Goal: Task Accomplishment & Management: Use online tool/utility

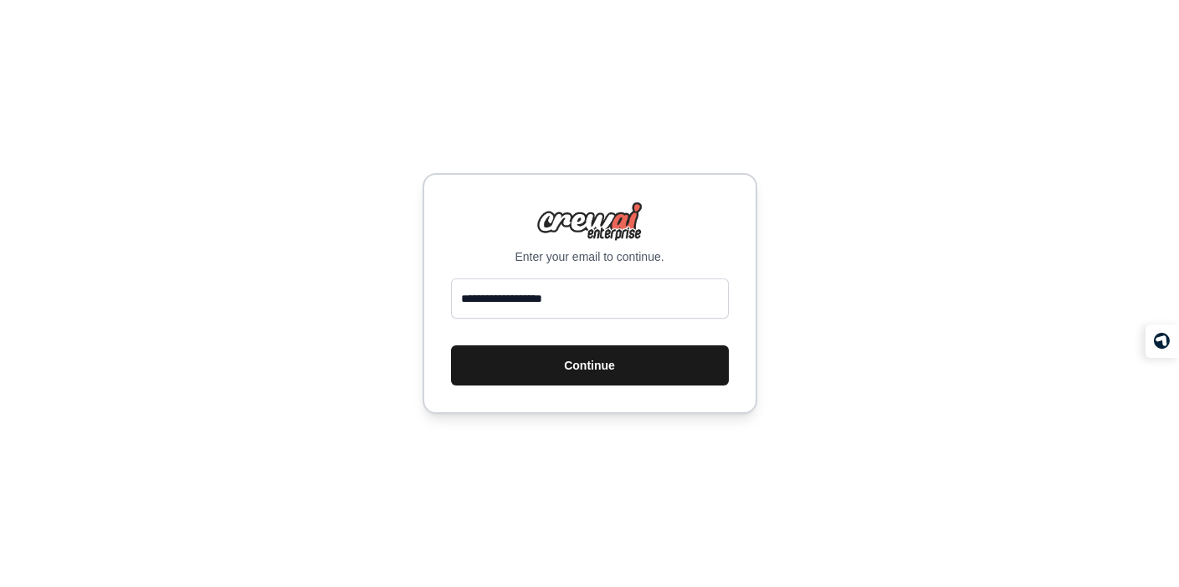
click at [505, 377] on button "Continue" at bounding box center [590, 366] width 278 height 40
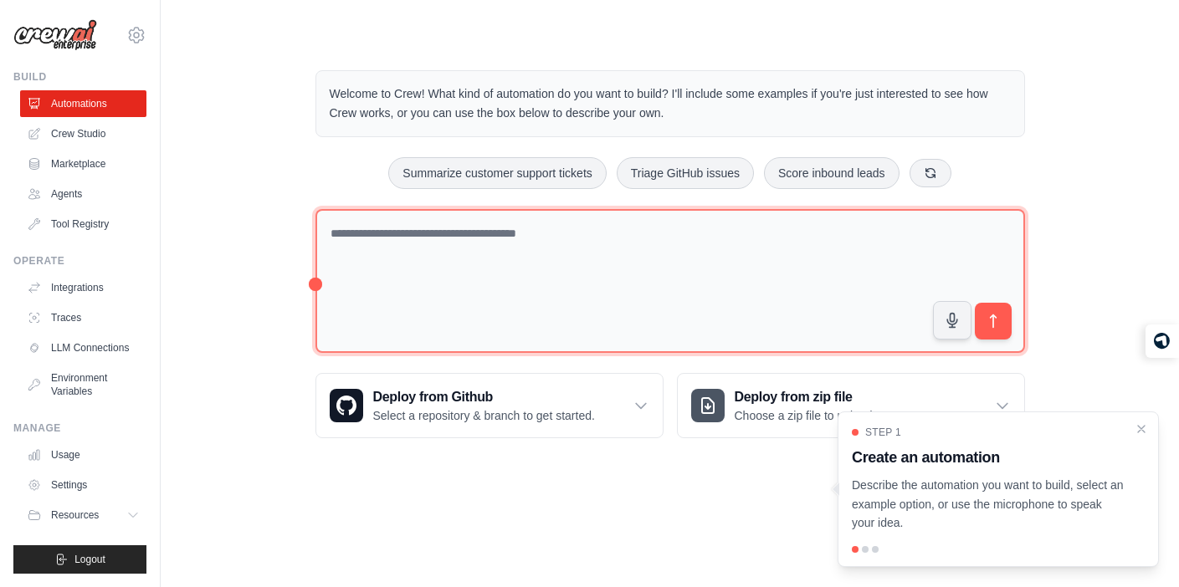
click at [526, 275] on textarea at bounding box center [671, 281] width 710 height 145
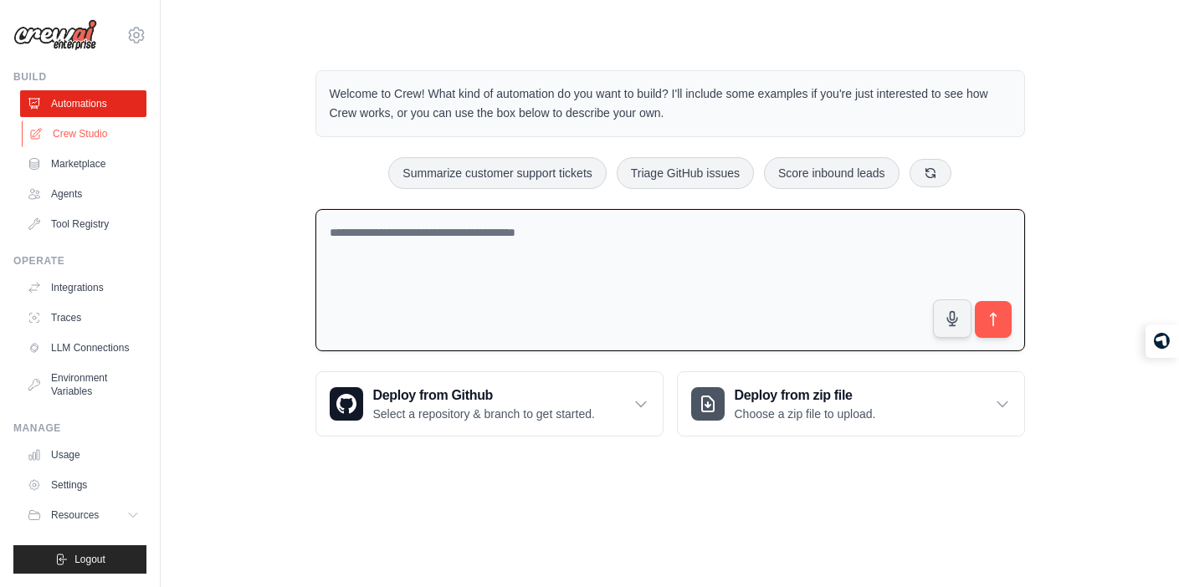
click at [95, 139] on link "Crew Studio" at bounding box center [85, 134] width 126 height 27
click at [526, 239] on textarea at bounding box center [671, 280] width 710 height 143
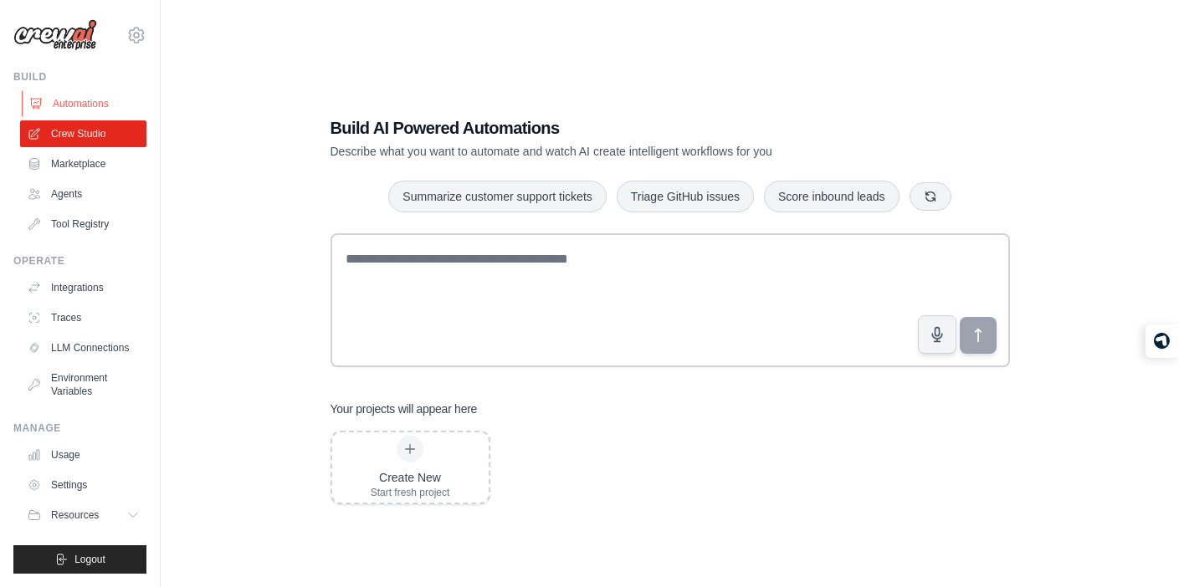
click at [77, 105] on link "Automations" at bounding box center [85, 103] width 126 height 27
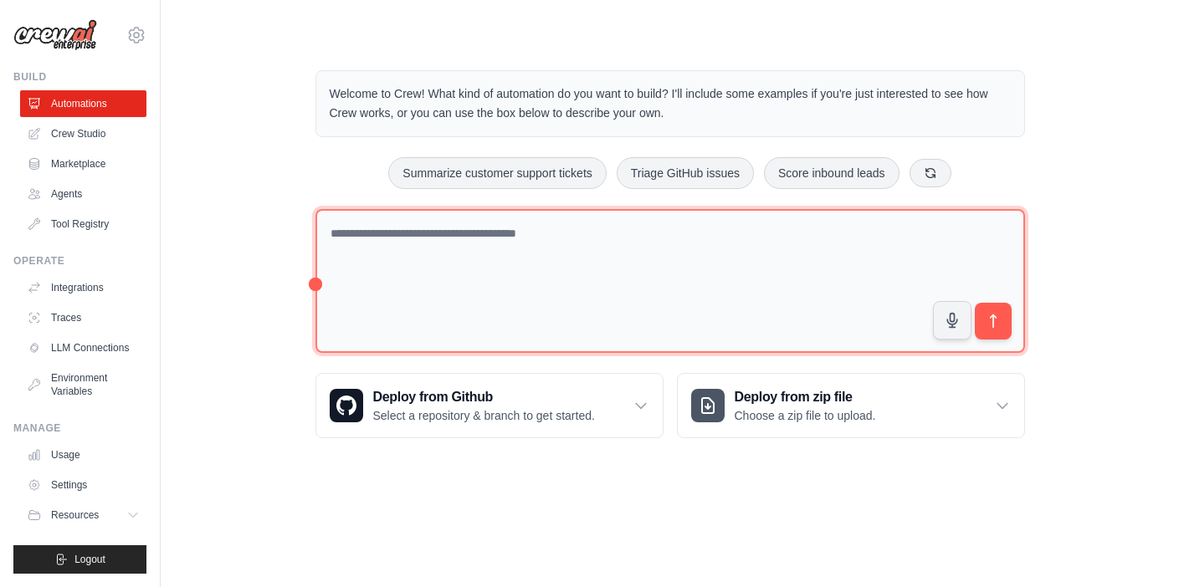
click at [424, 267] on textarea at bounding box center [671, 281] width 710 height 145
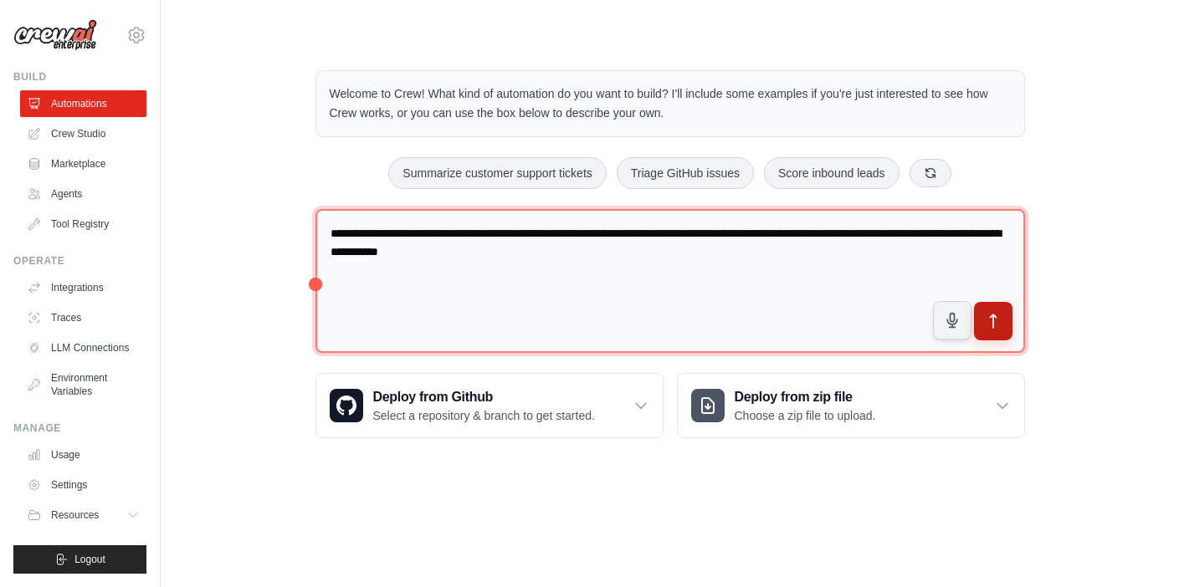
type textarea "**********"
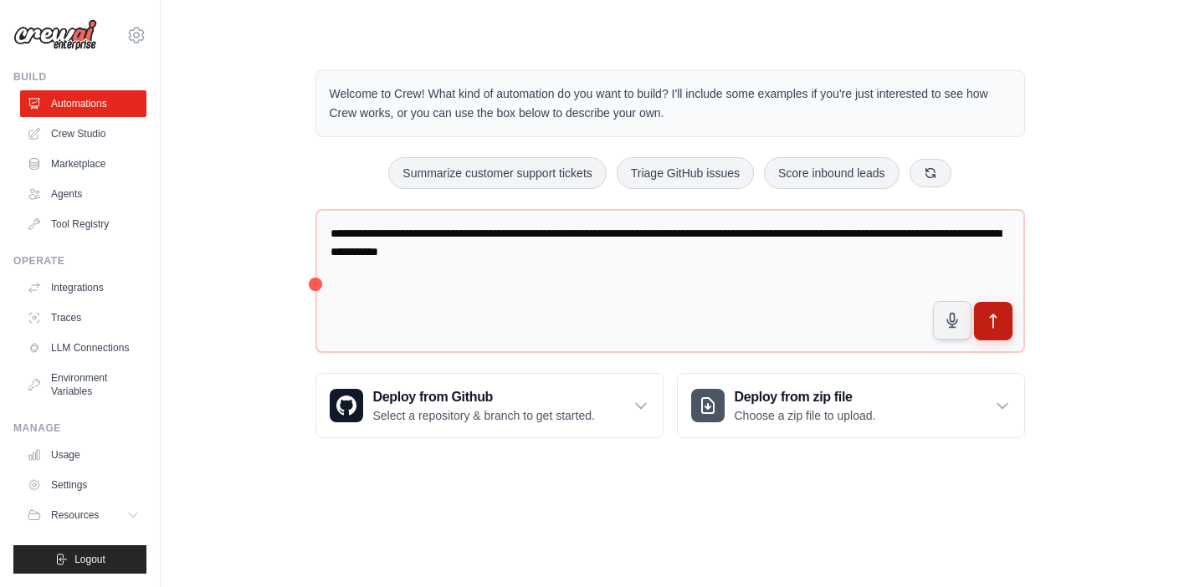
click at [1004, 322] on button "submit" at bounding box center [992, 321] width 38 height 38
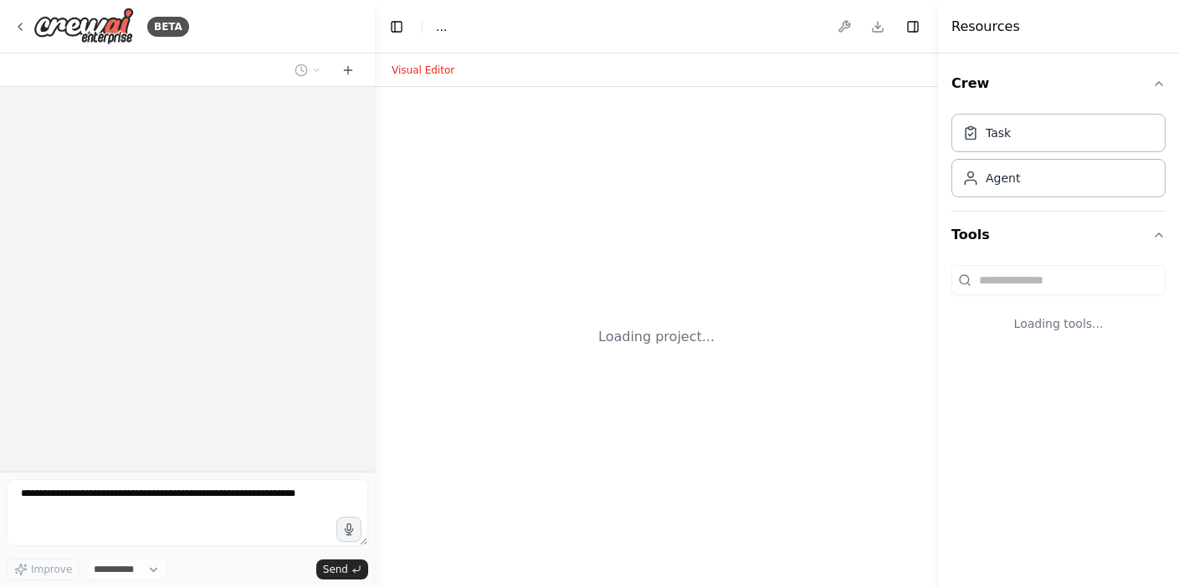
select select "****"
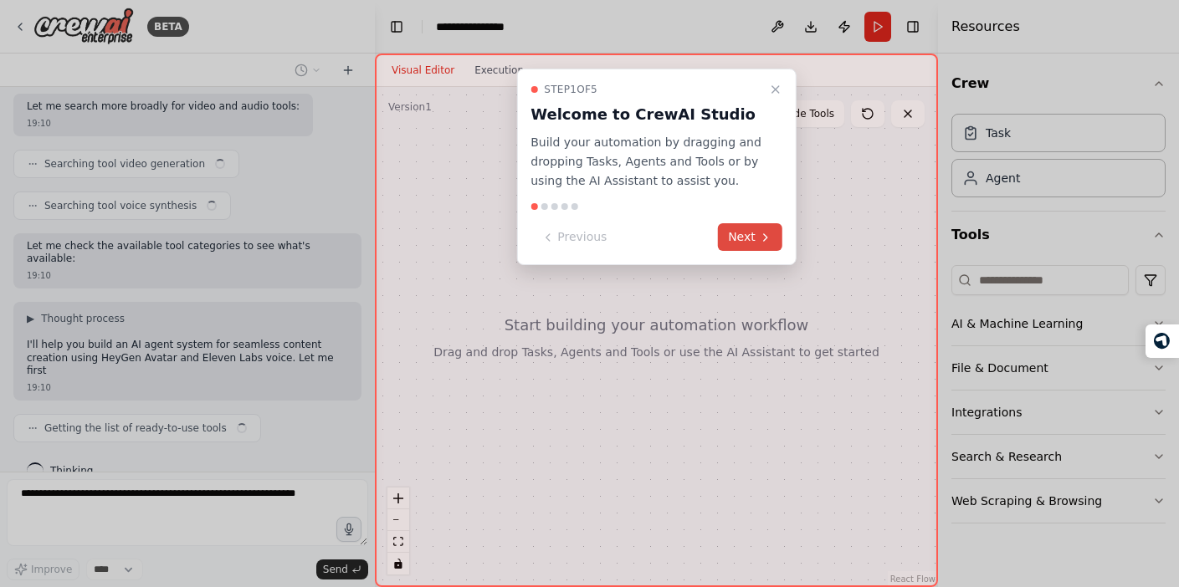
scroll to position [395, 0]
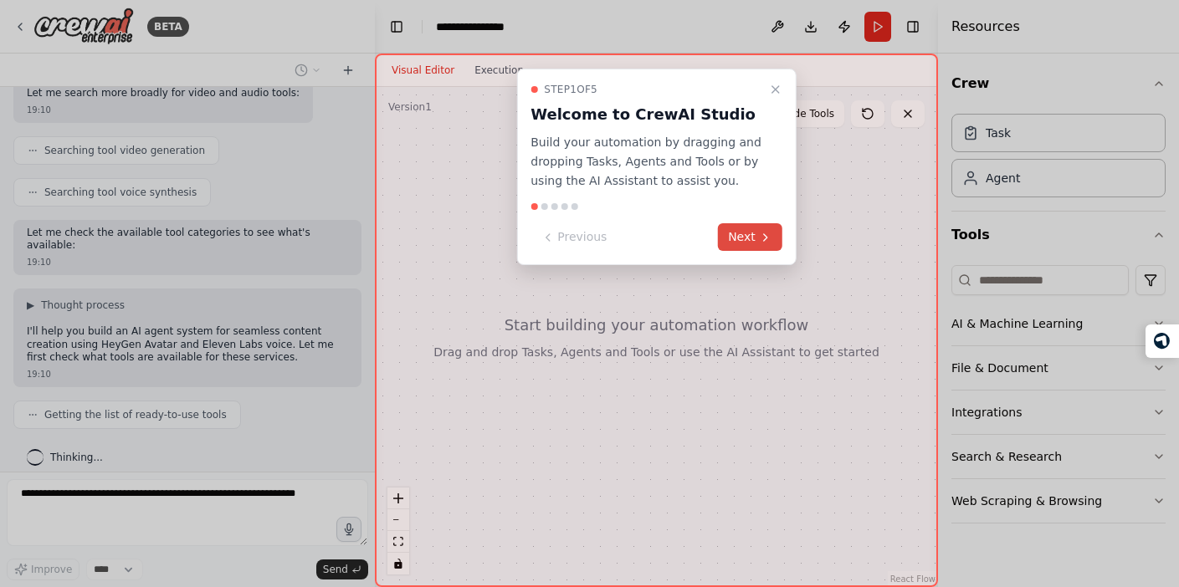
click at [760, 223] on button "Next" at bounding box center [750, 237] width 64 height 28
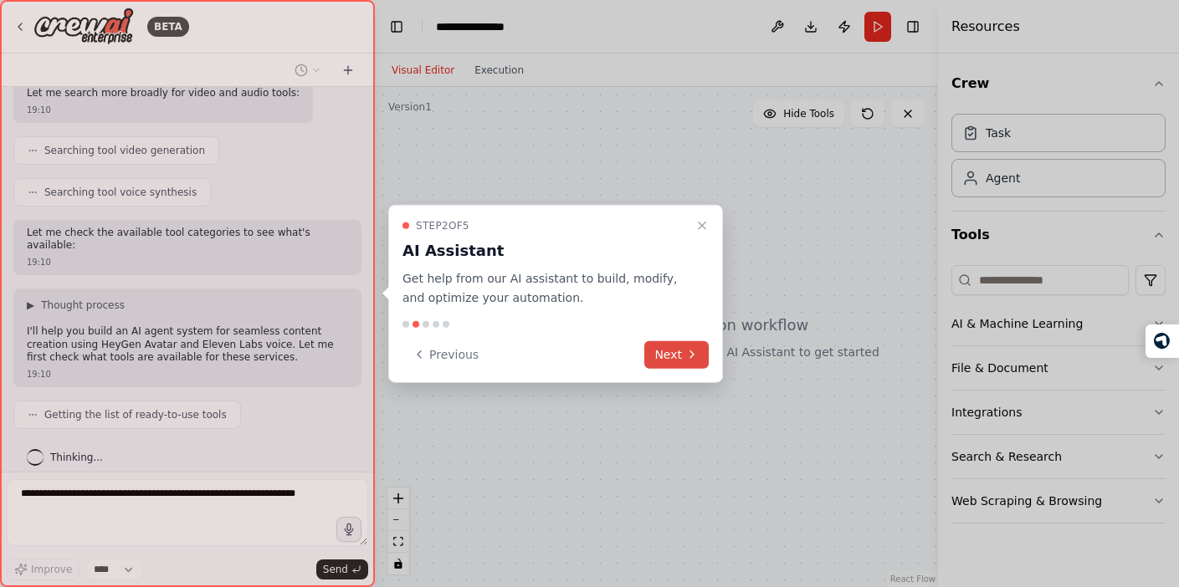
click at [690, 361] on button "Next" at bounding box center [676, 355] width 64 height 28
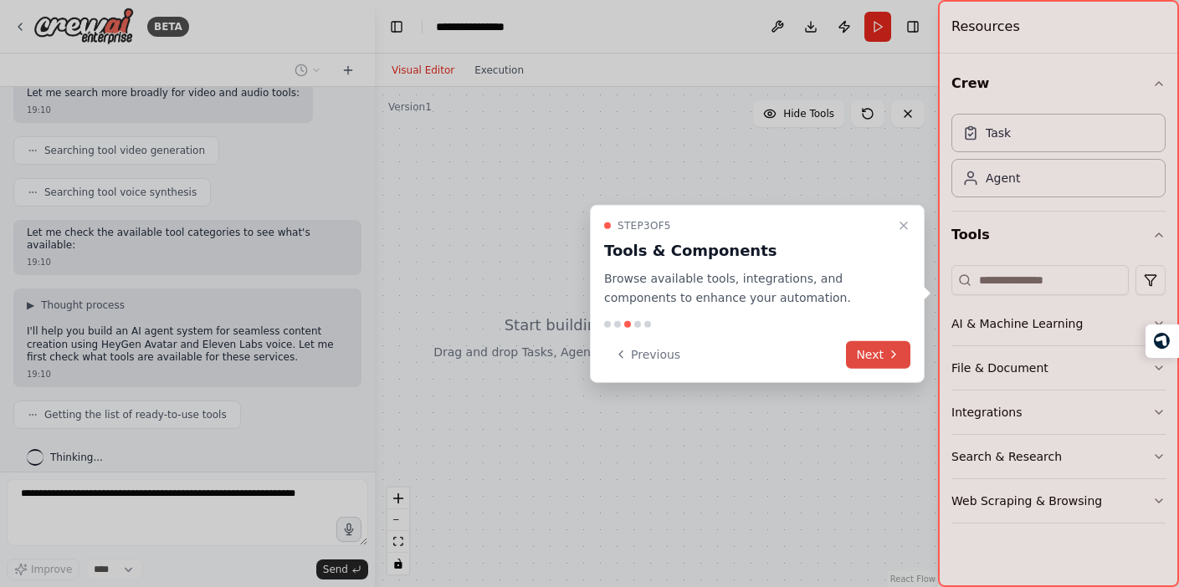
click at [875, 352] on button "Next" at bounding box center [878, 355] width 64 height 28
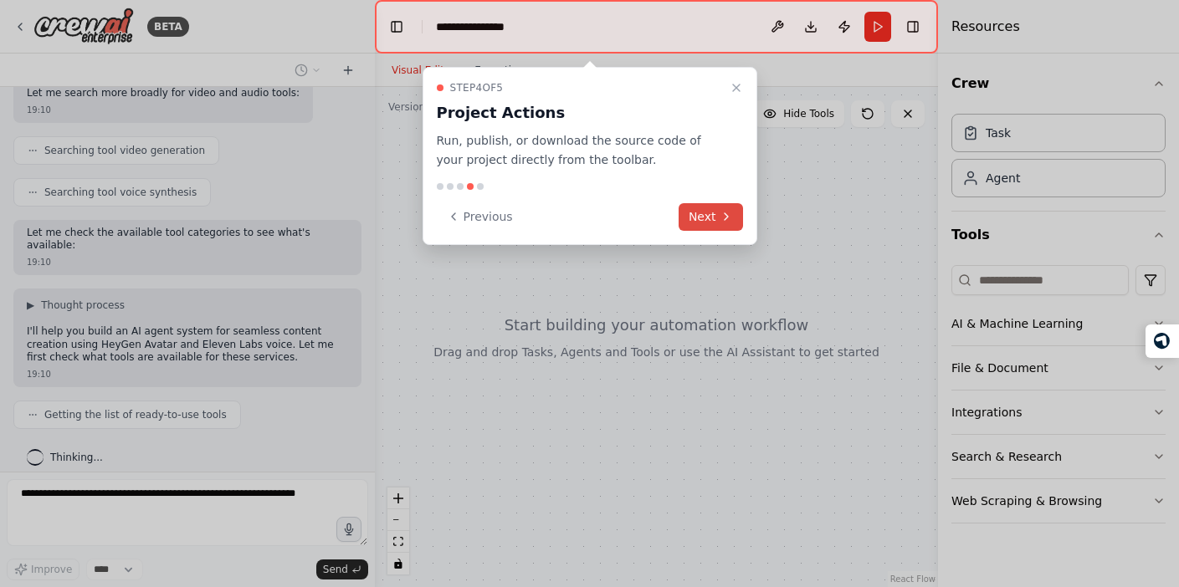
click at [708, 204] on button "Next" at bounding box center [711, 217] width 64 height 28
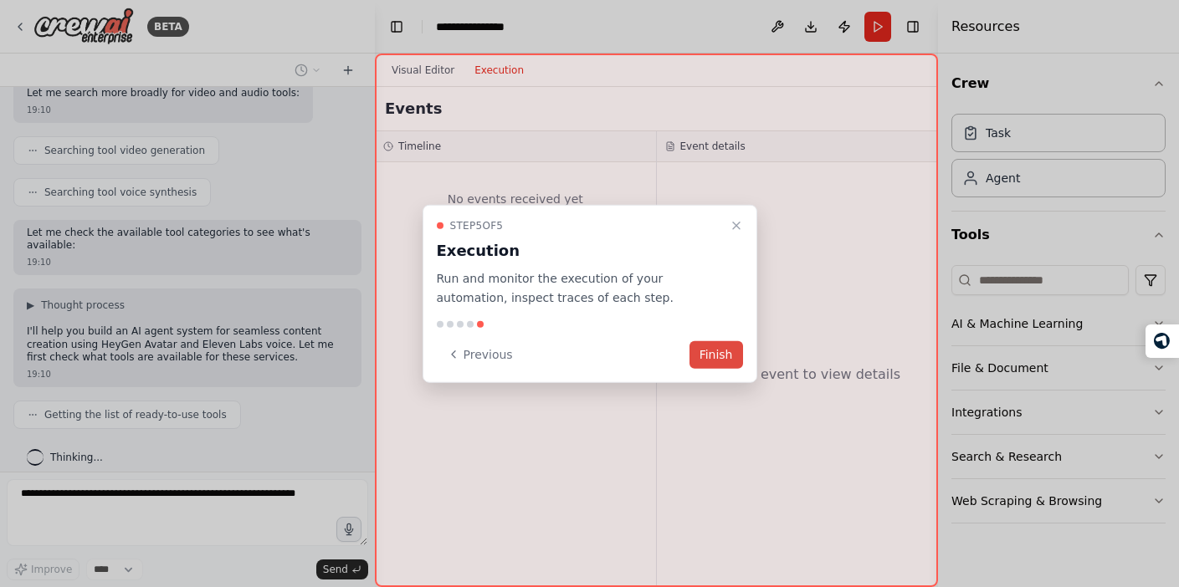
click at [731, 351] on button "Finish" at bounding box center [717, 355] width 54 height 28
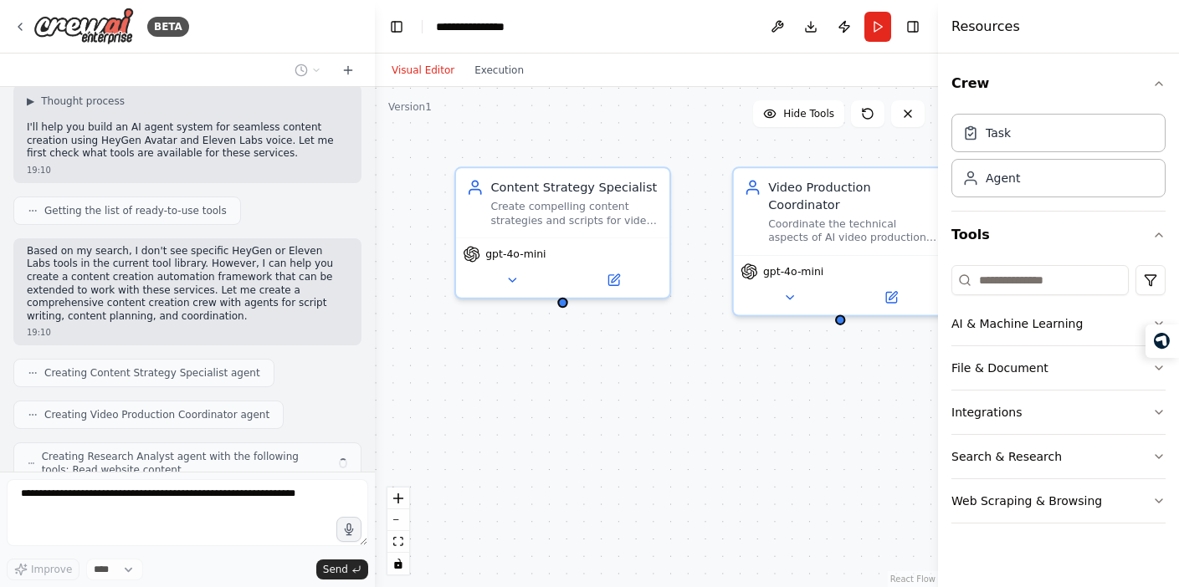
scroll to position [654, 0]
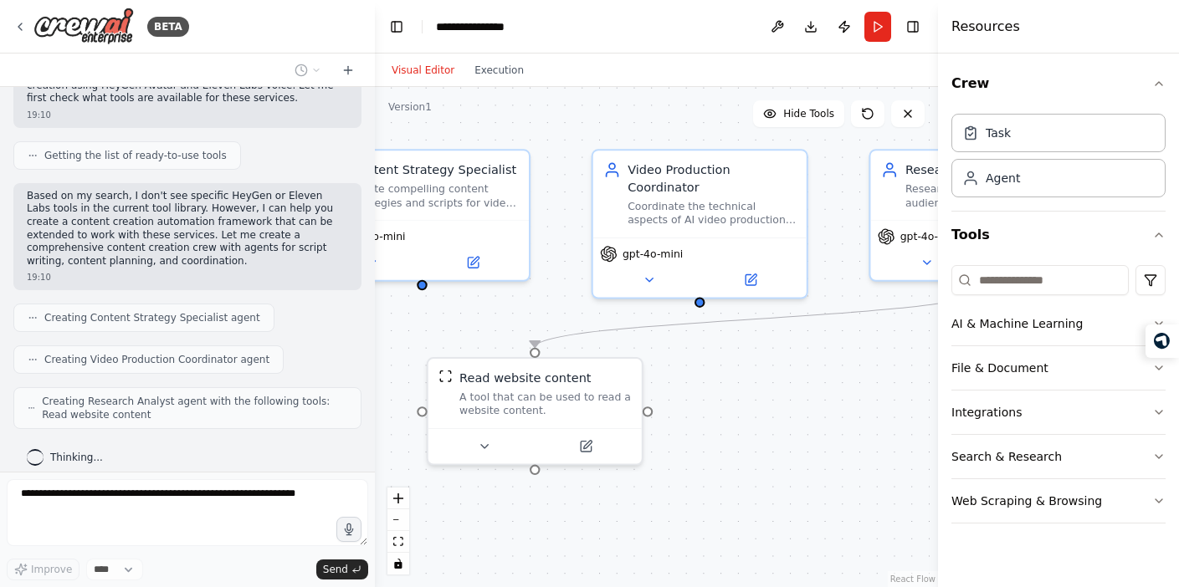
drag, startPoint x: 732, startPoint y: 358, endPoint x: 591, endPoint y: 340, distance: 142.6
click at [591, 340] on div ".deletable-edge-delete-btn { width: 20px; height: 20px; border: 0px solid #ffff…" at bounding box center [656, 337] width 563 height 500
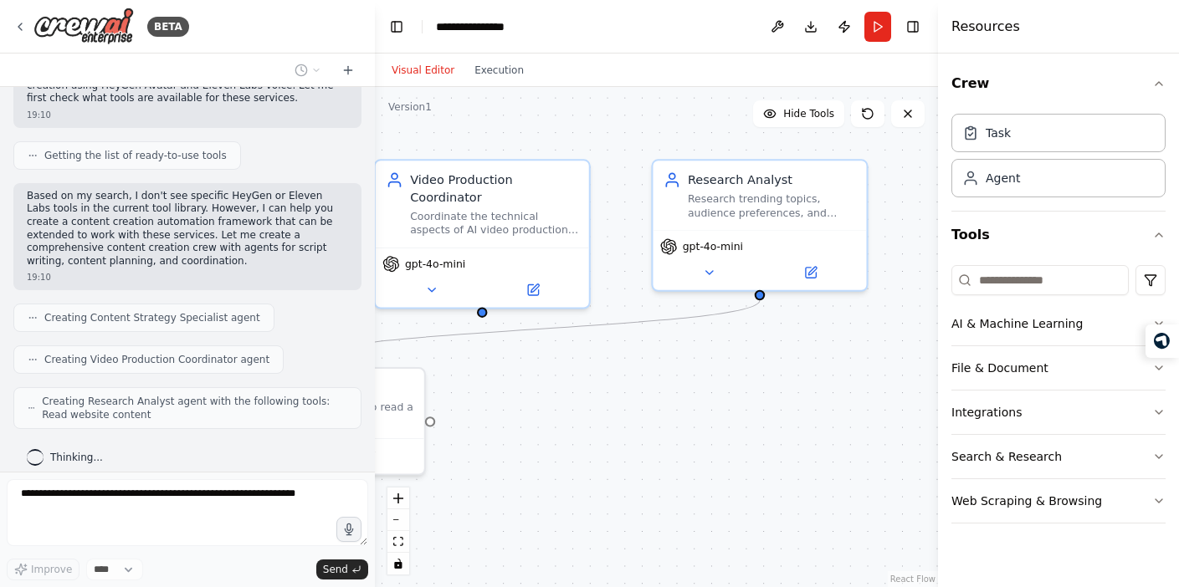
drag, startPoint x: 783, startPoint y: 392, endPoint x: 583, endPoint y: 403, distance: 200.3
click at [583, 403] on div ".deletable-edge-delete-btn { width: 20px; height: 20px; border: 0px solid #ffff…" at bounding box center [656, 337] width 563 height 500
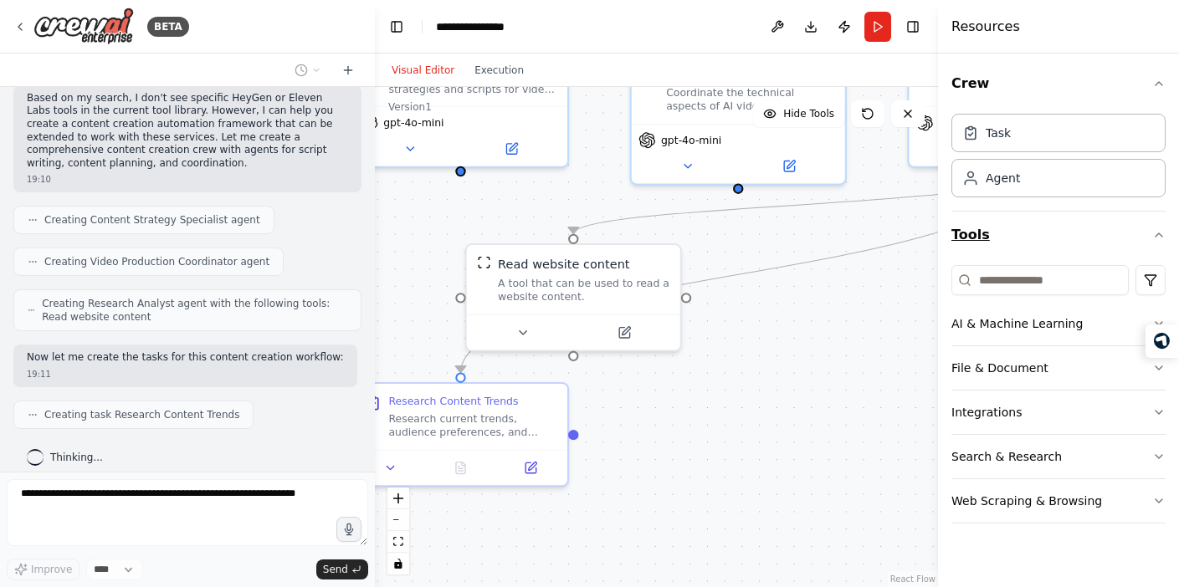
drag, startPoint x: 750, startPoint y: 382, endPoint x: 1025, endPoint y: 219, distance: 320.1
click at [1025, 219] on div "BETA I want to build a AI Agent to create content using Heygen Avatar, Voice fr…" at bounding box center [589, 293] width 1179 height 587
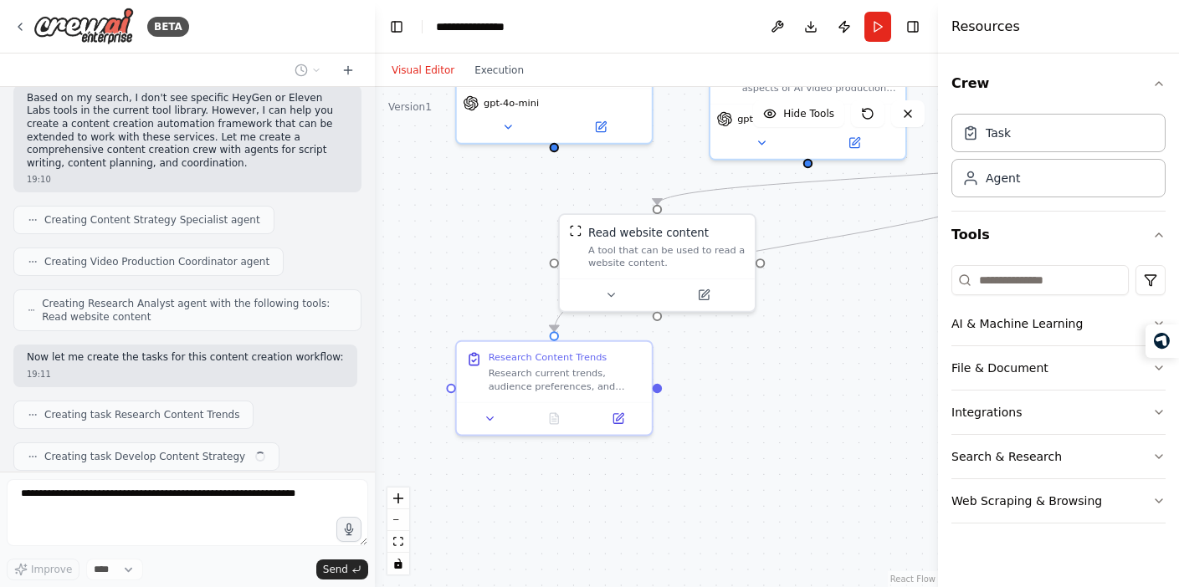
scroll to position [794, 0]
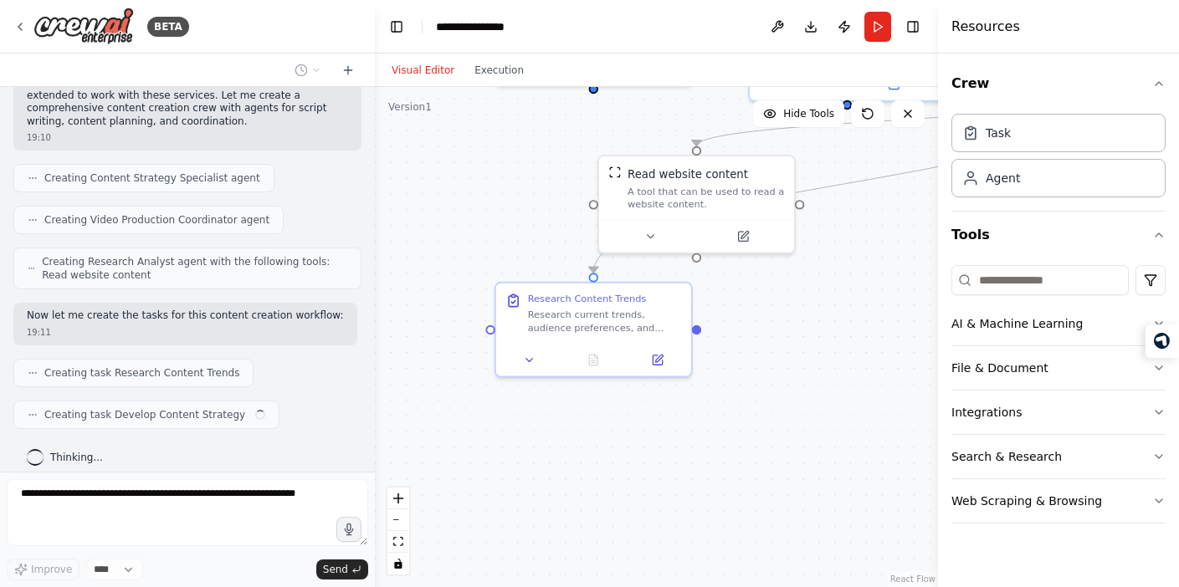
drag, startPoint x: 789, startPoint y: 408, endPoint x: 830, endPoint y: 346, distance: 75.0
click at [830, 346] on div ".deletable-edge-delete-btn { width: 20px; height: 20px; border: 0px solid #ffff…" at bounding box center [656, 337] width 563 height 500
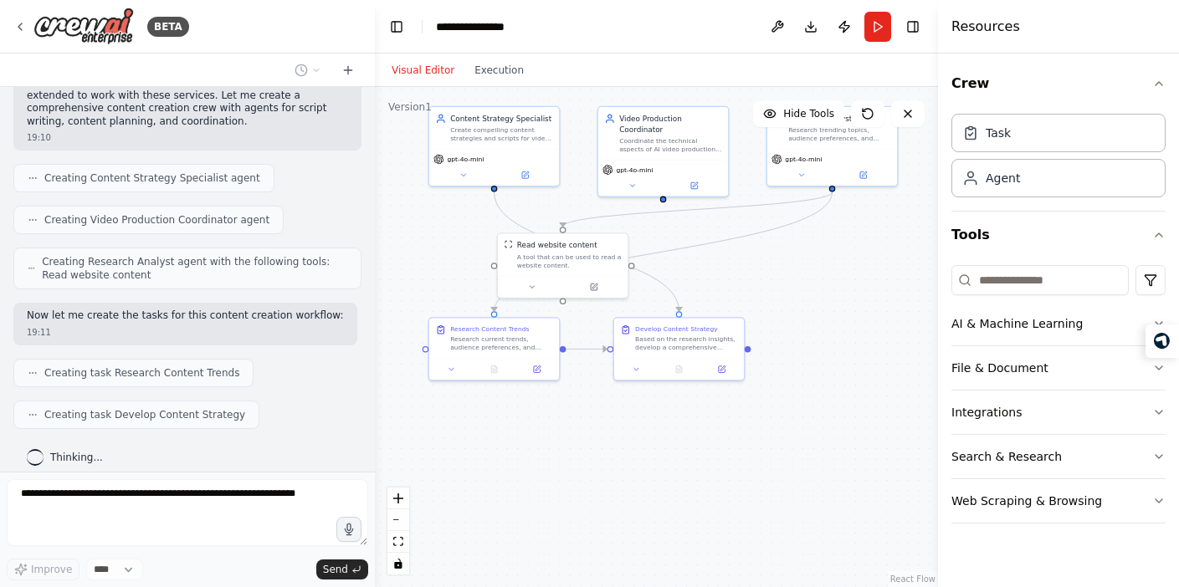
drag, startPoint x: 742, startPoint y: 495, endPoint x: 625, endPoint y: 439, distance: 129.9
click at [625, 439] on div ".deletable-edge-delete-btn { width: 20px; height: 20px; border: 0px solid #ffff…" at bounding box center [656, 337] width 563 height 500
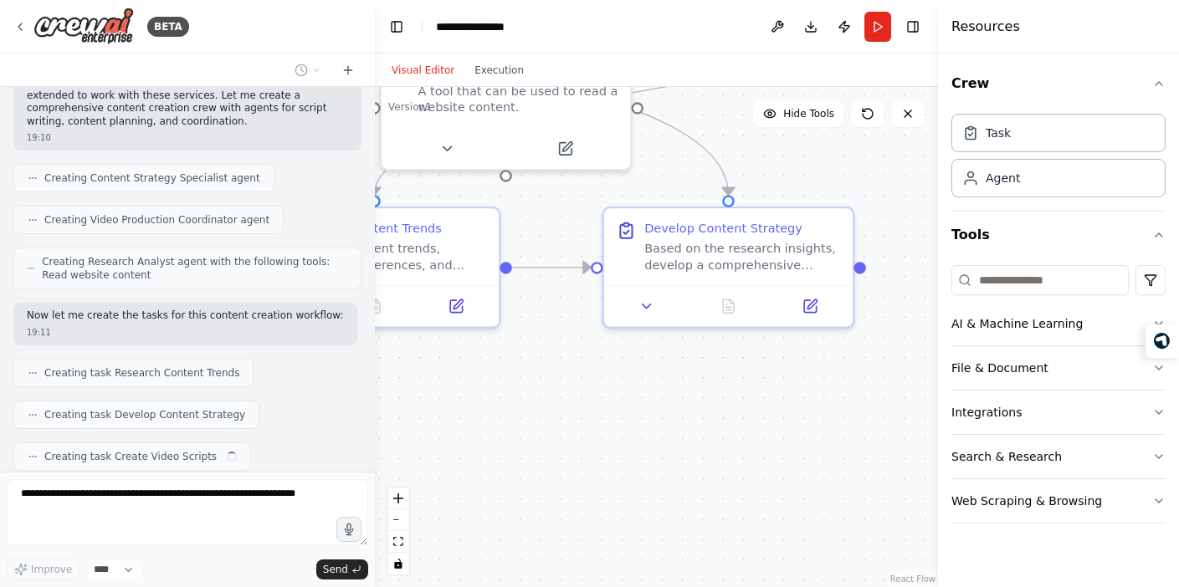
scroll to position [836, 0]
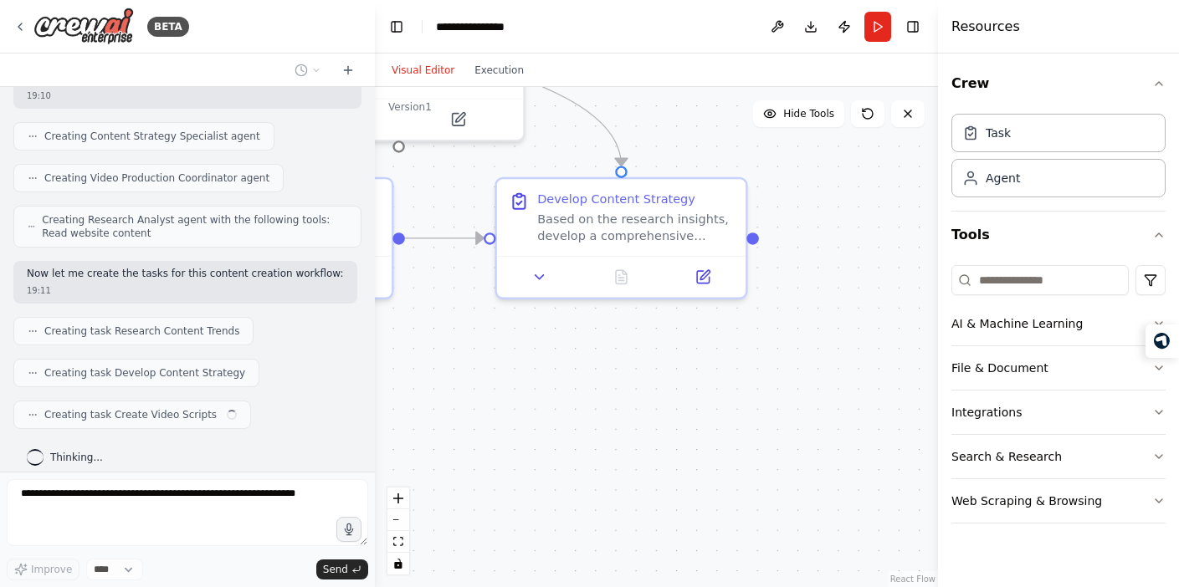
drag, startPoint x: 777, startPoint y: 423, endPoint x: 665, endPoint y: 381, distance: 120.0
click at [665, 381] on div ".deletable-edge-delete-btn { width: 20px; height: 20px; border: 0px solid #ffff…" at bounding box center [656, 337] width 563 height 500
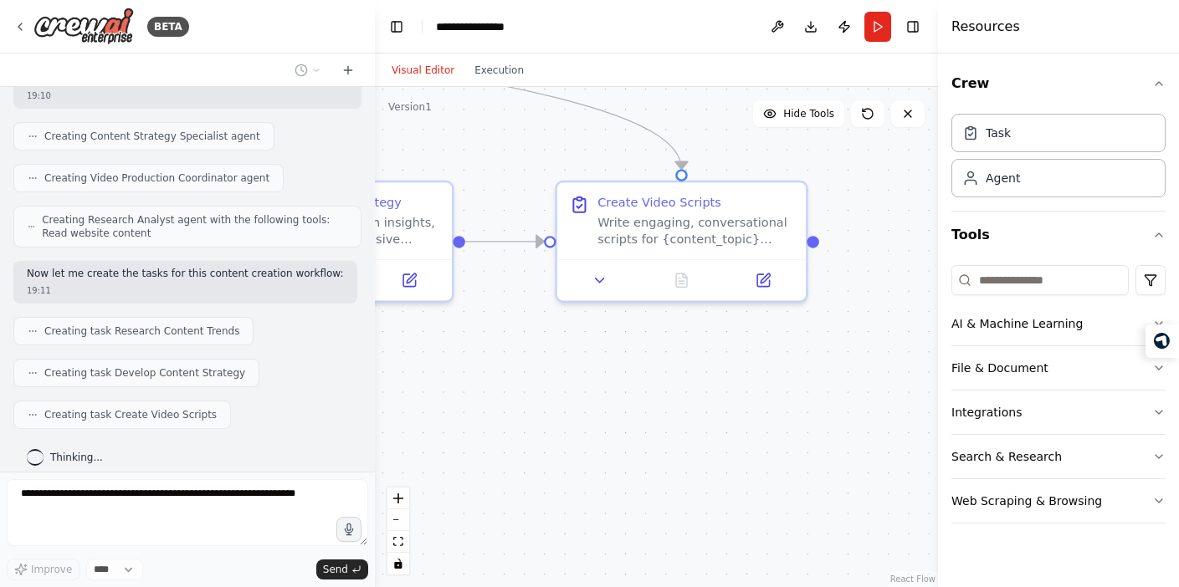
drag, startPoint x: 865, startPoint y: 333, endPoint x: 576, endPoint y: 350, distance: 290.0
click at [576, 350] on div ".deletable-edge-delete-btn { width: 20px; height: 20px; border: 0px solid #ffff…" at bounding box center [656, 337] width 563 height 500
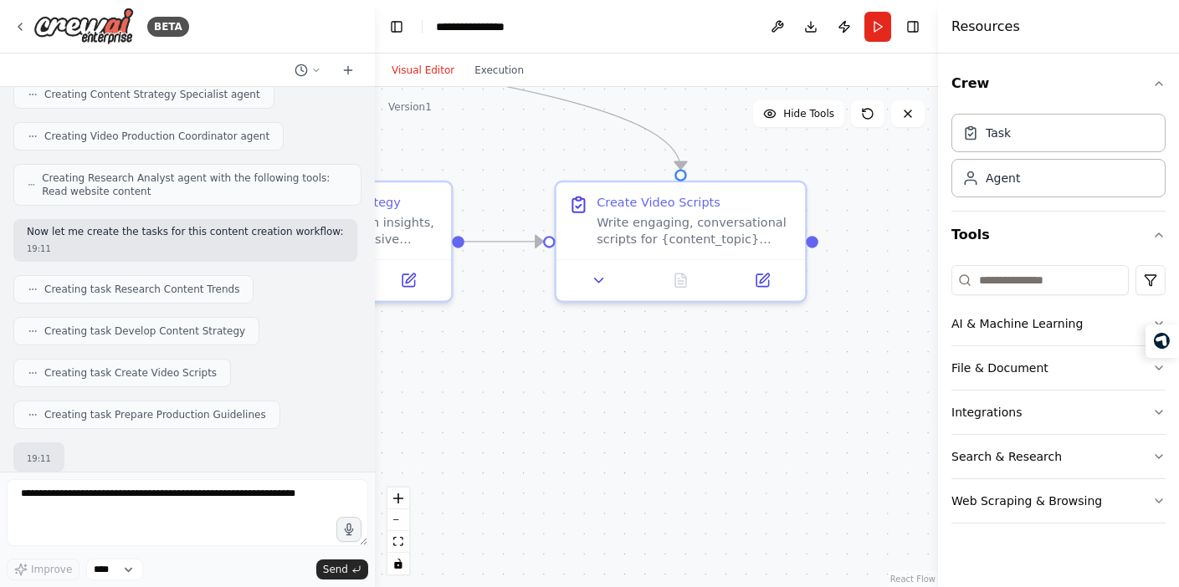
scroll to position [976, 0]
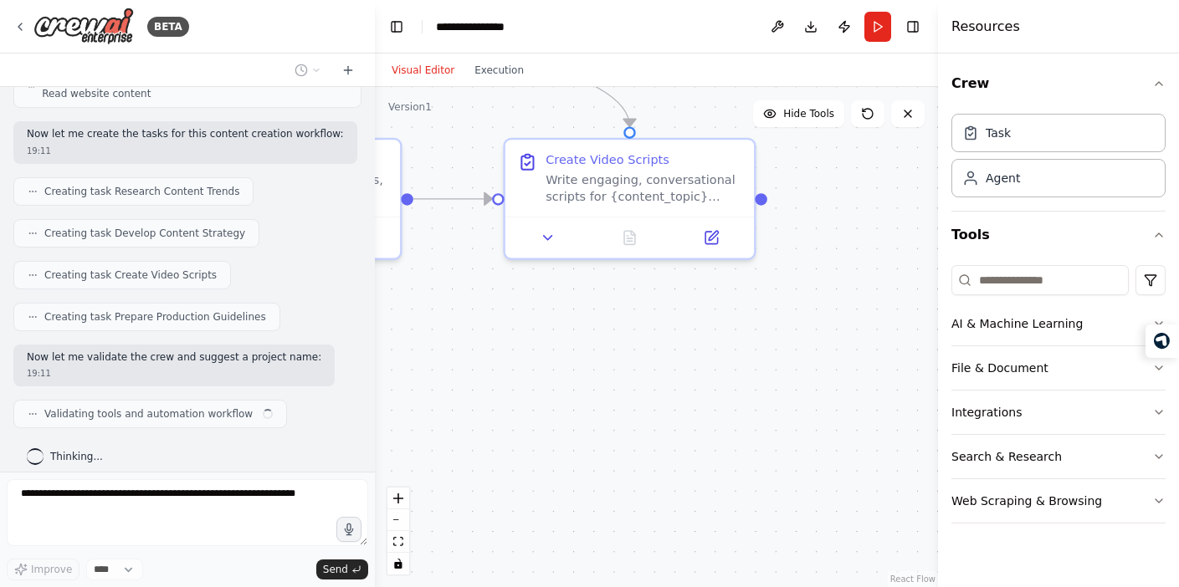
drag, startPoint x: 669, startPoint y: 364, endPoint x: 611, endPoint y: 317, distance: 74.4
click at [611, 317] on div ".deletable-edge-delete-btn { width: 20px; height: 20px; border: 0px solid #ffff…" at bounding box center [656, 337] width 563 height 500
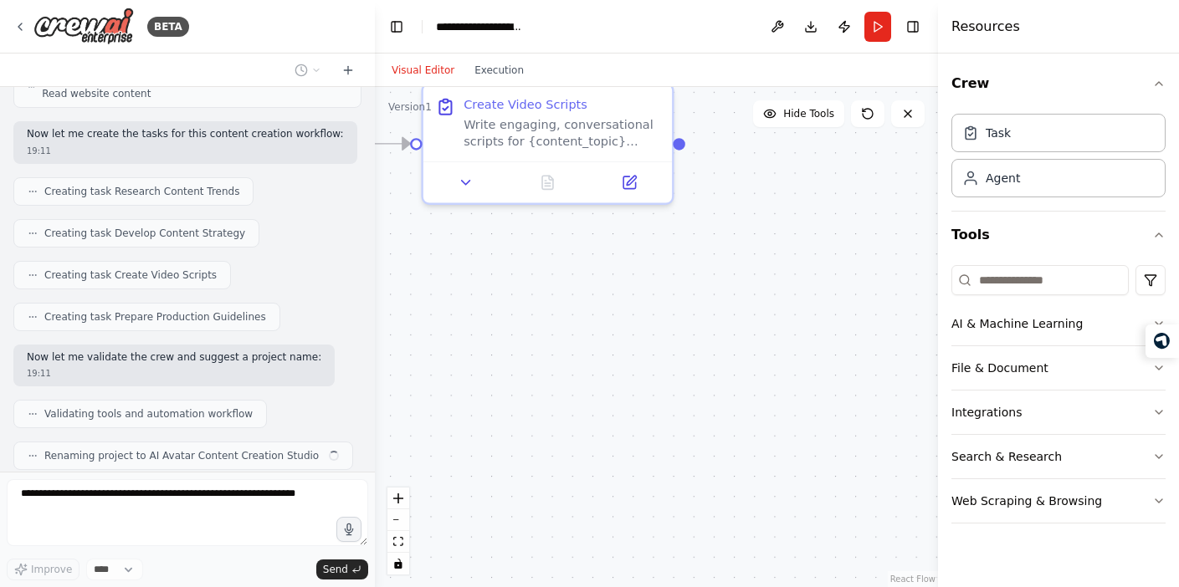
scroll to position [1018, 0]
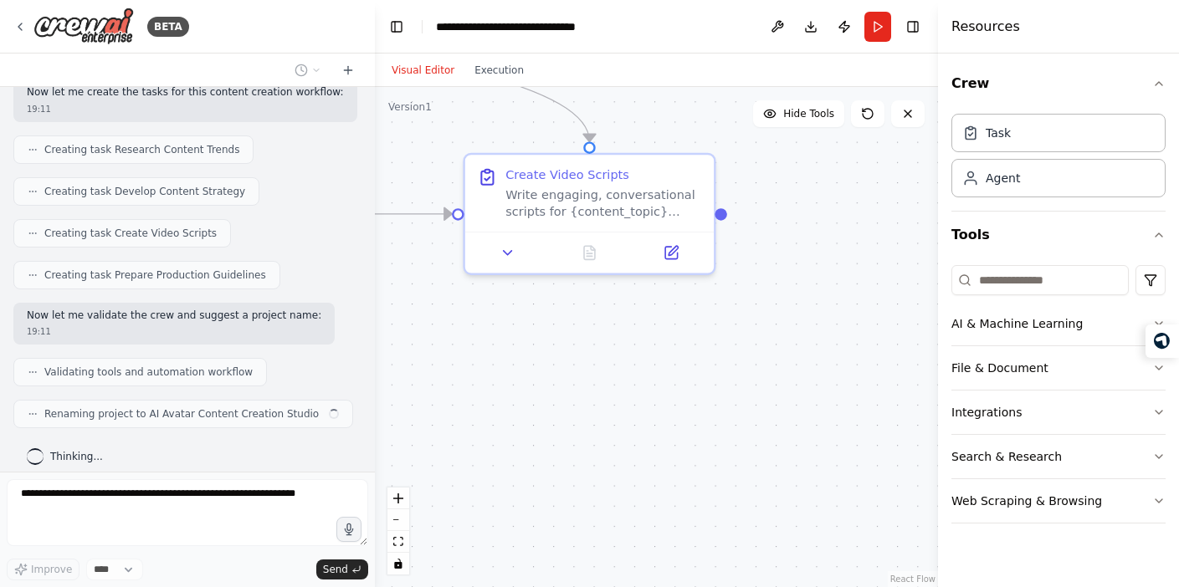
drag, startPoint x: 770, startPoint y: 342, endPoint x: 738, endPoint y: 362, distance: 37.6
click at [737, 362] on div ".deletable-edge-delete-btn { width: 20px; height: 20px; border: 0px solid #ffff…" at bounding box center [656, 337] width 563 height 500
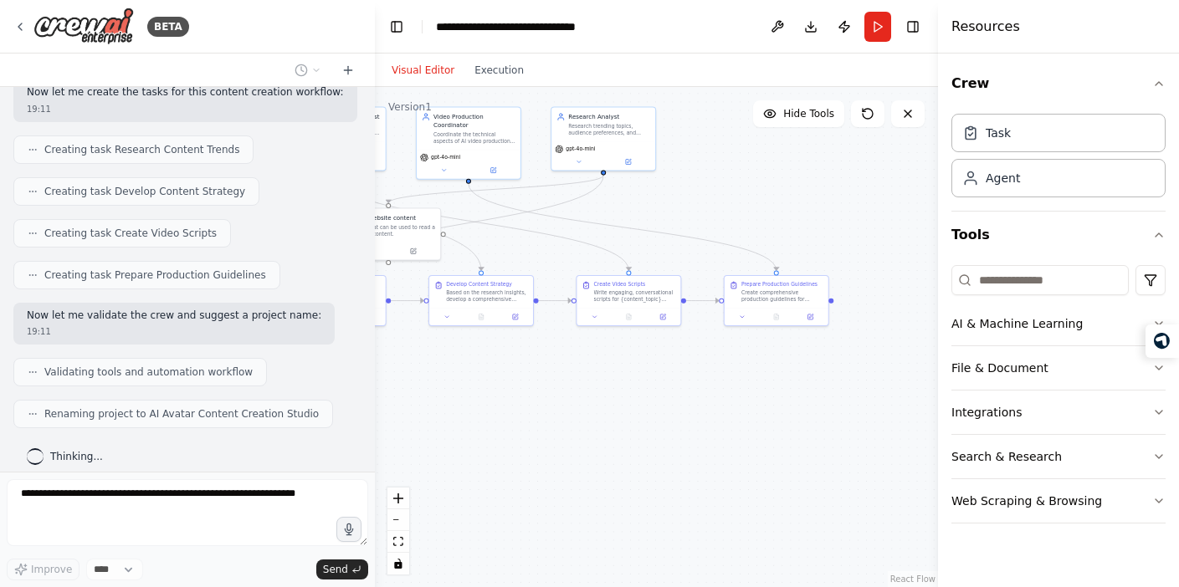
drag, startPoint x: 834, startPoint y: 350, endPoint x: 747, endPoint y: 348, distance: 87.1
click at [747, 349] on div ".deletable-edge-delete-btn { width: 20px; height: 20px; border: 0px solid #ffff…" at bounding box center [656, 337] width 563 height 500
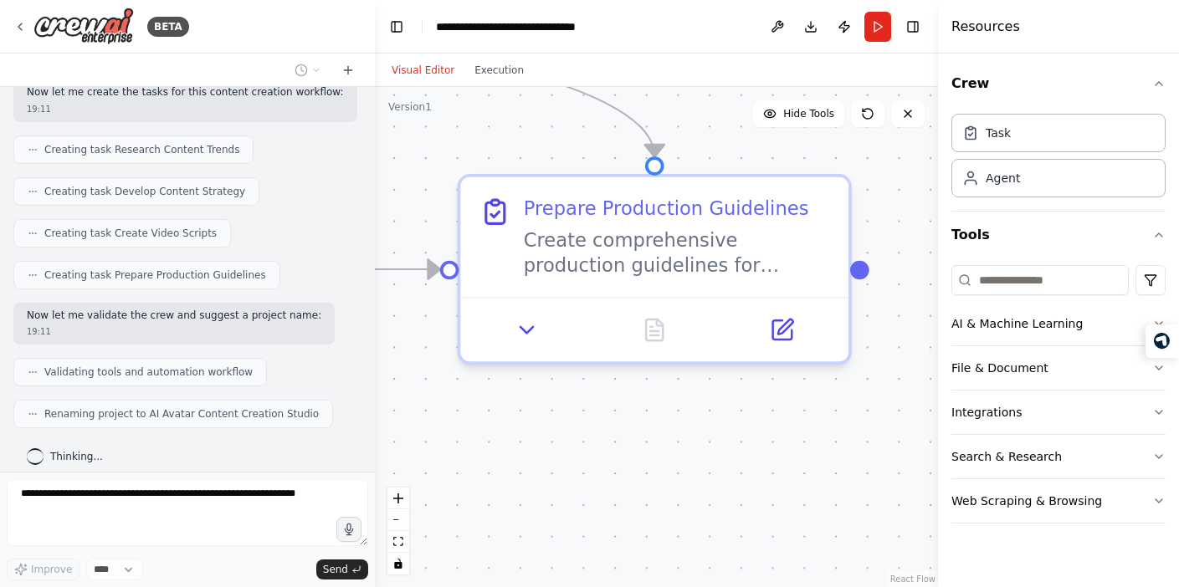
drag, startPoint x: 752, startPoint y: 359, endPoint x: 697, endPoint y: 460, distance: 114.9
click at [697, 460] on div ".deletable-edge-delete-btn { width: 20px; height: 20px; border: 0px solid #ffff…" at bounding box center [656, 337] width 563 height 500
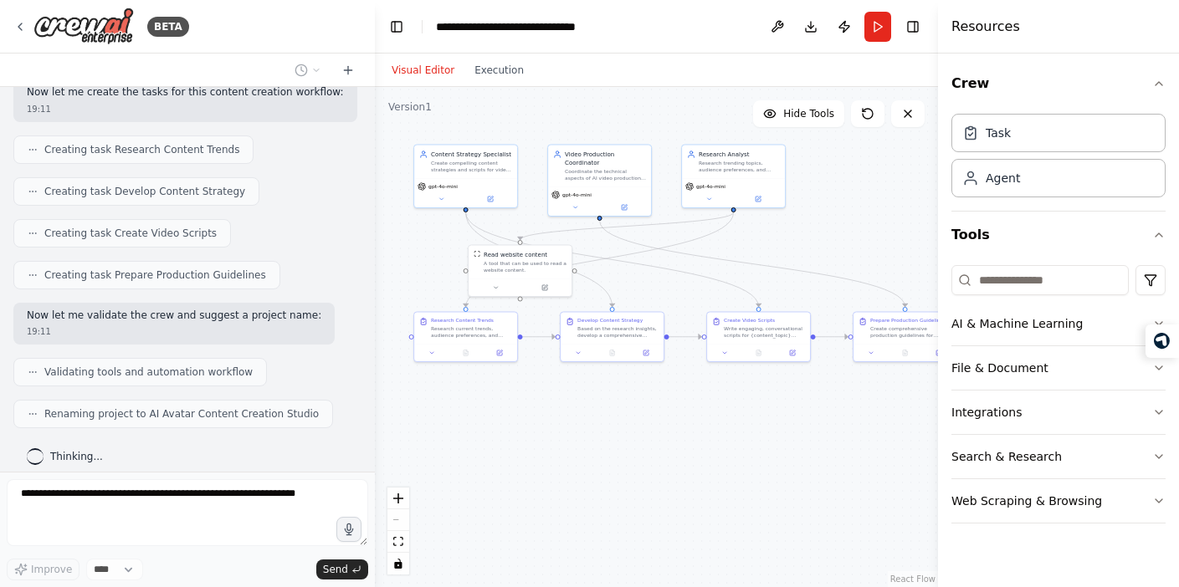
drag, startPoint x: 620, startPoint y: 481, endPoint x: 842, endPoint y: 400, distance: 236.2
click at [842, 400] on div ".deletable-edge-delete-btn { width: 20px; height: 20px; border: 0px solid #ffff…" at bounding box center [656, 337] width 563 height 500
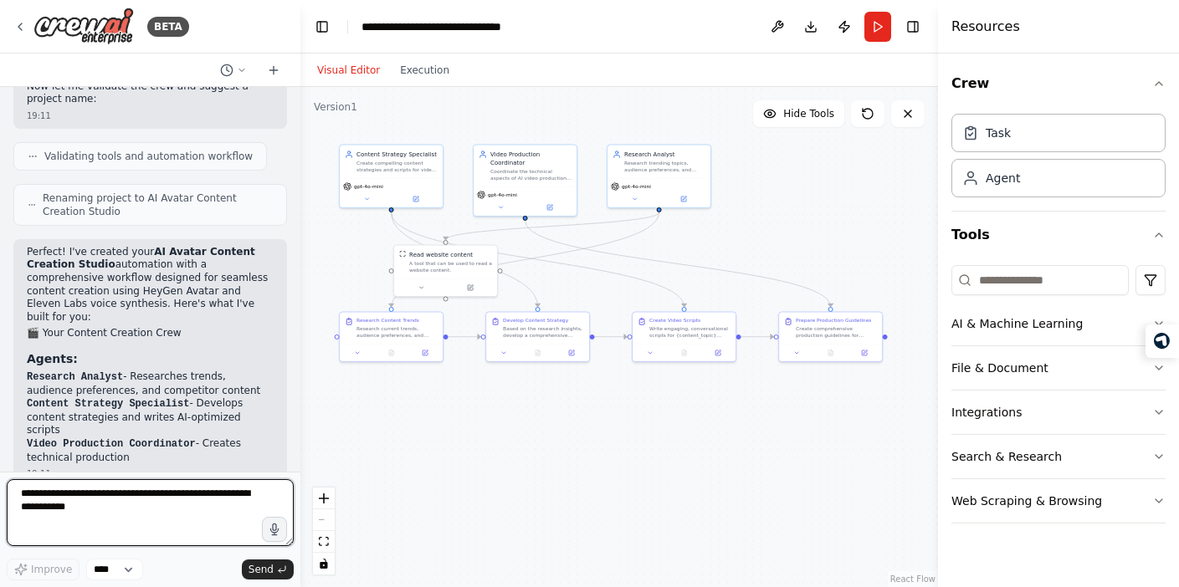
drag, startPoint x: 372, startPoint y: 361, endPoint x: 300, endPoint y: 357, distance: 72.1
click at [300, 357] on div "BETA I want to build a AI Agent to create content using Heygen Avatar, Voice fr…" at bounding box center [589, 293] width 1179 height 587
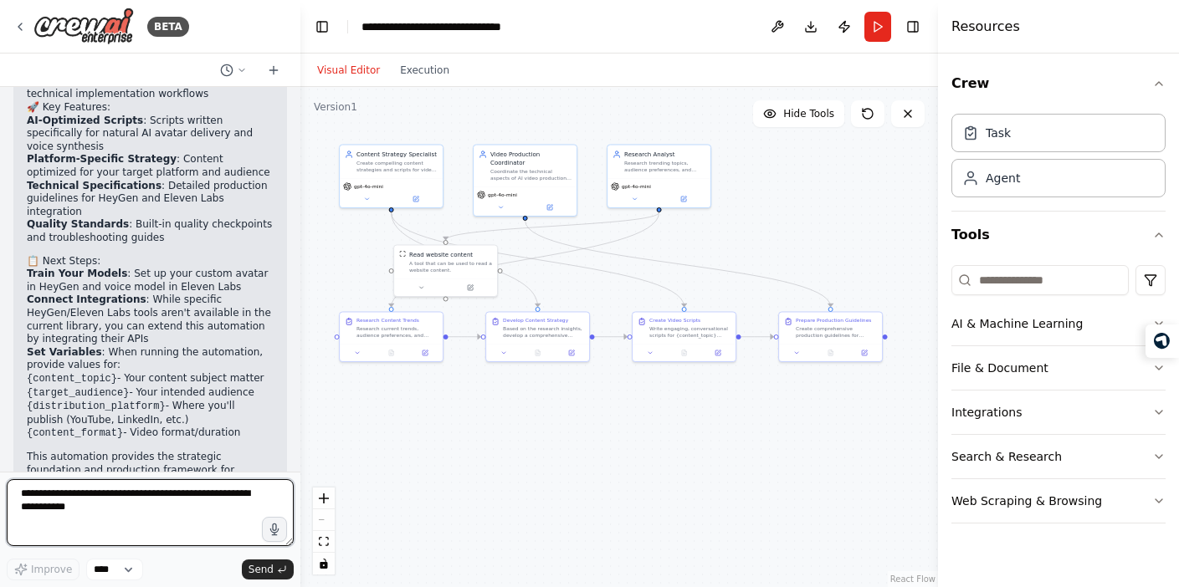
scroll to position [1888, 0]
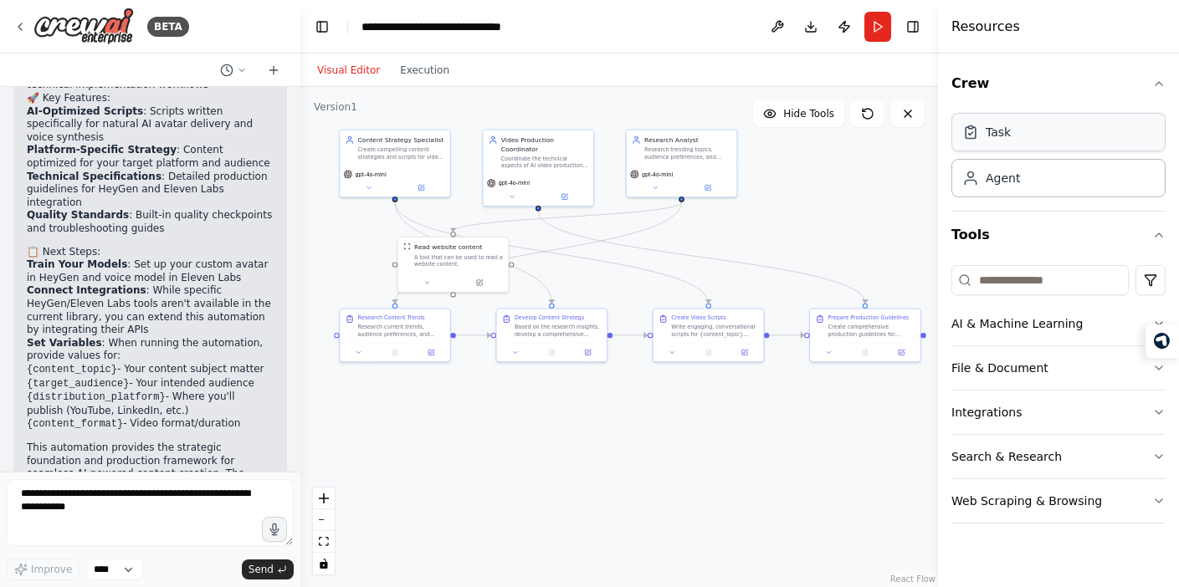
click at [991, 132] on div "Task" at bounding box center [998, 132] width 25 height 17
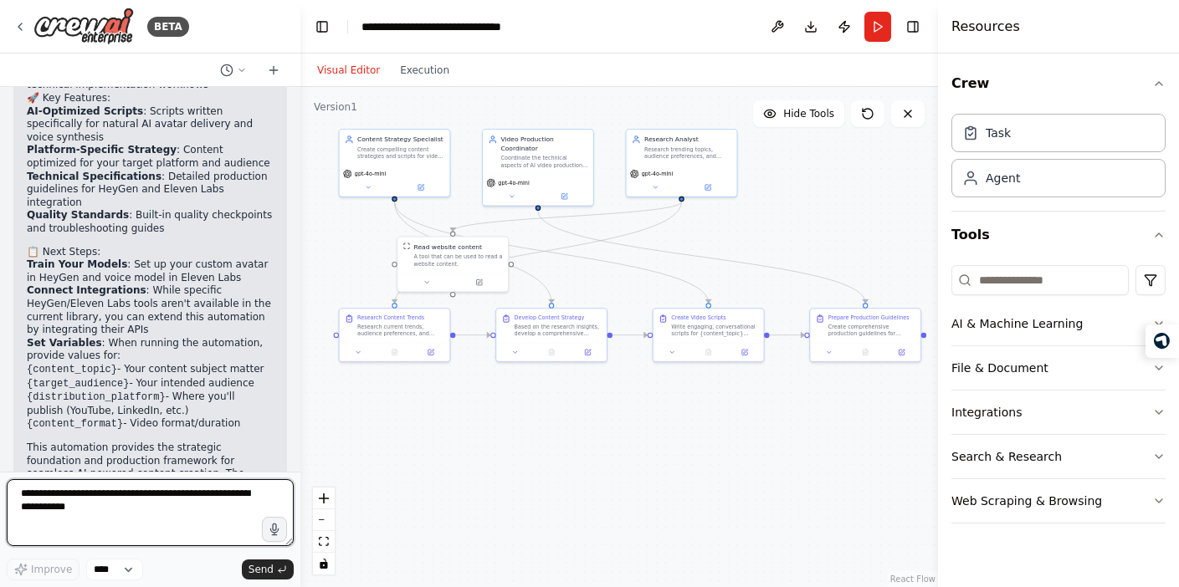
click at [95, 510] on textarea at bounding box center [150, 513] width 287 height 67
type textarea "**********"
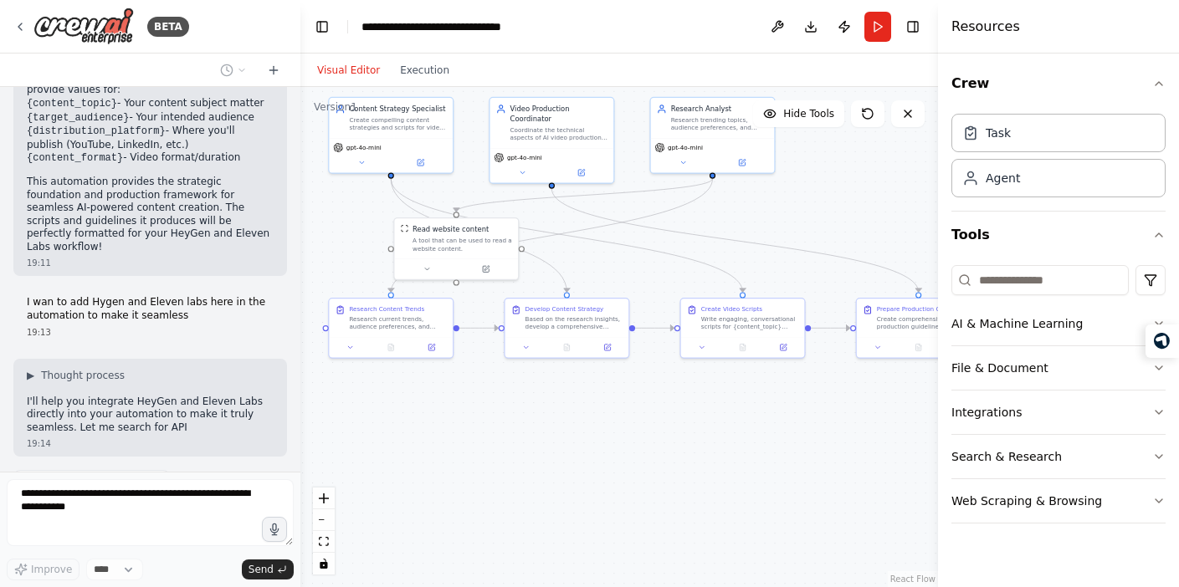
scroll to position [2168, 0]
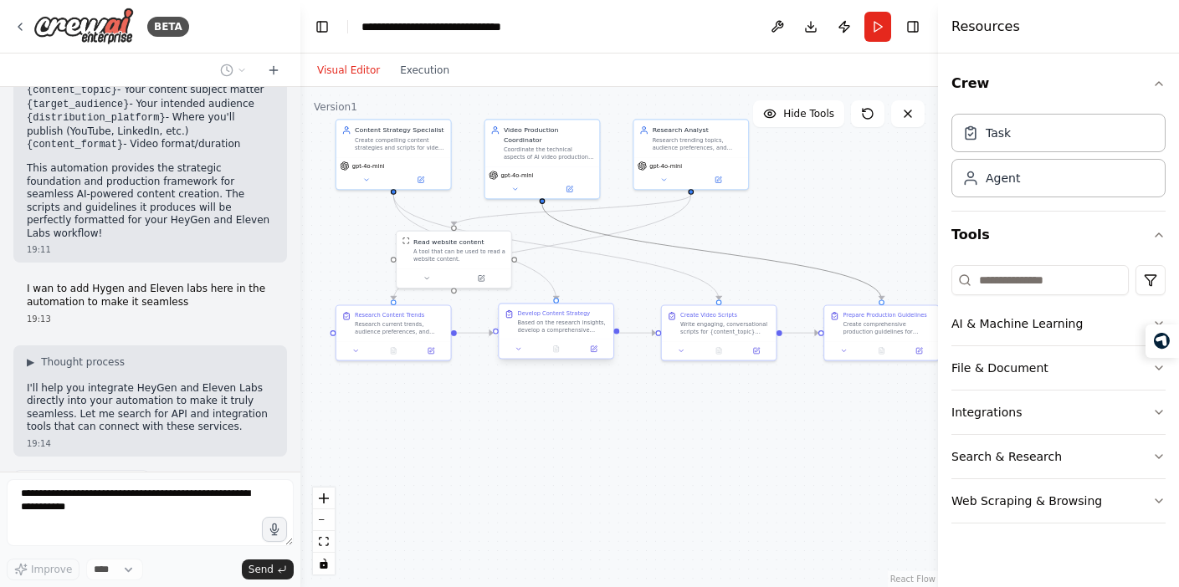
drag, startPoint x: 603, startPoint y: 238, endPoint x: 608, endPoint y: 305, distance: 68.0
click at [608, 305] on div ".deletable-edge-delete-btn { width: 20px; height: 20px; border: 0px solid #ffff…" at bounding box center [466, 212] width 354 height 278
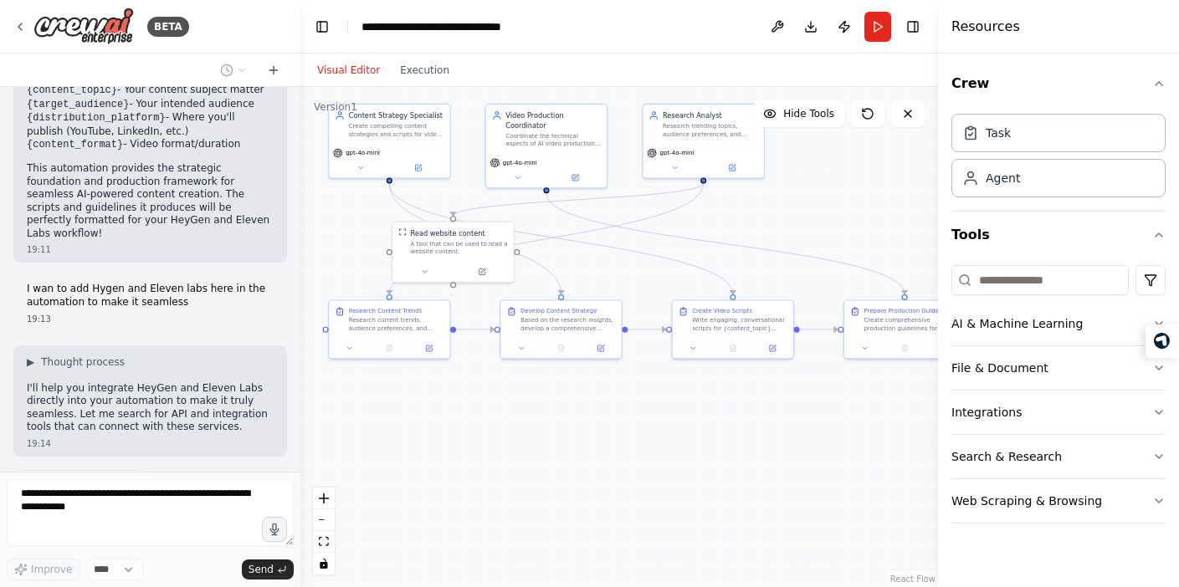
scroll to position [2209, 0]
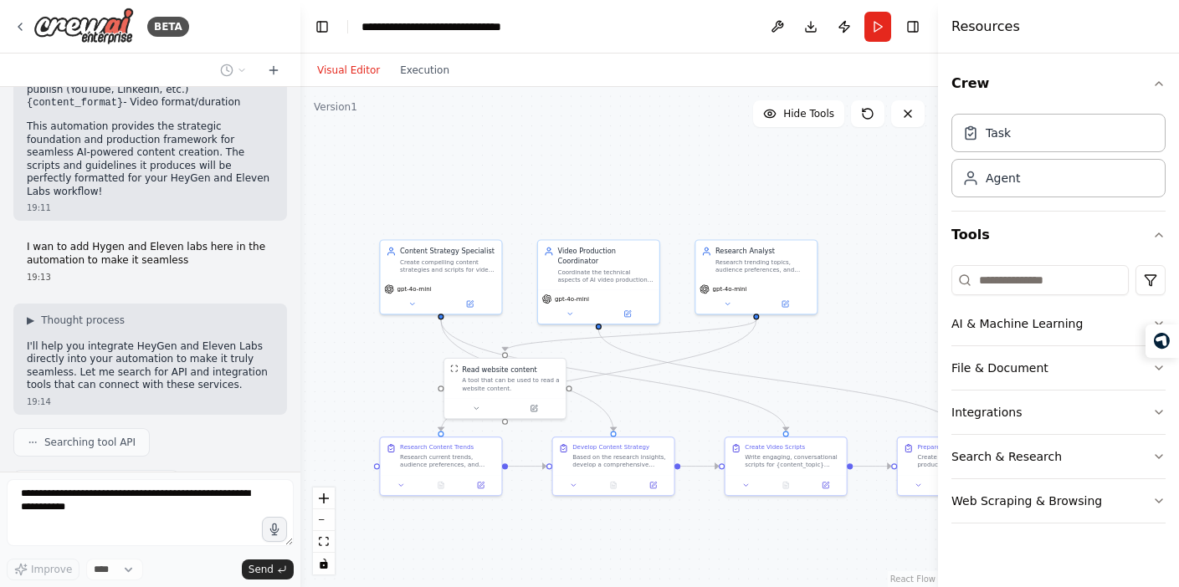
drag, startPoint x: 366, startPoint y: 224, endPoint x: 418, endPoint y: 362, distance: 146.7
click at [418, 362] on div ".deletable-edge-delete-btn { width: 20px; height: 20px; border: 0px solid #ffff…" at bounding box center [619, 337] width 638 height 500
click at [473, 305] on icon at bounding box center [470, 303] width 6 height 6
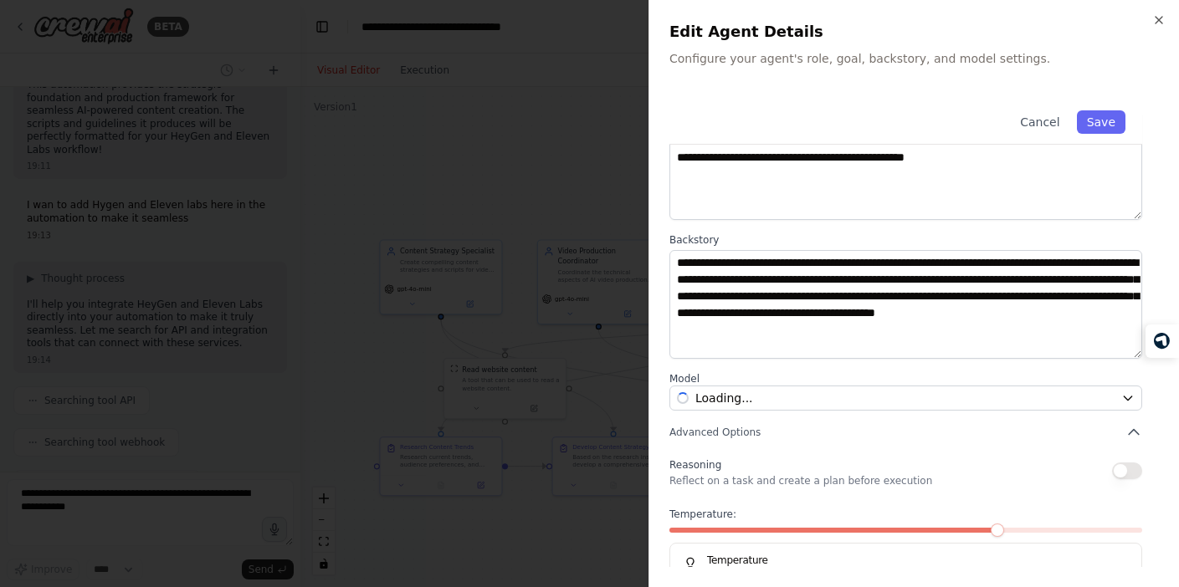
scroll to position [171, 0]
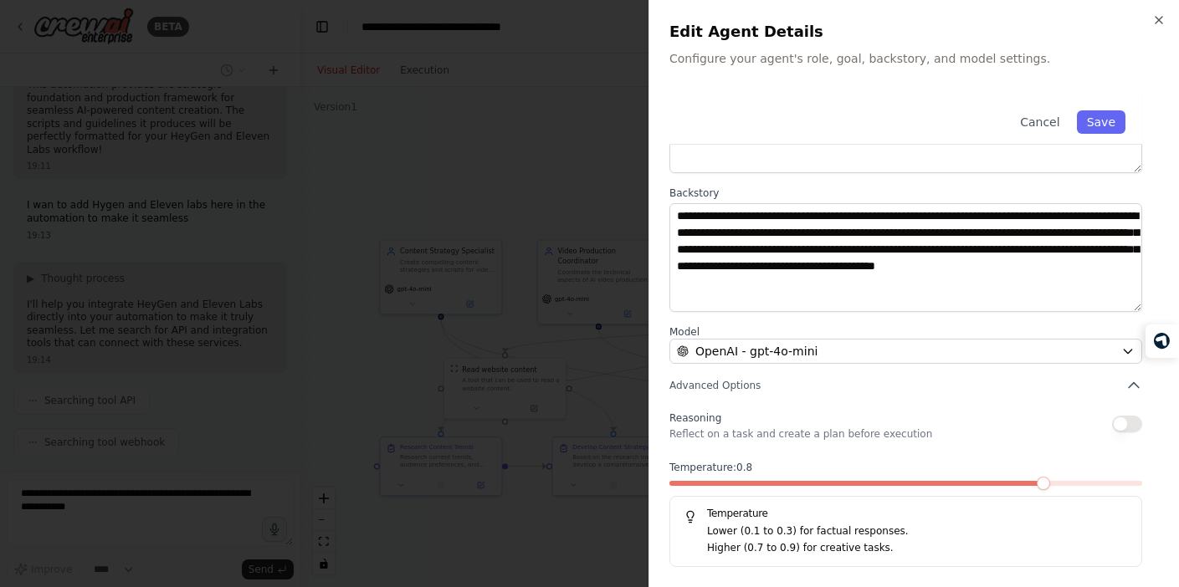
click at [1050, 484] on span at bounding box center [1043, 483] width 13 height 13
click at [1142, 481] on span at bounding box center [906, 483] width 473 height 5
click at [840, 485] on span at bounding box center [764, 483] width 189 height 5
click at [902, 487] on div at bounding box center [906, 487] width 473 height 12
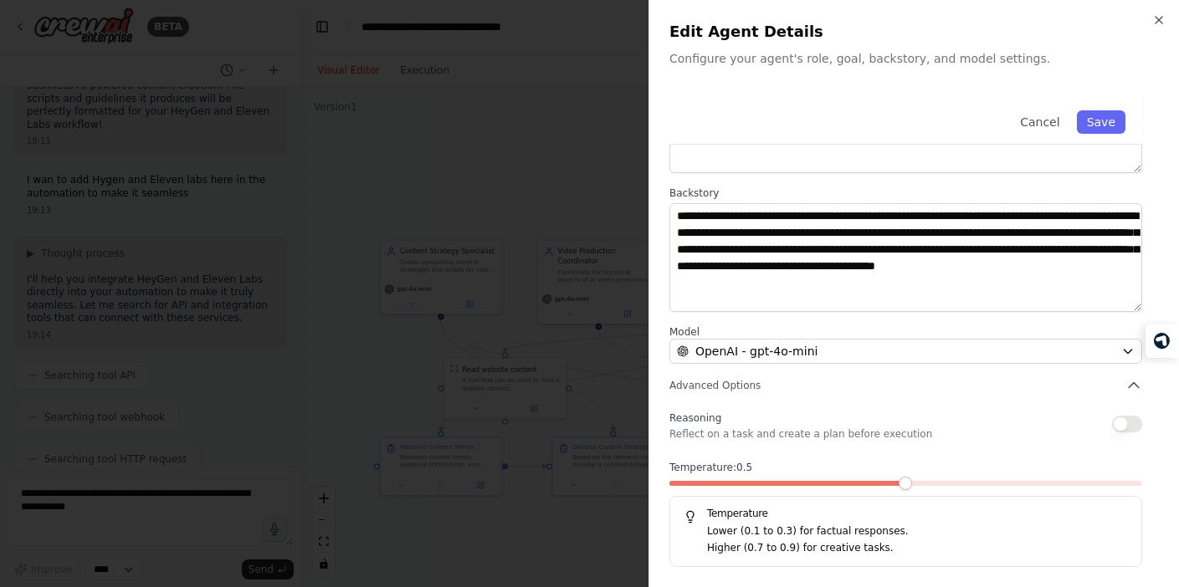
click at [918, 483] on span at bounding box center [906, 483] width 473 height 5
click at [950, 484] on span at bounding box center [906, 483] width 473 height 5
click at [1129, 388] on icon "button" at bounding box center [1134, 385] width 17 height 17
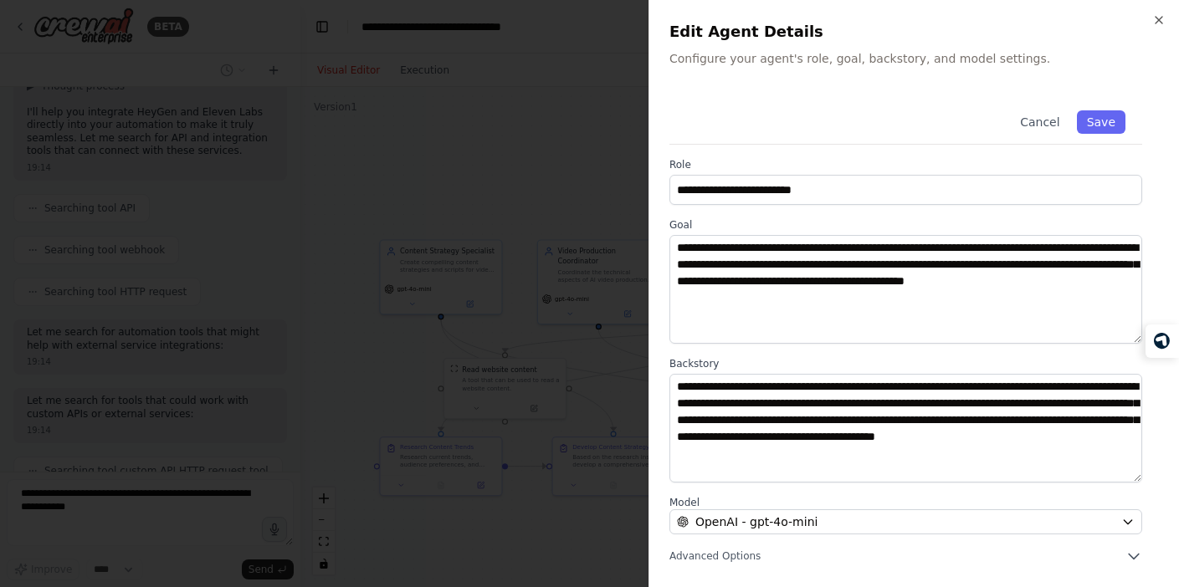
scroll to position [2430, 0]
click at [1041, 122] on button "Cancel" at bounding box center [1039, 121] width 59 height 23
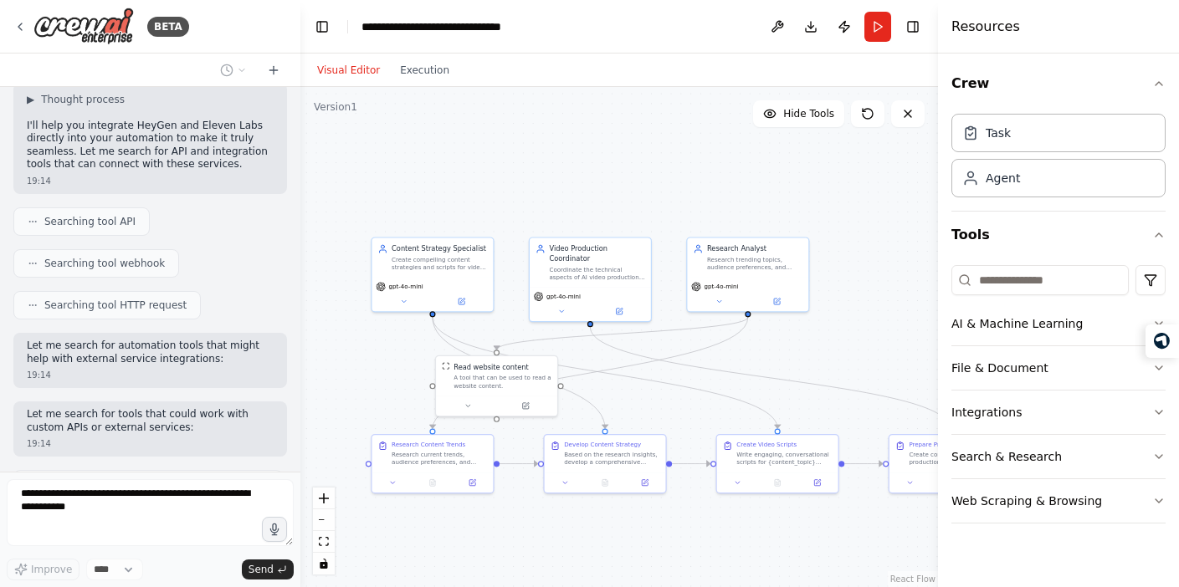
drag, startPoint x: 809, startPoint y: 218, endPoint x: 762, endPoint y: 215, distance: 47.8
click at [762, 215] on div ".deletable-edge-delete-btn { width: 20px; height: 20px; border: 0px solid #ffff…" at bounding box center [619, 337] width 638 height 500
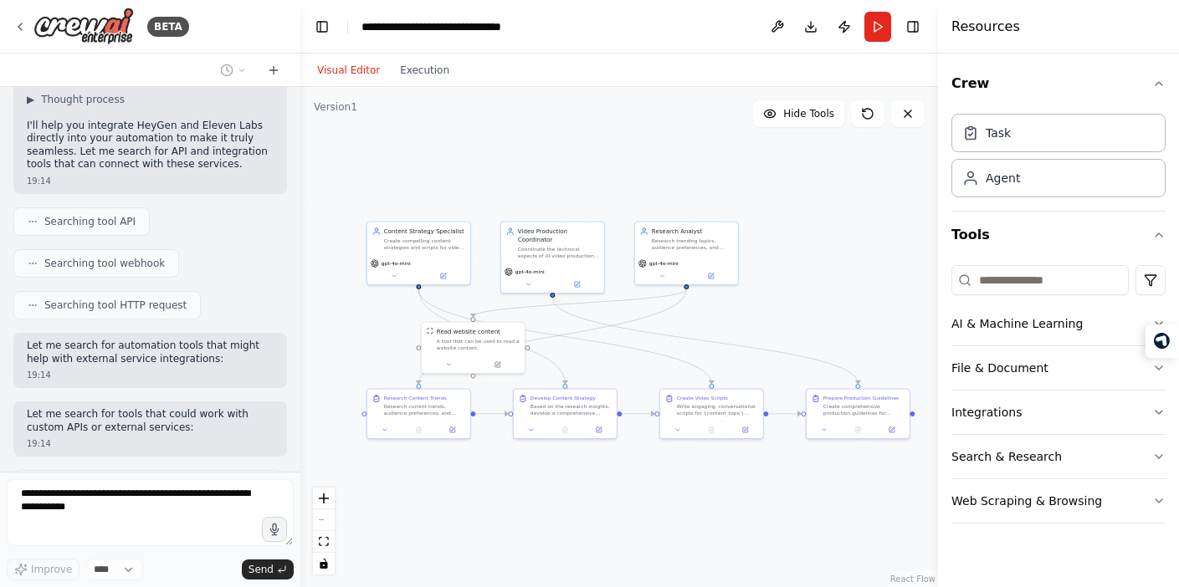
drag, startPoint x: 856, startPoint y: 316, endPoint x: 826, endPoint y: 304, distance: 32.3
click at [826, 304] on div ".deletable-edge-delete-btn { width: 20px; height: 20px; border: 0px solid #ffff…" at bounding box center [619, 337] width 638 height 500
click at [489, 337] on div "A tool that can be used to read a website content." at bounding box center [478, 342] width 83 height 13
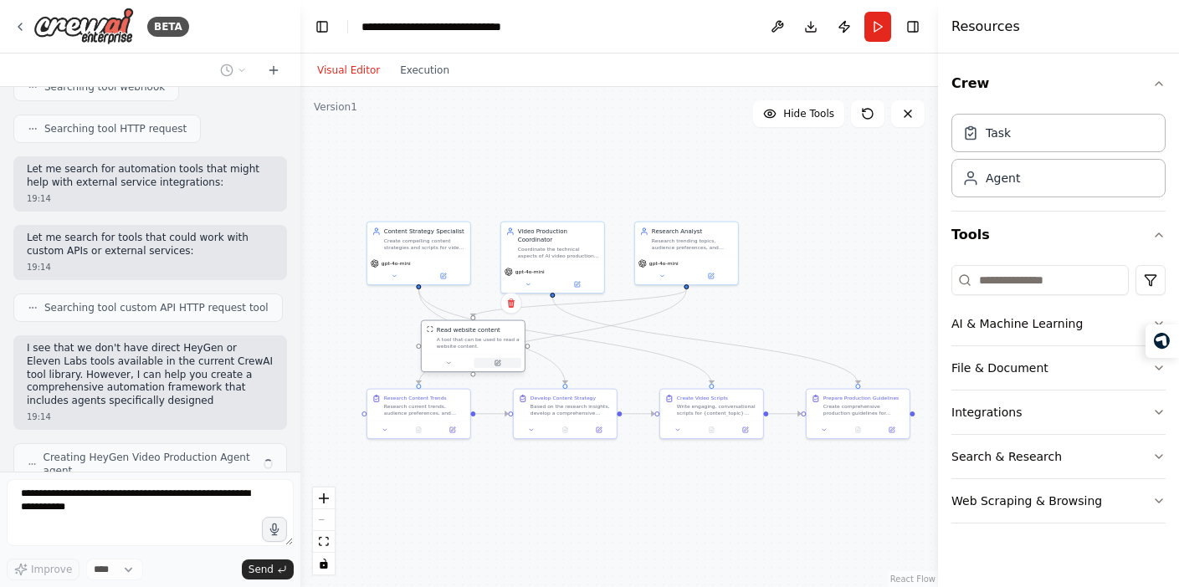
click at [499, 367] on button at bounding box center [498, 363] width 48 height 10
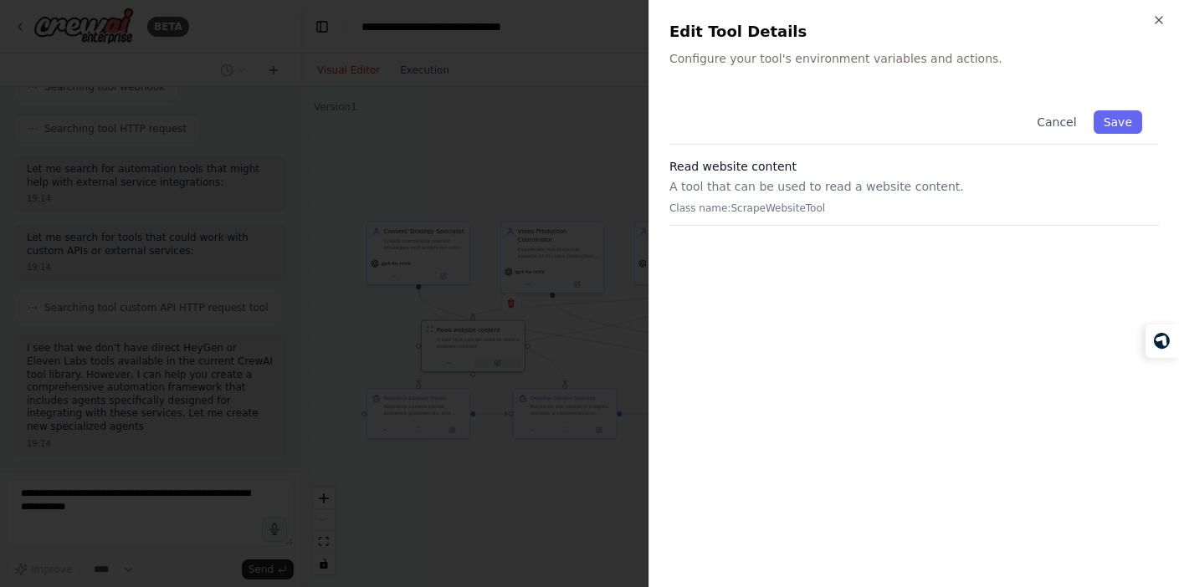
scroll to position [2606, 0]
click at [726, 157] on div "Cancel Save Read website content A tool that can be used to read a website cont…" at bounding box center [915, 160] width 490 height 132
click at [544, 162] on div at bounding box center [589, 293] width 1179 height 587
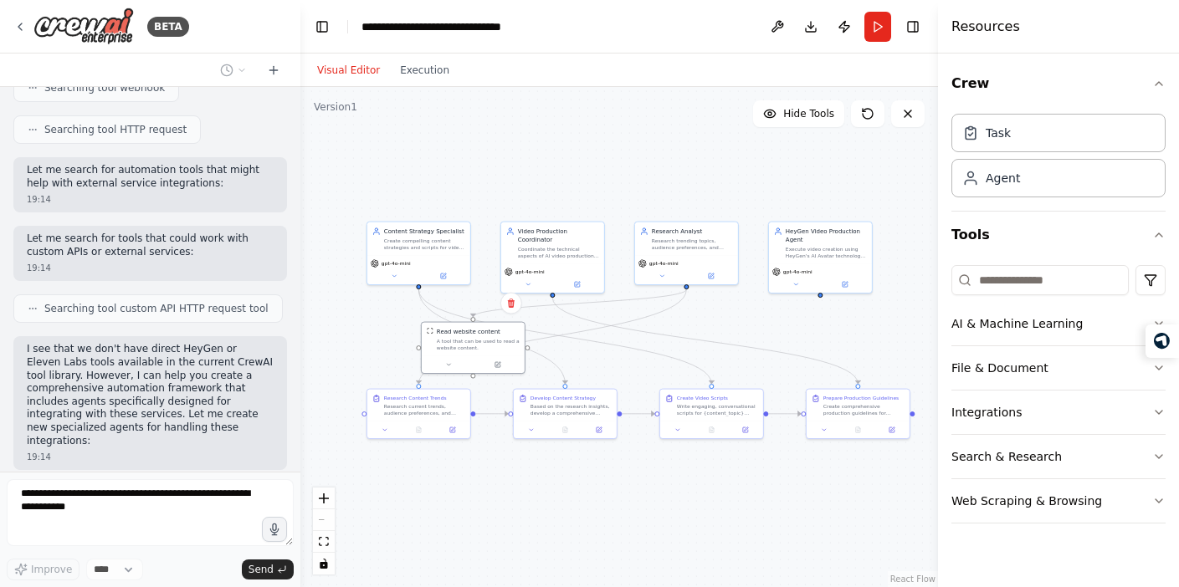
click at [543, 510] on div ".deletable-edge-delete-btn { width: 20px; height: 20px; border: 0px solid #ffff…" at bounding box center [619, 337] width 638 height 500
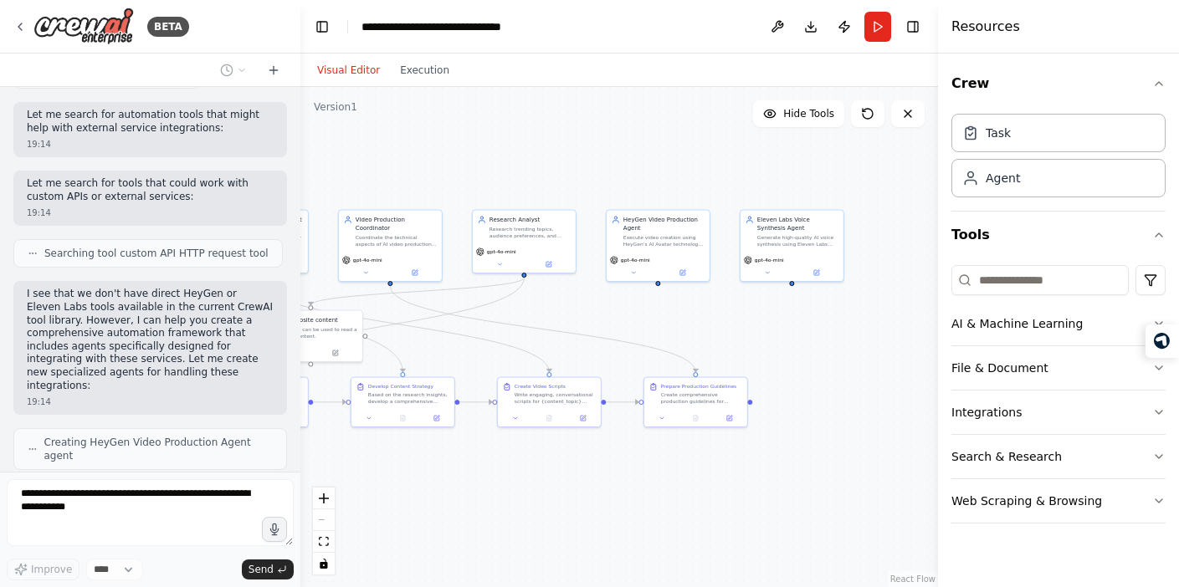
drag, startPoint x: 774, startPoint y: 177, endPoint x: 612, endPoint y: 165, distance: 162.8
click at [612, 165] on div ".deletable-edge-delete-btn { width: 20px; height: 20px; border: 0px solid #ffff…" at bounding box center [619, 337] width 638 height 500
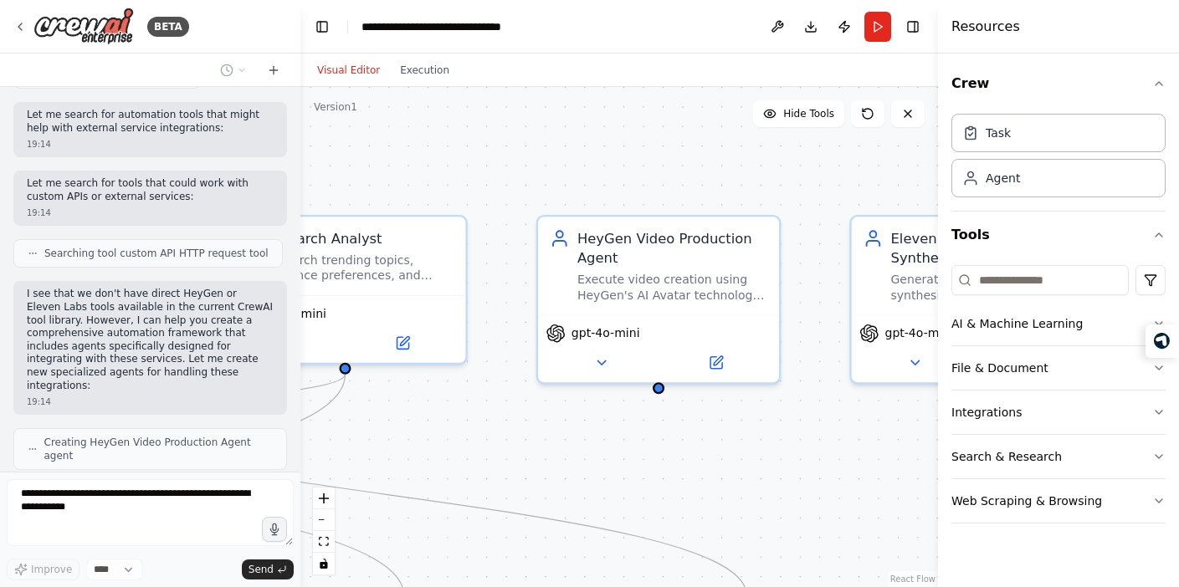
drag, startPoint x: 666, startPoint y: 215, endPoint x: 636, endPoint y: 172, distance: 52.9
click at [636, 172] on div ".deletable-edge-delete-btn { width: 20px; height: 20px; border: 0px solid #ffff…" at bounding box center [619, 337] width 638 height 500
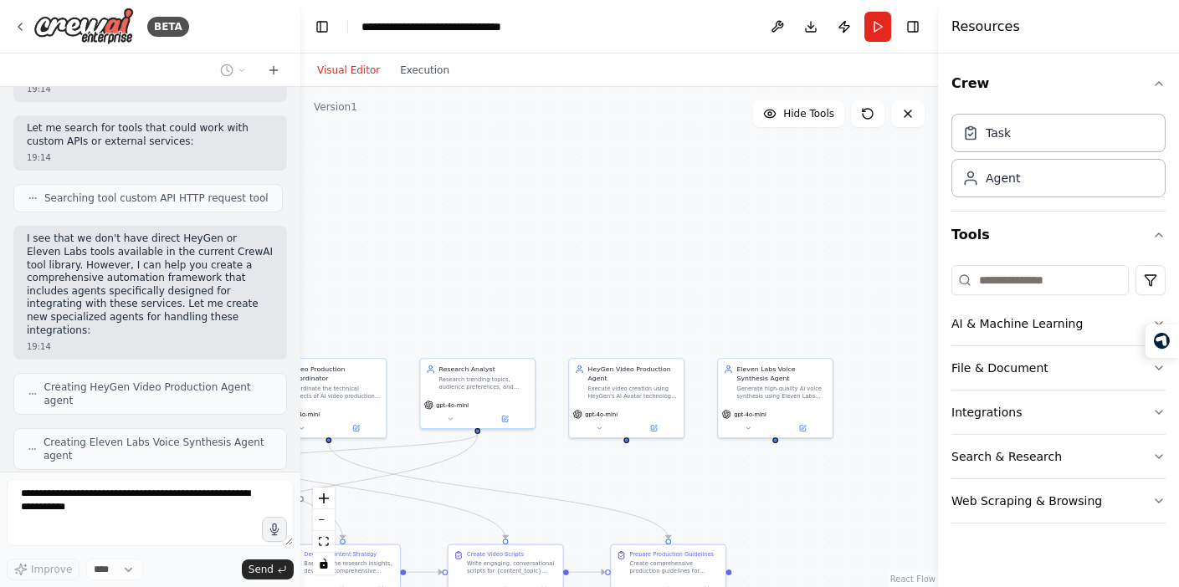
scroll to position [2703, 0]
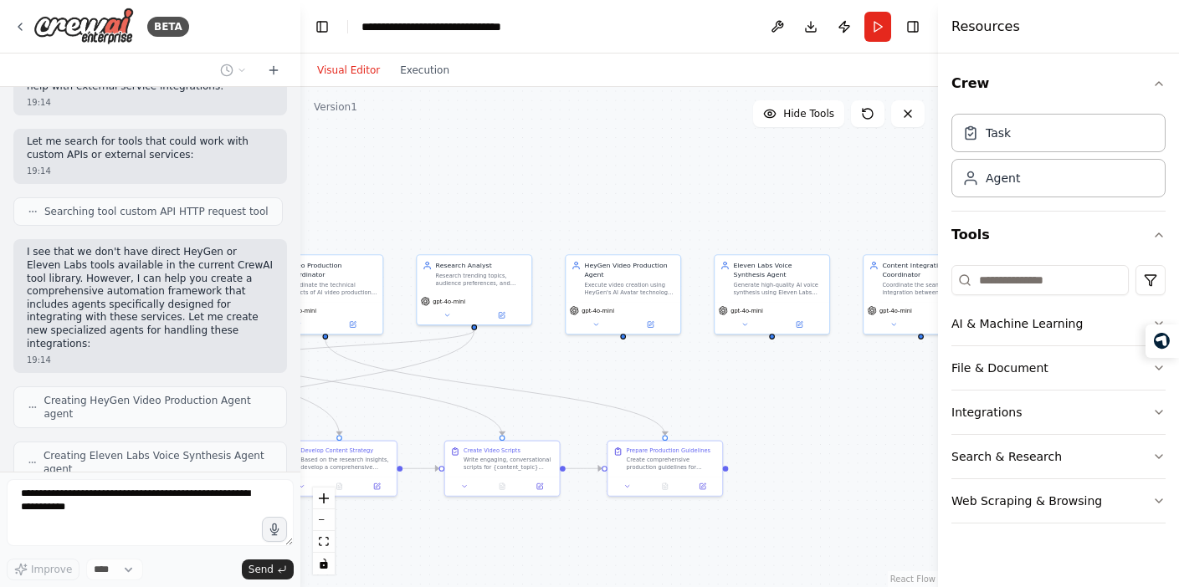
drag, startPoint x: 642, startPoint y: 322, endPoint x: 639, endPoint y: 217, distance: 105.5
click at [639, 217] on div ".deletable-edge-delete-btn { width: 20px; height: 20px; border: 0px solid #ffff…" at bounding box center [619, 337] width 638 height 500
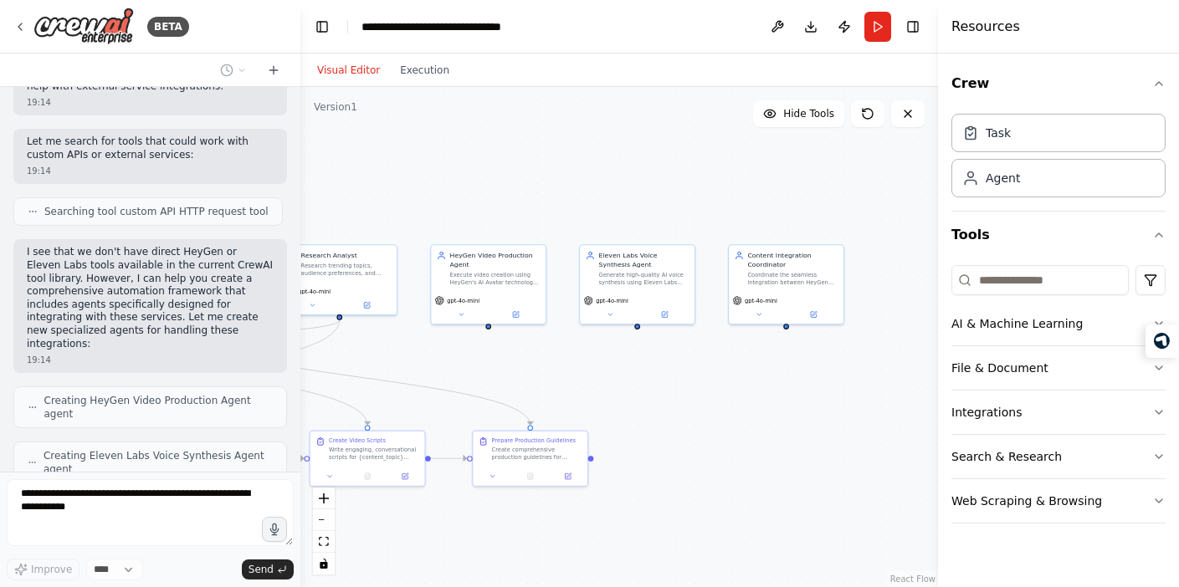
drag, startPoint x: 829, startPoint y: 421, endPoint x: 695, endPoint y: 413, distance: 135.0
click at [695, 413] on div ".deletable-edge-delete-btn { width: 20px; height: 20px; border: 0px solid #ffff…" at bounding box center [619, 337] width 638 height 500
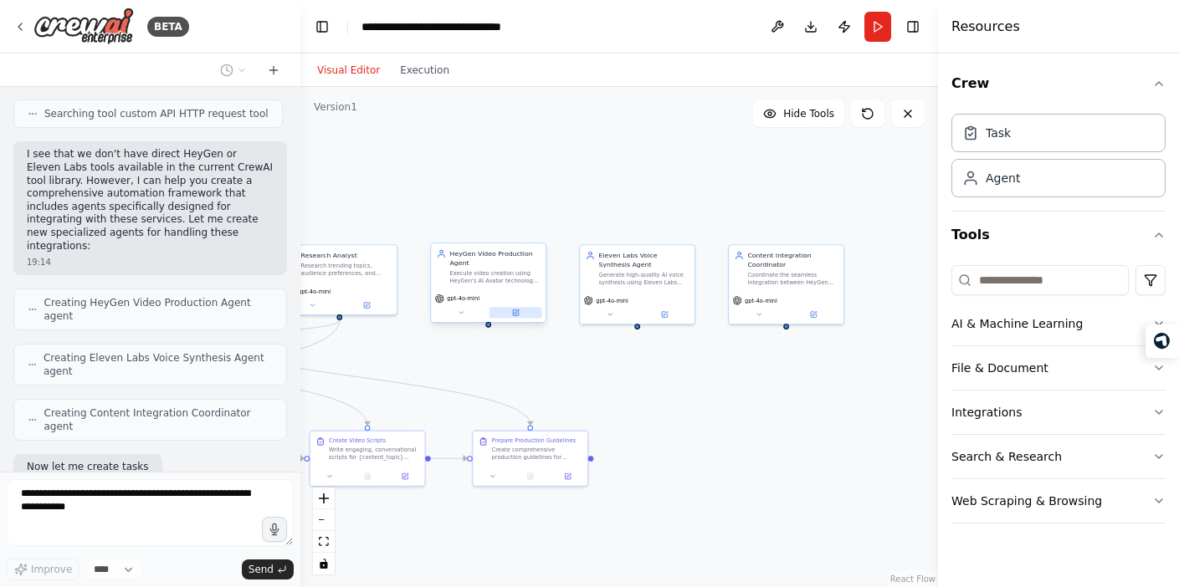
scroll to position [2814, 0]
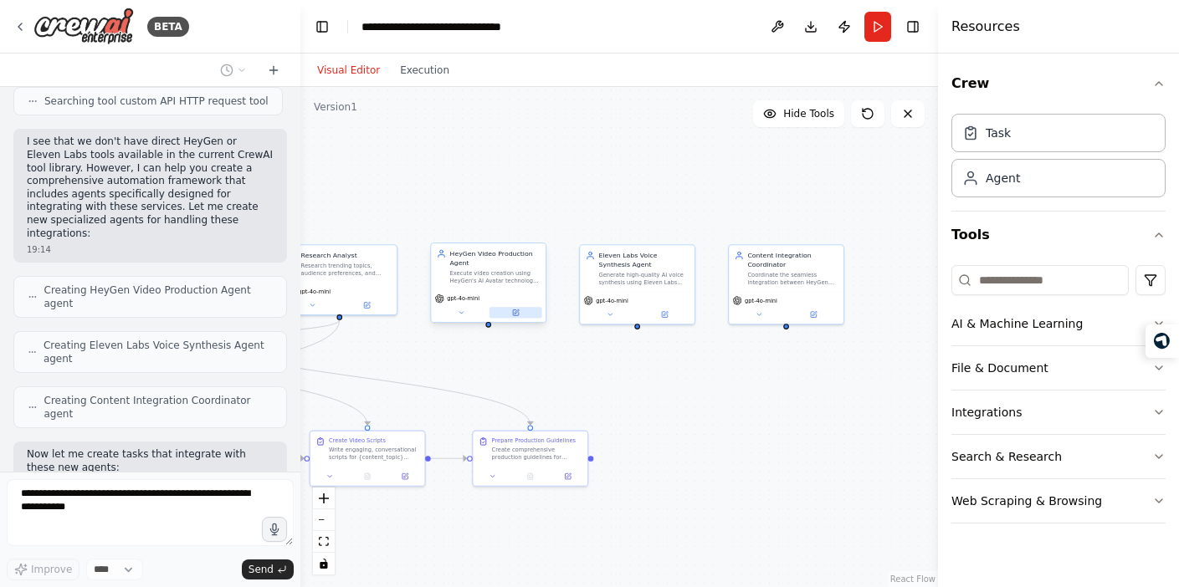
click at [519, 315] on icon at bounding box center [516, 313] width 8 height 8
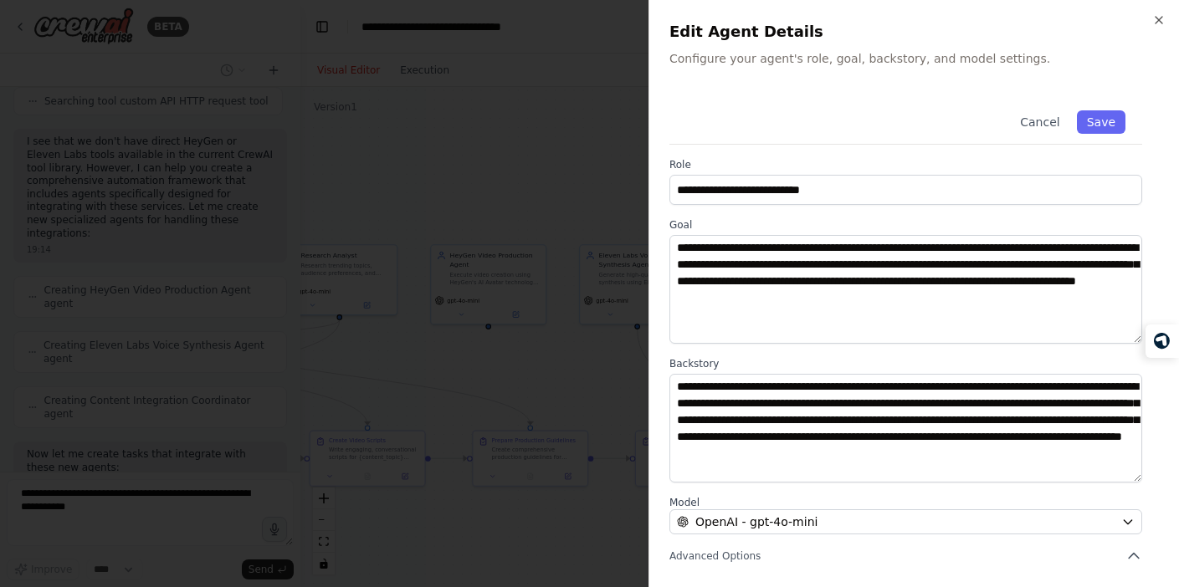
scroll to position [171, 0]
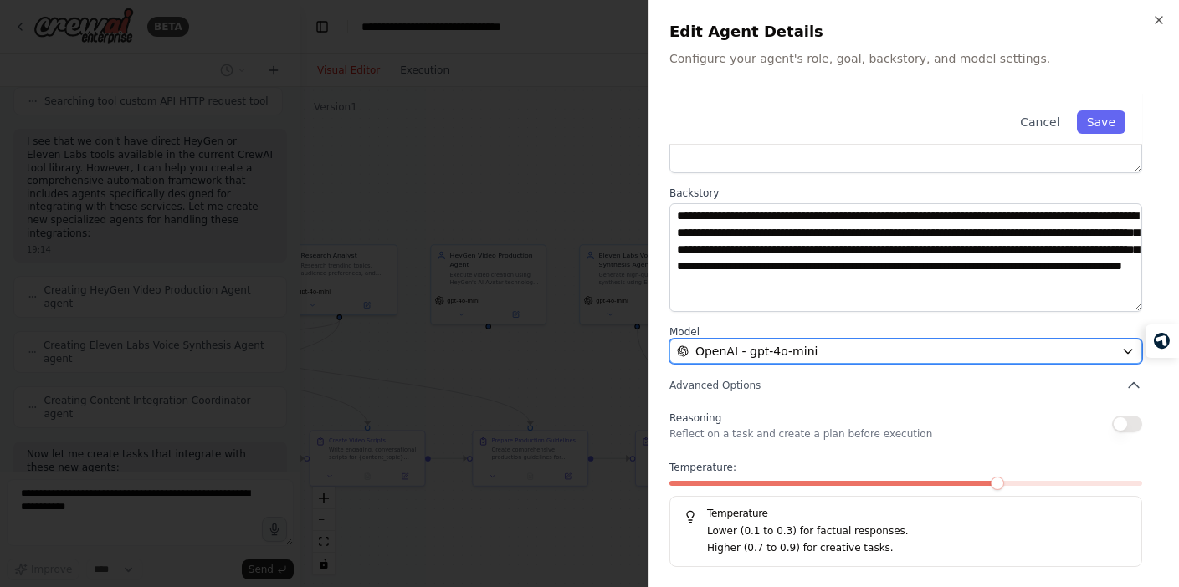
click at [1116, 350] on button "OpenAI - gpt-4o-mini" at bounding box center [906, 351] width 473 height 25
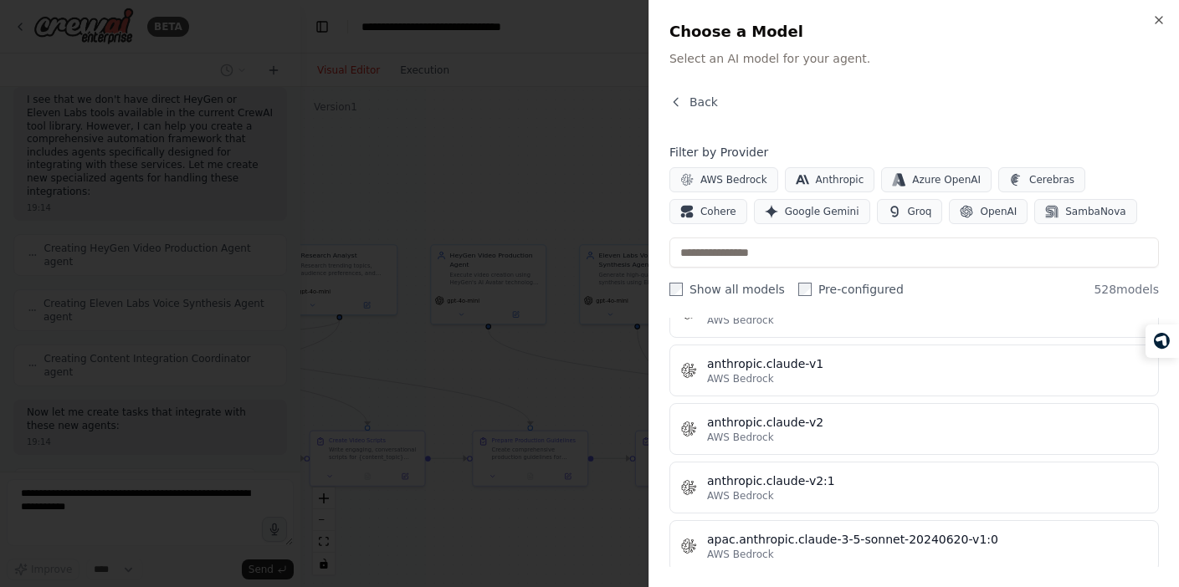
scroll to position [1776, 0]
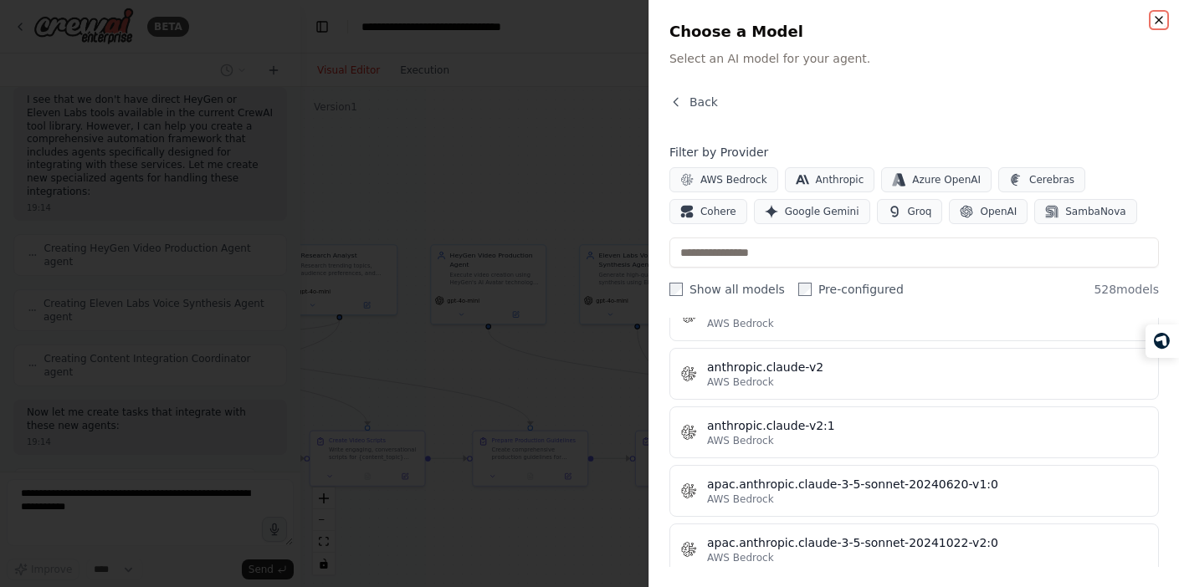
click at [1165, 14] on icon "button" at bounding box center [1158, 19] width 13 height 13
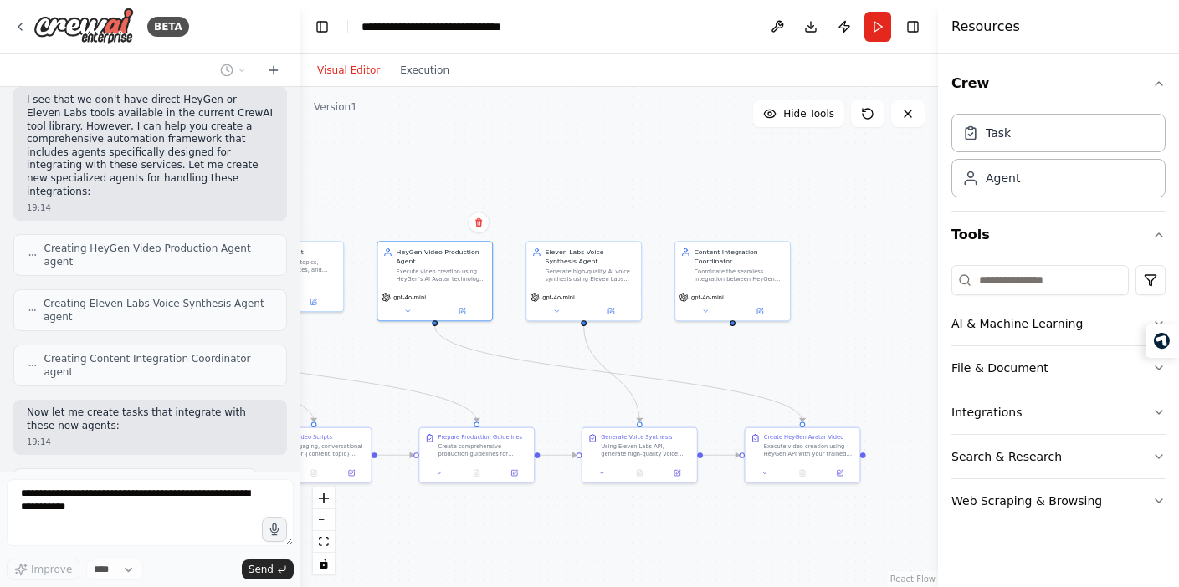
drag, startPoint x: 850, startPoint y: 202, endPoint x: 797, endPoint y: 198, distance: 53.7
click at [797, 198] on div ".deletable-edge-delete-btn { width: 20px; height: 20px; border: 0px solid #ffff…" at bounding box center [619, 337] width 638 height 500
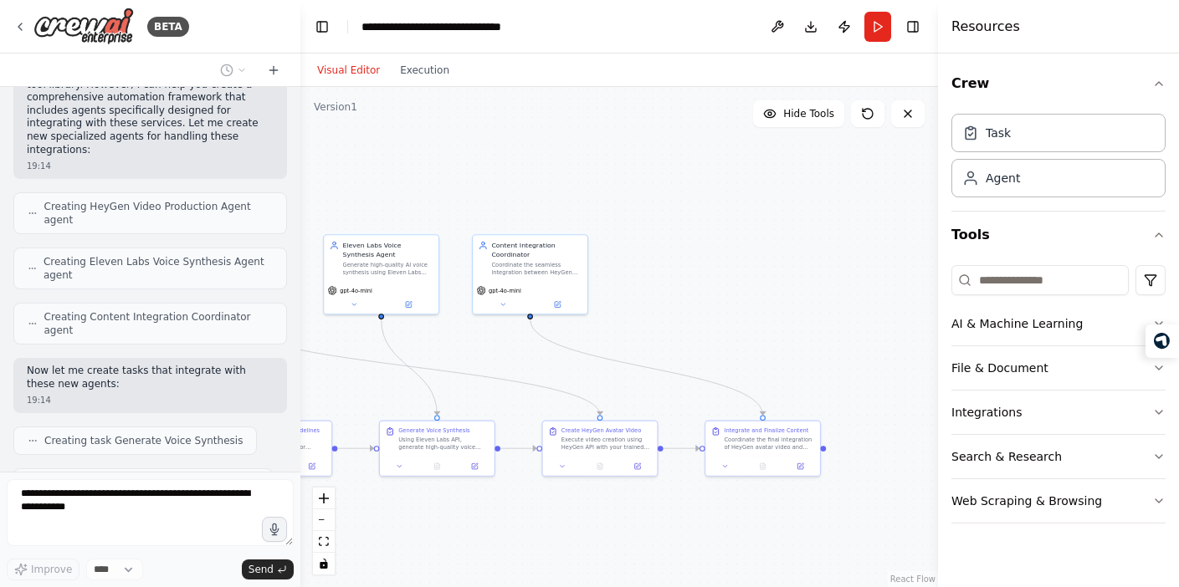
drag, startPoint x: 757, startPoint y: 200, endPoint x: 554, endPoint y: 193, distance: 202.6
click at [554, 193] on div ".deletable-edge-delete-btn { width: 20px; height: 20px; border: 0px solid #ffff…" at bounding box center [619, 337] width 638 height 500
click at [638, 467] on icon at bounding box center [637, 465] width 6 height 6
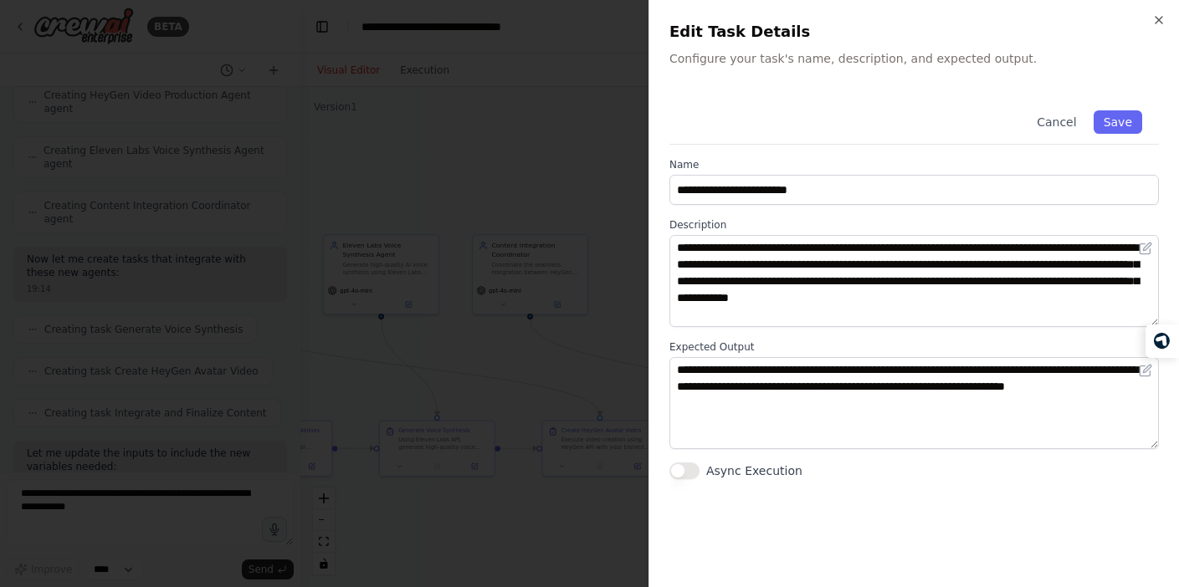
scroll to position [3106, 0]
click at [686, 473] on button "Async Execution" at bounding box center [685, 471] width 30 height 17
click at [686, 472] on button "Async Execution" at bounding box center [685, 471] width 30 height 17
click at [575, 203] on div at bounding box center [589, 293] width 1179 height 587
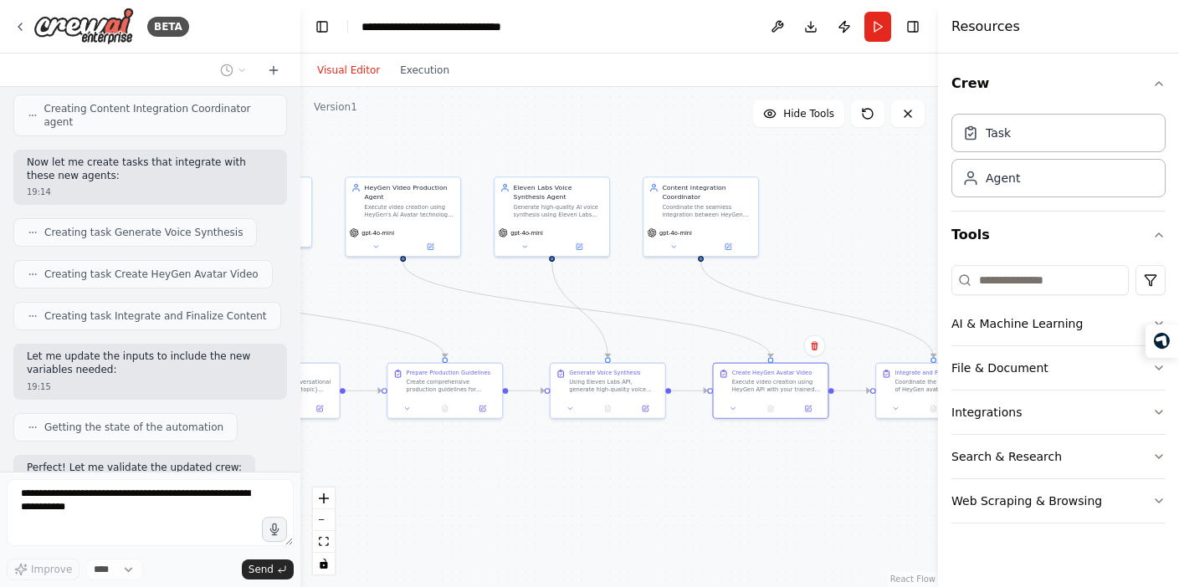
drag, startPoint x: 716, startPoint y: 275, endPoint x: 888, endPoint y: 218, distance: 180.8
click at [888, 218] on div ".deletable-edge-delete-btn { width: 20px; height: 20px; border: 0px solid #ffff…" at bounding box center [619, 337] width 638 height 500
click at [859, 199] on div ".deletable-edge-delete-btn { width: 20px; height: 20px; border: 0px solid #ffff…" at bounding box center [619, 337] width 638 height 500
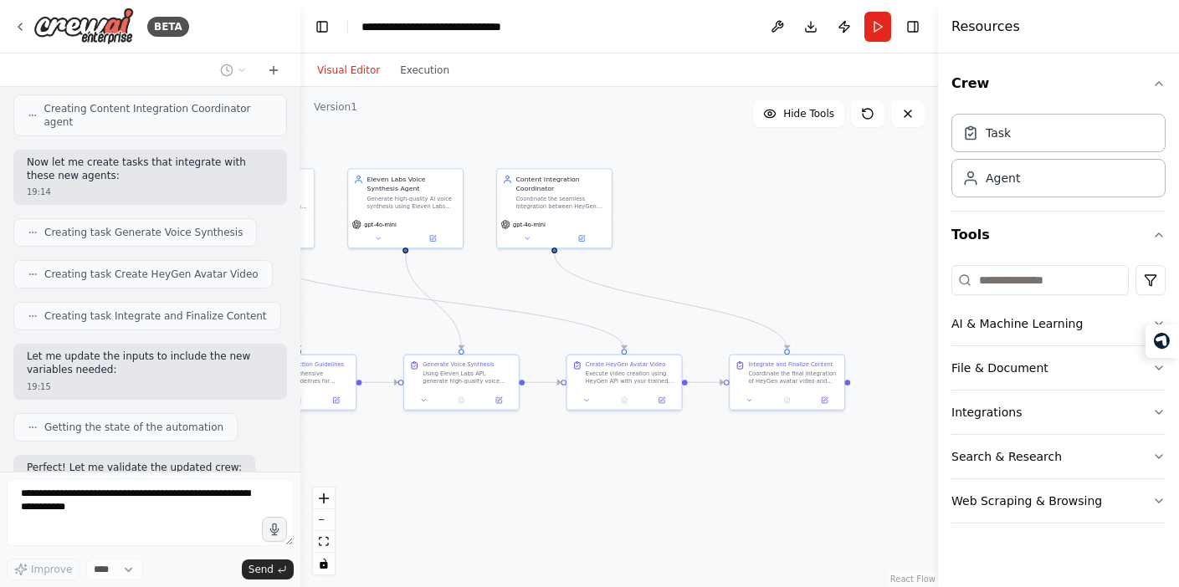
drag, startPoint x: 815, startPoint y: 233, endPoint x: 587, endPoint y: 208, distance: 229.8
click at [587, 208] on div ".deletable-edge-delete-btn { width: 20px; height: 20px; border: 0px solid #ffff…" at bounding box center [619, 337] width 638 height 500
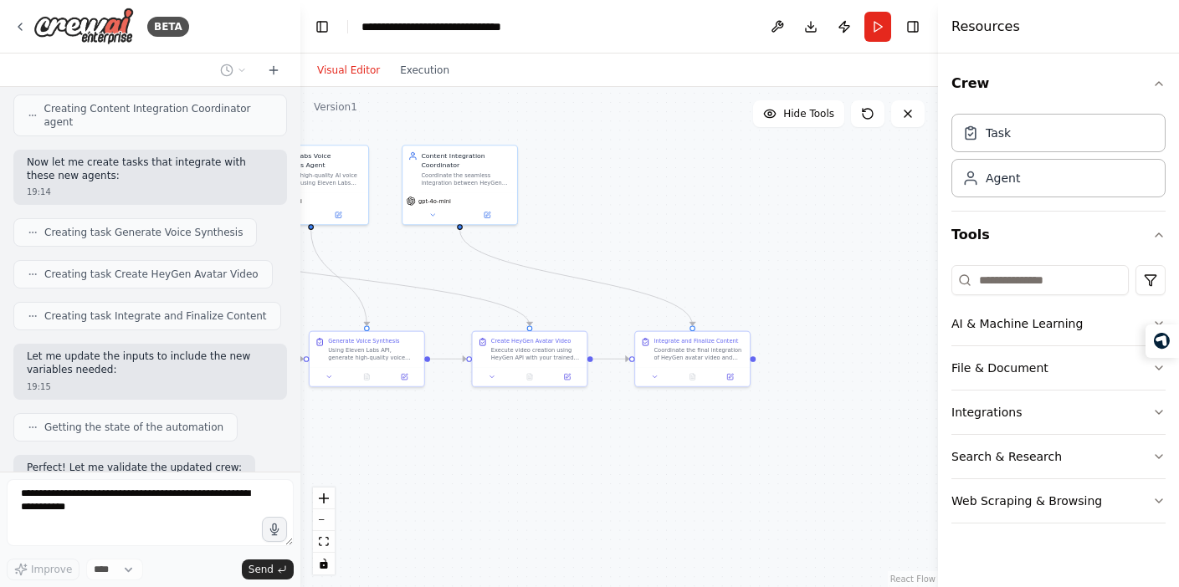
drag, startPoint x: 772, startPoint y: 264, endPoint x: 760, endPoint y: 257, distance: 13.5
click at [760, 257] on div ".deletable-edge-delete-btn { width: 20px; height: 20px; border: 0px solid #ffff…" at bounding box center [619, 337] width 638 height 500
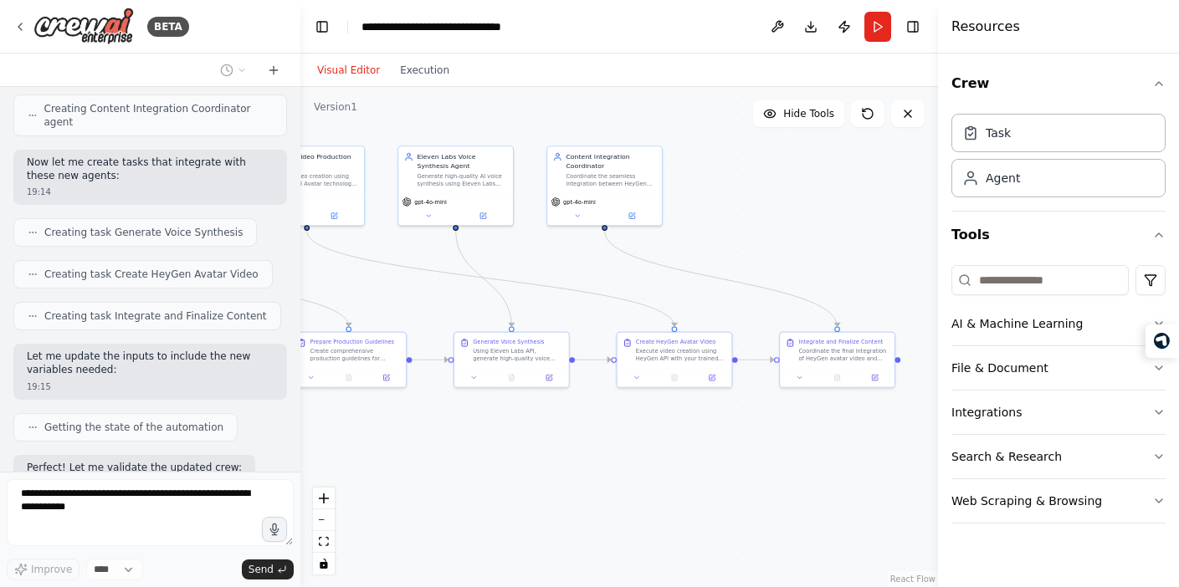
drag, startPoint x: 653, startPoint y: 232, endPoint x: 797, endPoint y: 233, distance: 143.9
click at [797, 233] on div ".deletable-edge-delete-btn { width: 20px; height: 20px; border: 0px solid #ffff…" at bounding box center [619, 337] width 638 height 500
click at [751, 218] on div ".deletable-edge-delete-btn { width: 20px; height: 20px; border: 0px solid #ffff…" at bounding box center [619, 337] width 638 height 500
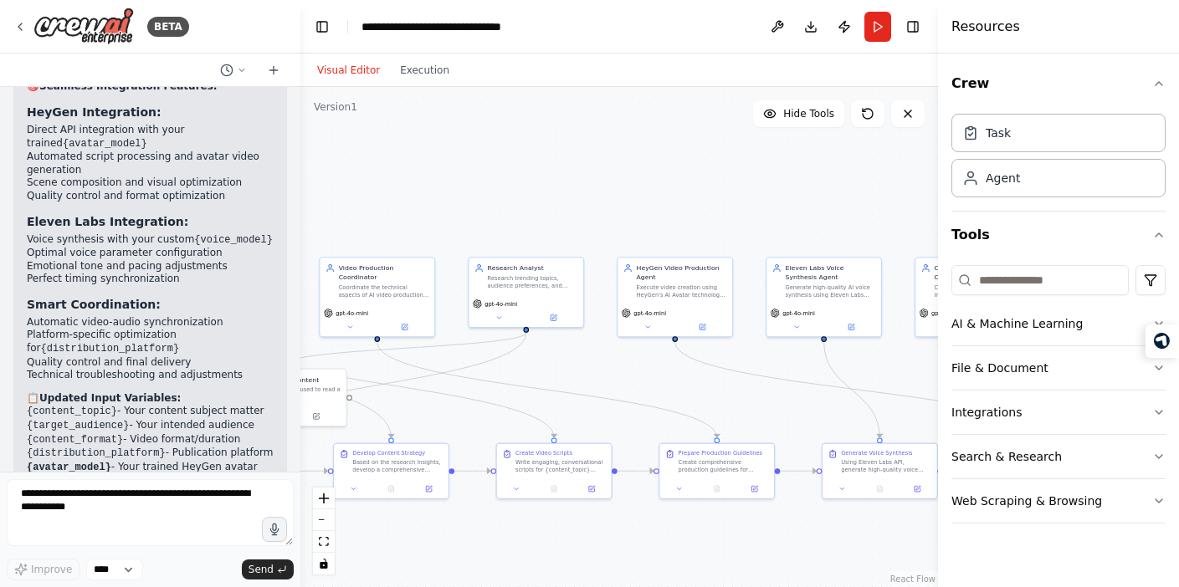
drag, startPoint x: 495, startPoint y: 120, endPoint x: 870, endPoint y: 228, distance: 390.2
click at [870, 228] on div ".deletable-edge-delete-btn { width: 20px; height: 20px; border: 0px solid #ffff…" at bounding box center [619, 337] width 638 height 500
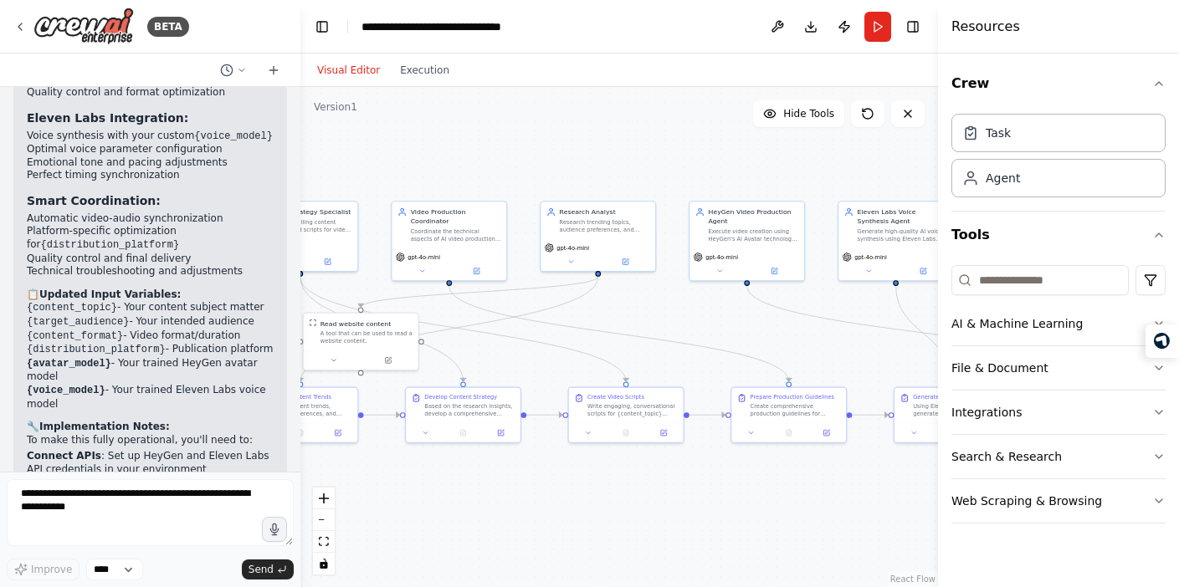
scroll to position [4152, 0]
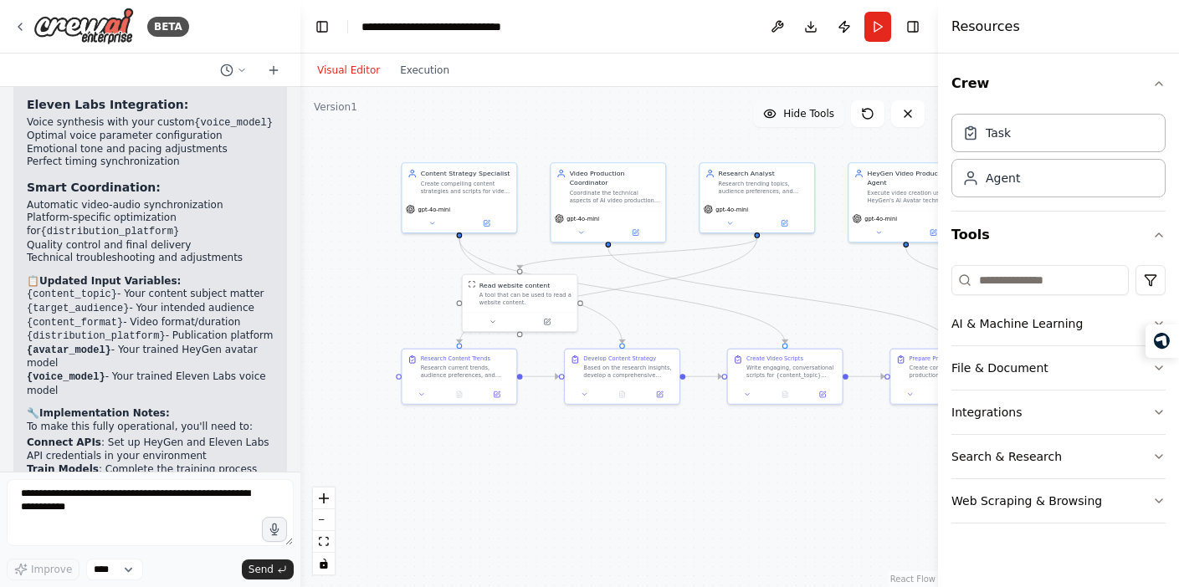
drag, startPoint x: 566, startPoint y: 217, endPoint x: 797, endPoint y: 121, distance: 249.9
click at [796, 121] on div "Version 1 Hide Tools .deletable-edge-delete-btn { width: 20px; height: 20px; bo…" at bounding box center [619, 337] width 638 height 500
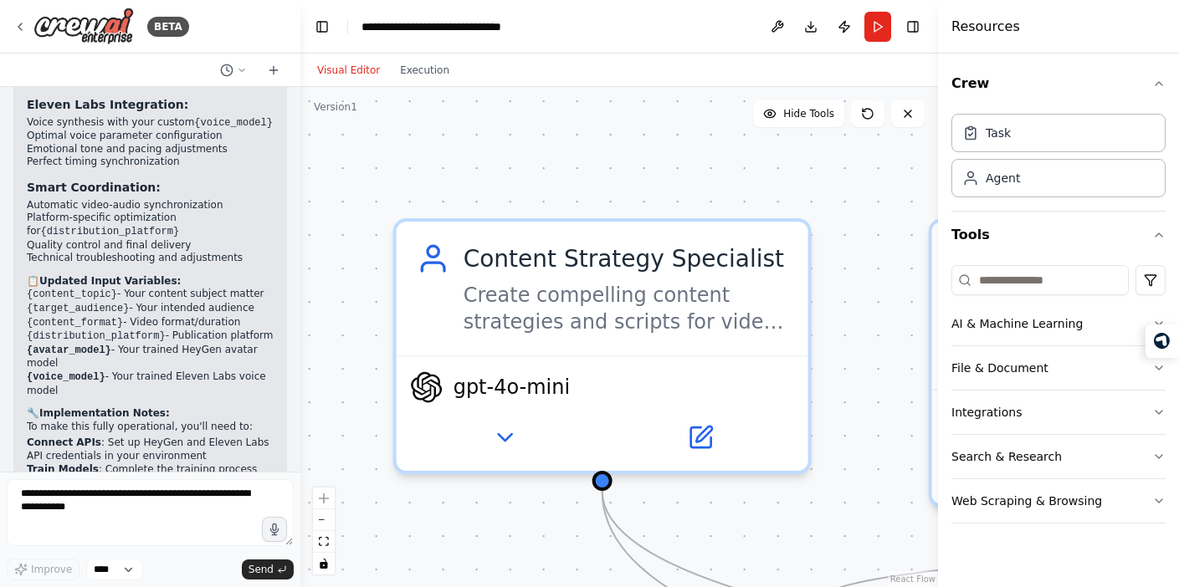
drag, startPoint x: 363, startPoint y: 230, endPoint x: 360, endPoint y: 397, distance: 166.6
click at [360, 397] on div ".deletable-edge-delete-btn { width: 20px; height: 20px; border: 0px solid #ffff…" at bounding box center [619, 337] width 638 height 500
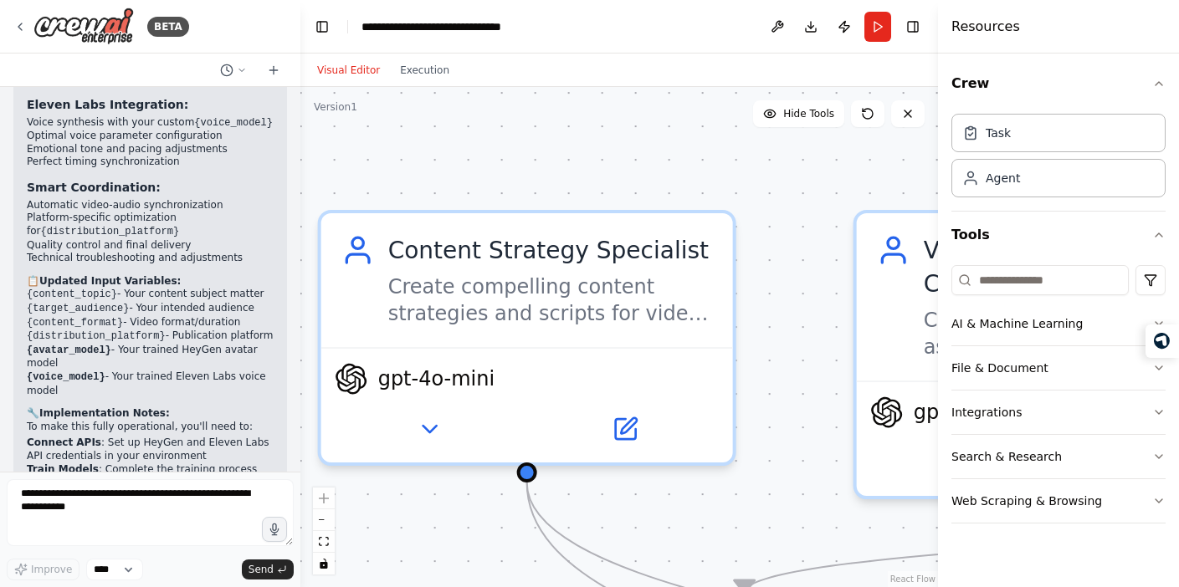
drag, startPoint x: 620, startPoint y: 147, endPoint x: 519, endPoint y: 126, distance: 103.4
click at [519, 126] on div ".deletable-edge-delete-btn { width: 20px; height: 20px; border: 0px solid #ffff…" at bounding box center [619, 337] width 638 height 500
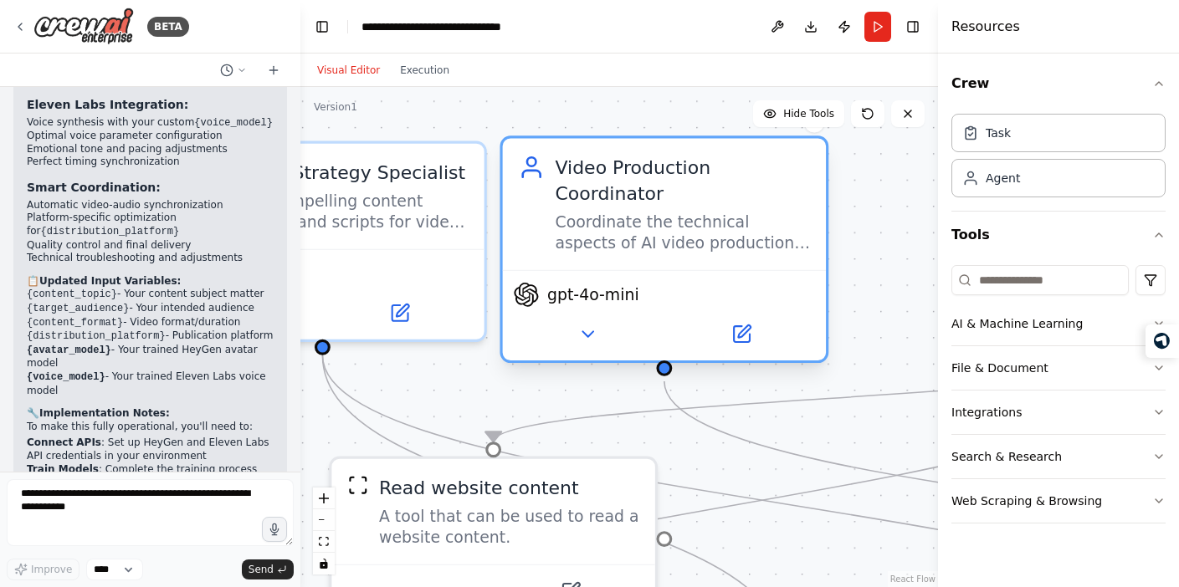
drag, startPoint x: 741, startPoint y: 218, endPoint x: 685, endPoint y: 218, distance: 56.1
click at [685, 218] on div "Coordinate the technical aspects of AI video production using HeyGen avatars an…" at bounding box center [682, 233] width 255 height 42
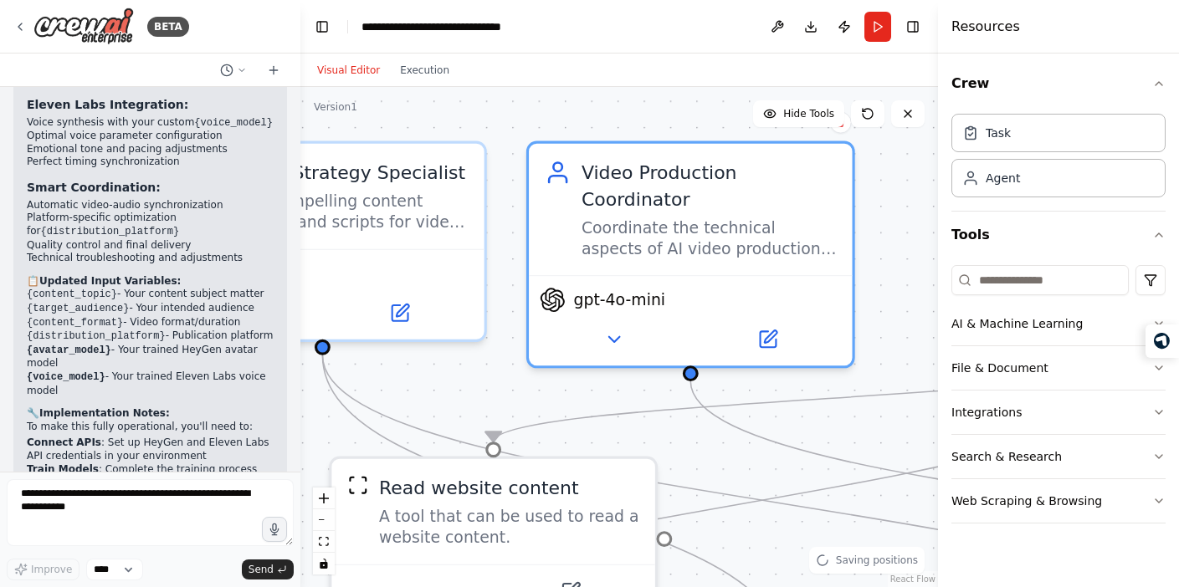
click at [516, 126] on div ".deletable-edge-delete-btn { width: 20px; height: 20px; border: 0px solid #ffff…" at bounding box center [619, 337] width 638 height 500
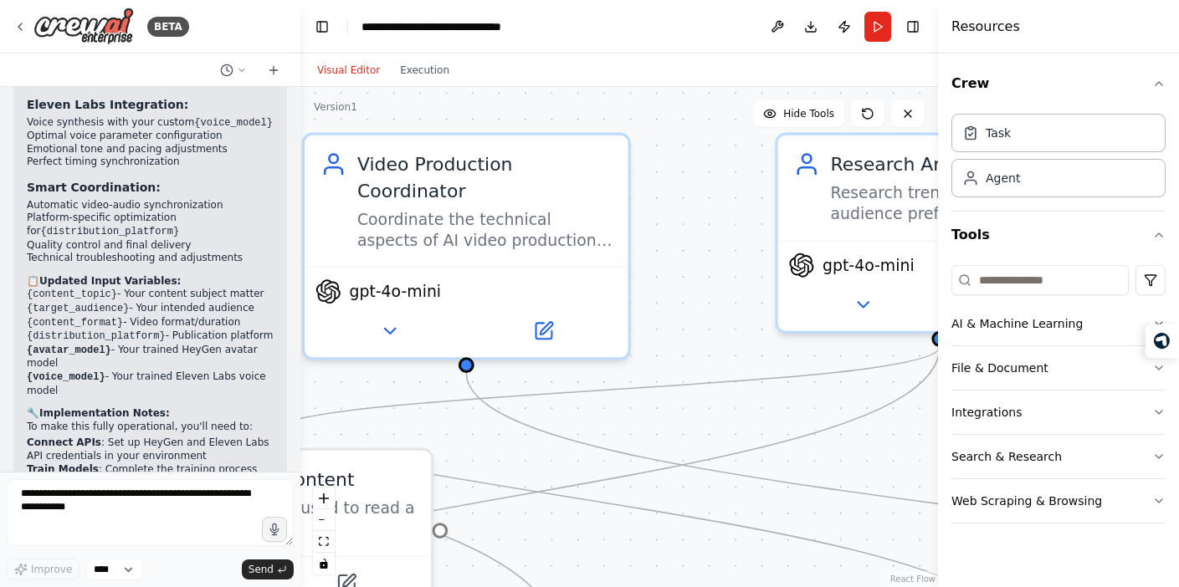
drag, startPoint x: 579, startPoint y: 121, endPoint x: 351, endPoint y: 111, distance: 227.9
click at [351, 111] on div "Version 1 Hide Tools .deletable-edge-delete-btn { width: 20px; height: 20px; bo…" at bounding box center [619, 337] width 638 height 500
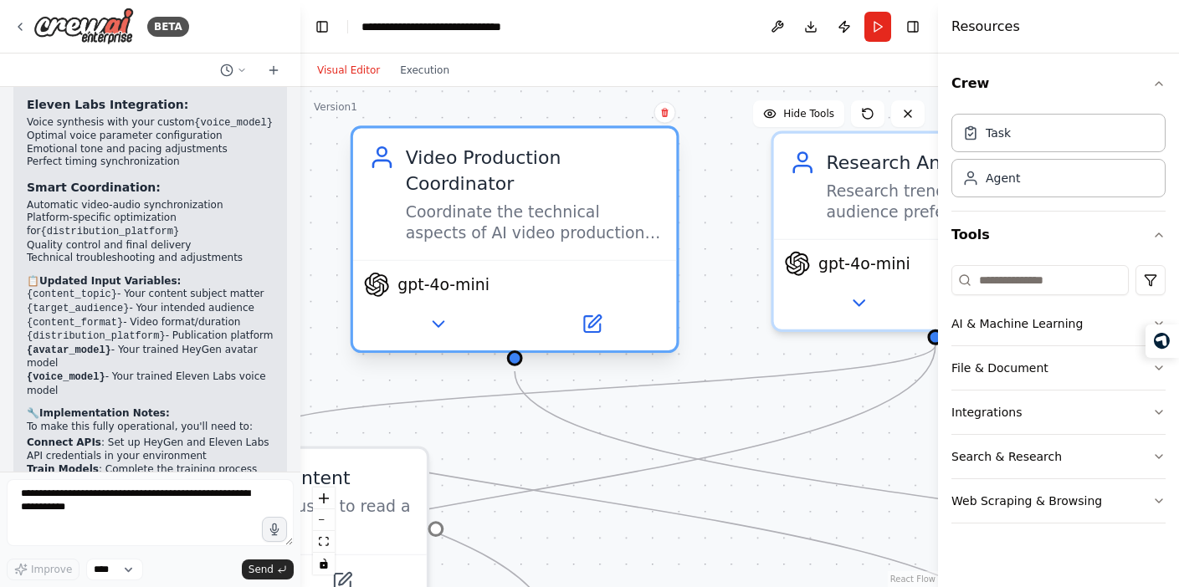
drag, startPoint x: 526, startPoint y: 249, endPoint x: 582, endPoint y: 245, distance: 55.3
click at [582, 245] on div "Video Production Coordinator Coordinate the technical aspects of AI video produ…" at bounding box center [514, 193] width 323 height 131
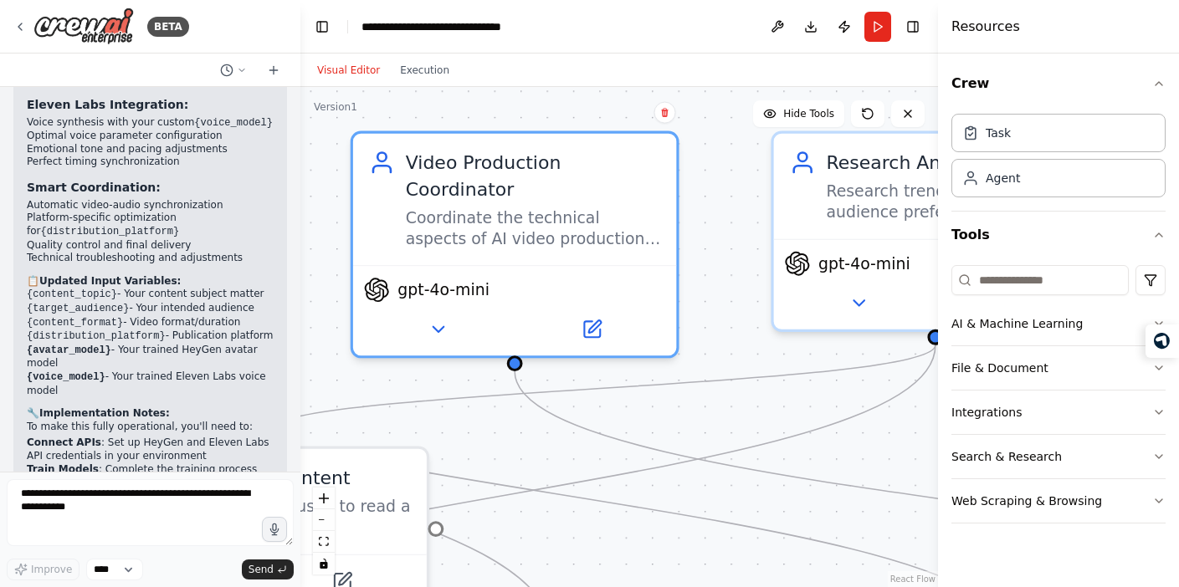
click at [742, 219] on div ".deletable-edge-delete-btn { width: 20px; height: 20px; border: 0px solid #ffff…" at bounding box center [619, 337] width 638 height 500
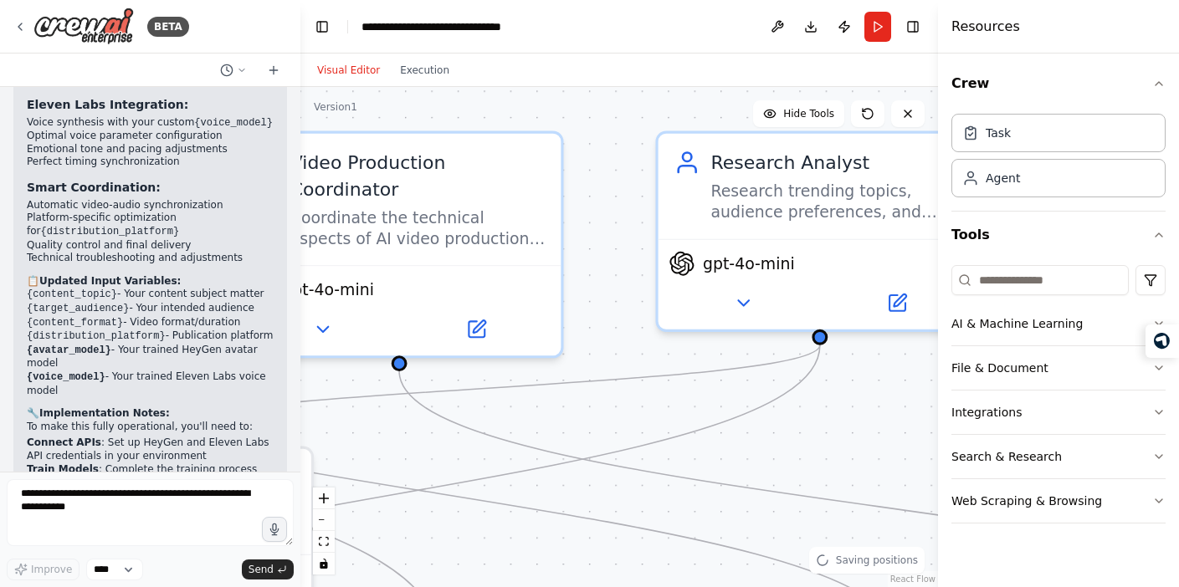
drag, startPoint x: 717, startPoint y: 232, endPoint x: 603, endPoint y: 232, distance: 114.7
click at [602, 232] on div ".deletable-edge-delete-btn { width: 20px; height: 20px; border: 0px solid #ffff…" at bounding box center [619, 337] width 638 height 500
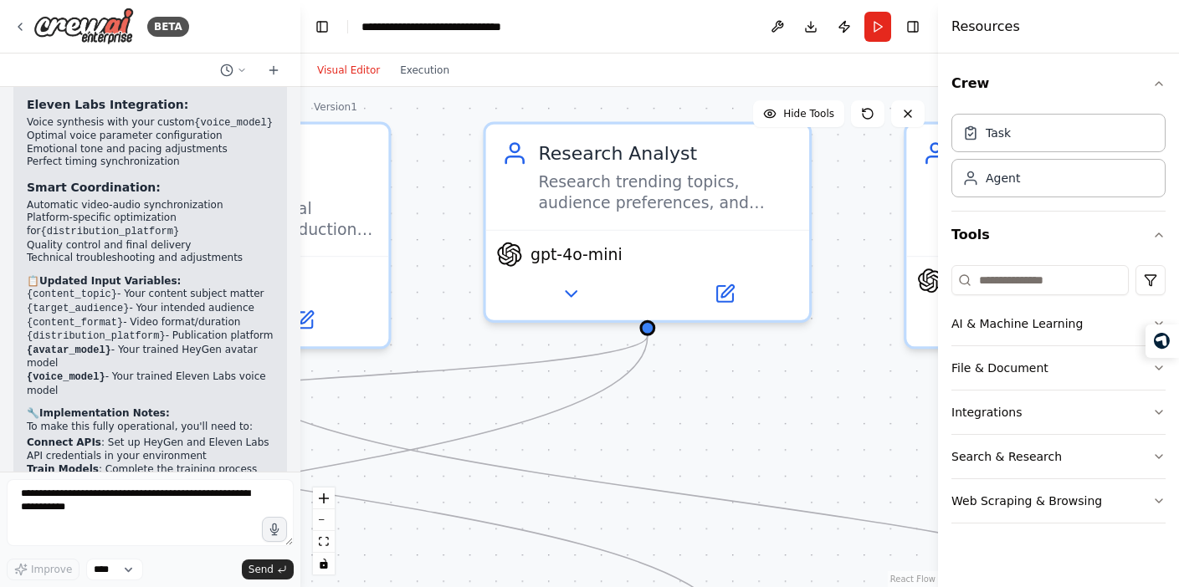
drag, startPoint x: 603, startPoint y: 232, endPoint x: 430, endPoint y: 223, distance: 172.6
click at [430, 223] on div ".deletable-edge-delete-btn { width: 20px; height: 20px; border: 0px solid #ffff…" at bounding box center [619, 337] width 638 height 500
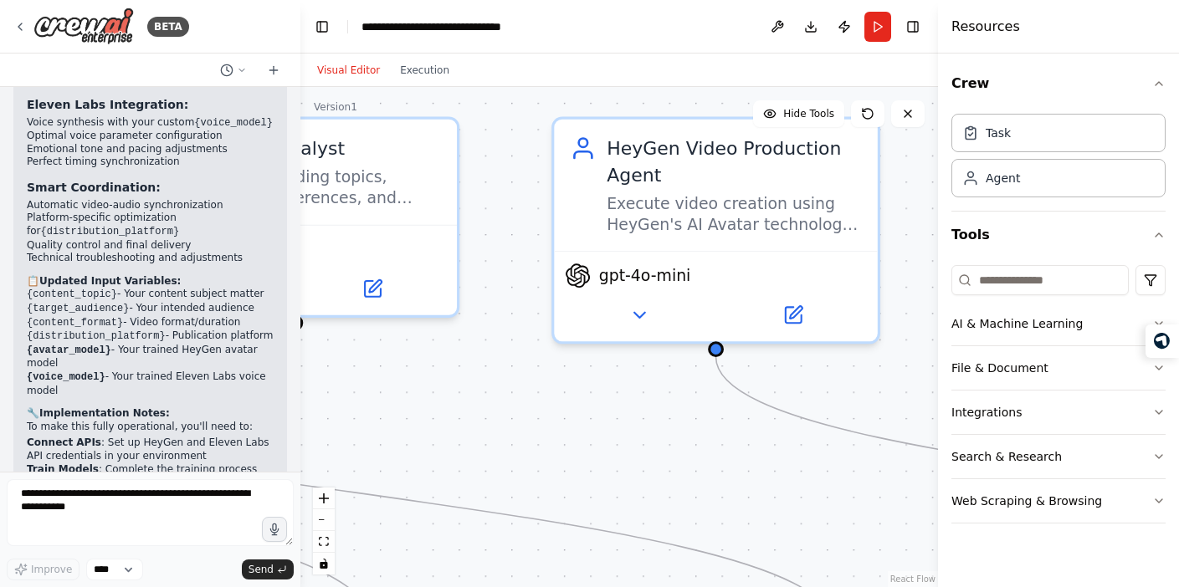
drag, startPoint x: 843, startPoint y: 220, endPoint x: 490, endPoint y: 215, distance: 353.2
click at [490, 215] on div ".deletable-edge-delete-btn { width: 20px; height: 20px; border: 0px solid #ffff…" at bounding box center [619, 337] width 638 height 500
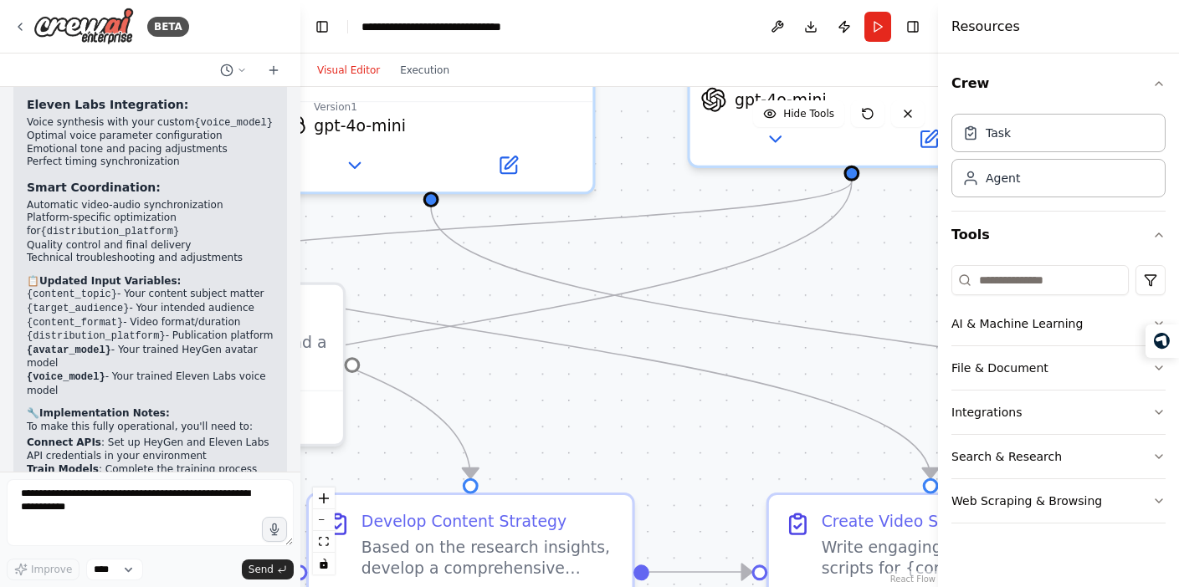
drag, startPoint x: 495, startPoint y: 241, endPoint x: 1167, endPoint y: 41, distance: 701.1
click at [1167, 41] on div "BETA I want to build a AI Agent to create content using Heygen Avatar, Voice fr…" at bounding box center [589, 293] width 1179 height 587
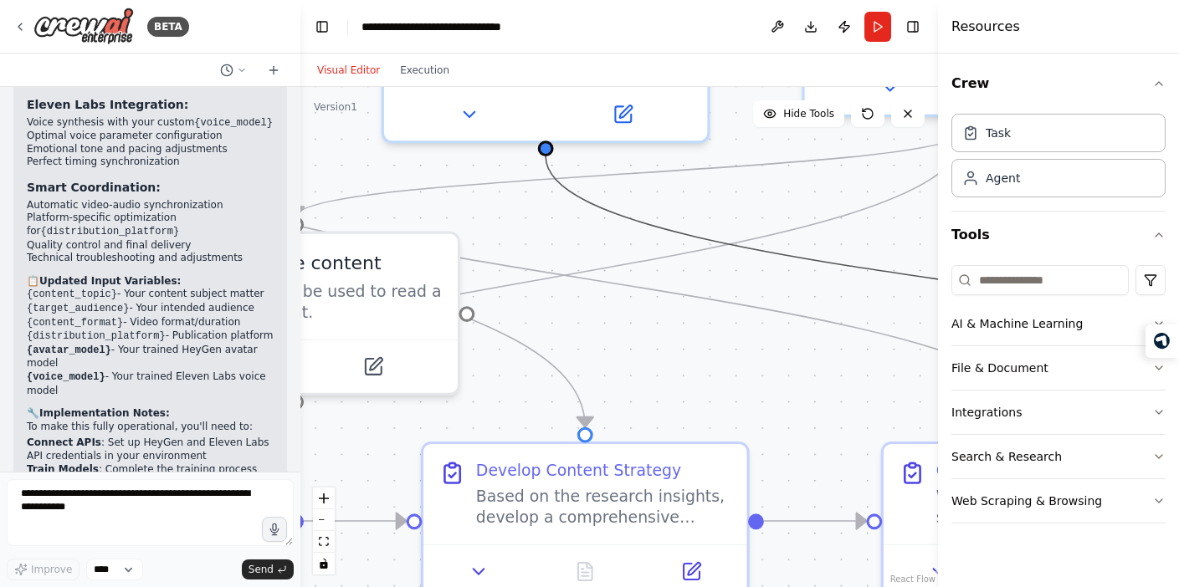
drag, startPoint x: 631, startPoint y: 223, endPoint x: 944, endPoint y: 152, distance: 321.0
click at [945, 152] on div "BETA I want to build a AI Agent to create content using Heygen Avatar, Voice fr…" at bounding box center [589, 293] width 1179 height 587
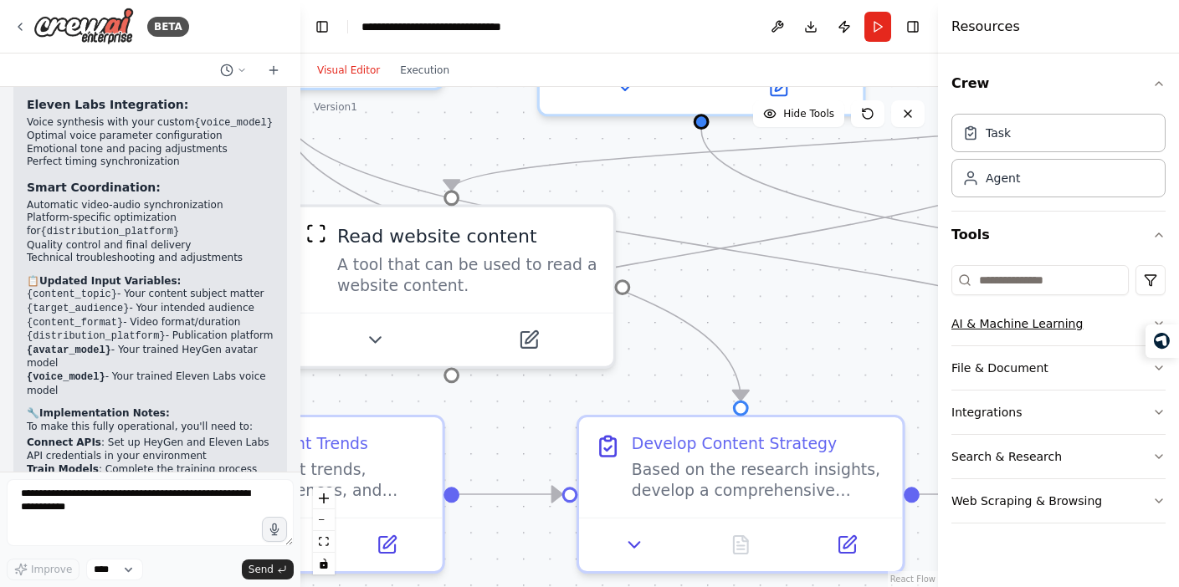
drag, startPoint x: 652, startPoint y: 372, endPoint x: 994, endPoint y: 332, distance: 344.6
click at [994, 332] on div "BETA I want to build a AI Agent to create content using Heygen Avatar, Voice fr…" at bounding box center [589, 293] width 1179 height 587
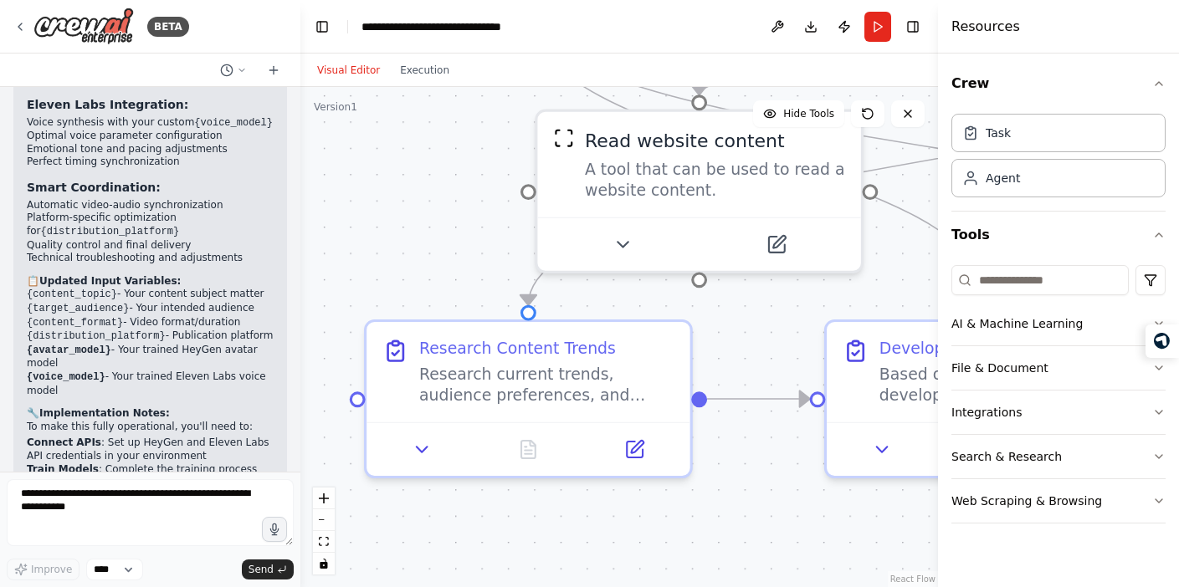
drag, startPoint x: 366, startPoint y: 306, endPoint x: 427, endPoint y: 224, distance: 102.3
click at [427, 224] on div ".deletable-edge-delete-btn { width: 20px; height: 20px; border: 0px solid #ffff…" at bounding box center [619, 337] width 638 height 500
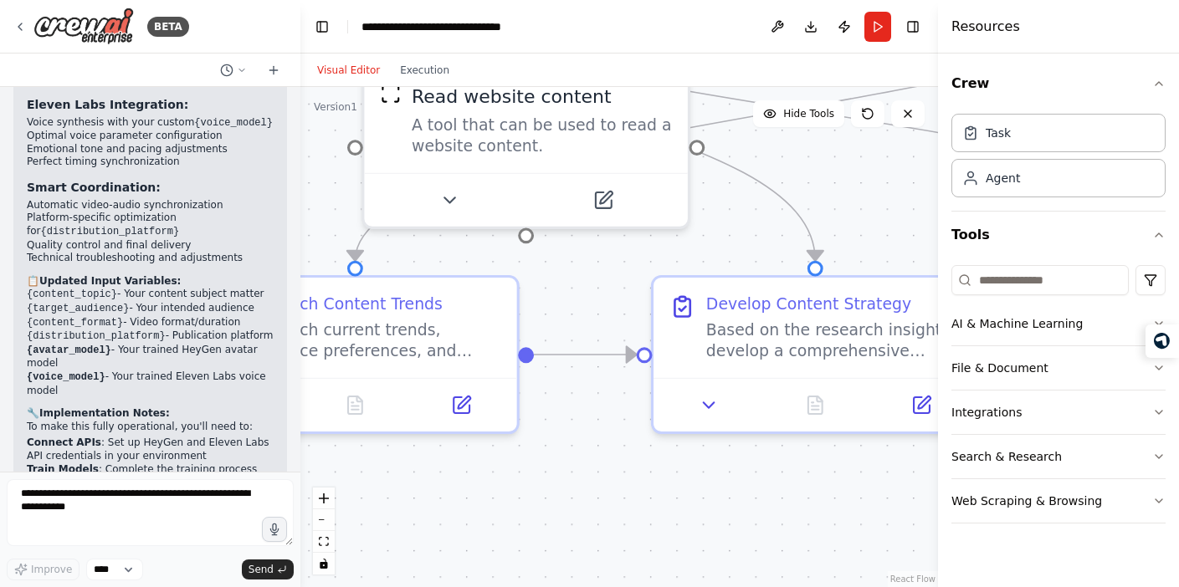
drag, startPoint x: 434, startPoint y: 261, endPoint x: 260, endPoint y: 216, distance: 179.8
click at [260, 217] on div "BETA I want to build a AI Agent to create content using Heygen Avatar, Voice fr…" at bounding box center [589, 293] width 1179 height 587
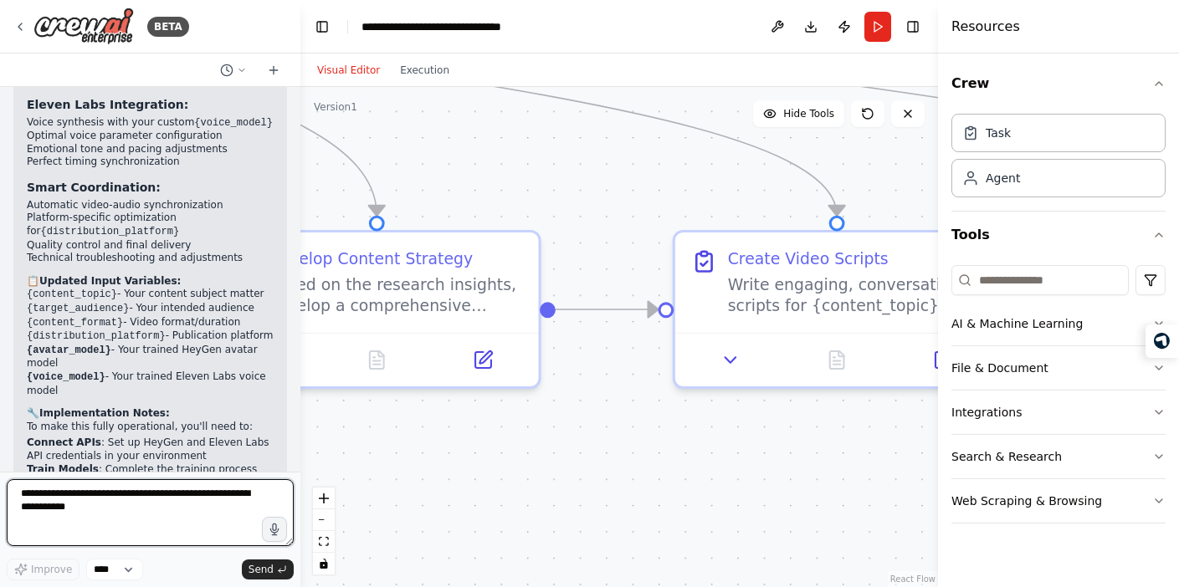
drag, startPoint x: 619, startPoint y: 516, endPoint x: 149, endPoint y: 464, distance: 473.1
click at [149, 464] on div "BETA I want to build a AI Agent to create content using Heygen Avatar, Voice fr…" at bounding box center [589, 293] width 1179 height 587
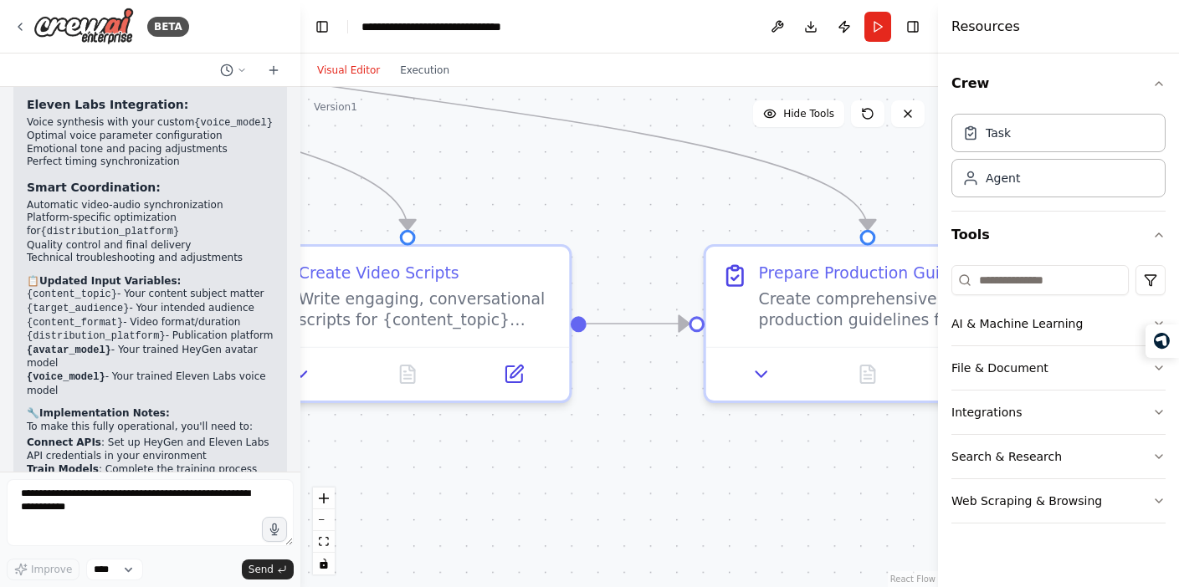
drag, startPoint x: 737, startPoint y: 467, endPoint x: 226, endPoint y: 478, distance: 511.5
click at [226, 478] on div "BETA I want to build a AI Agent to create content using Heygen Avatar, Voice fr…" at bounding box center [589, 293] width 1179 height 587
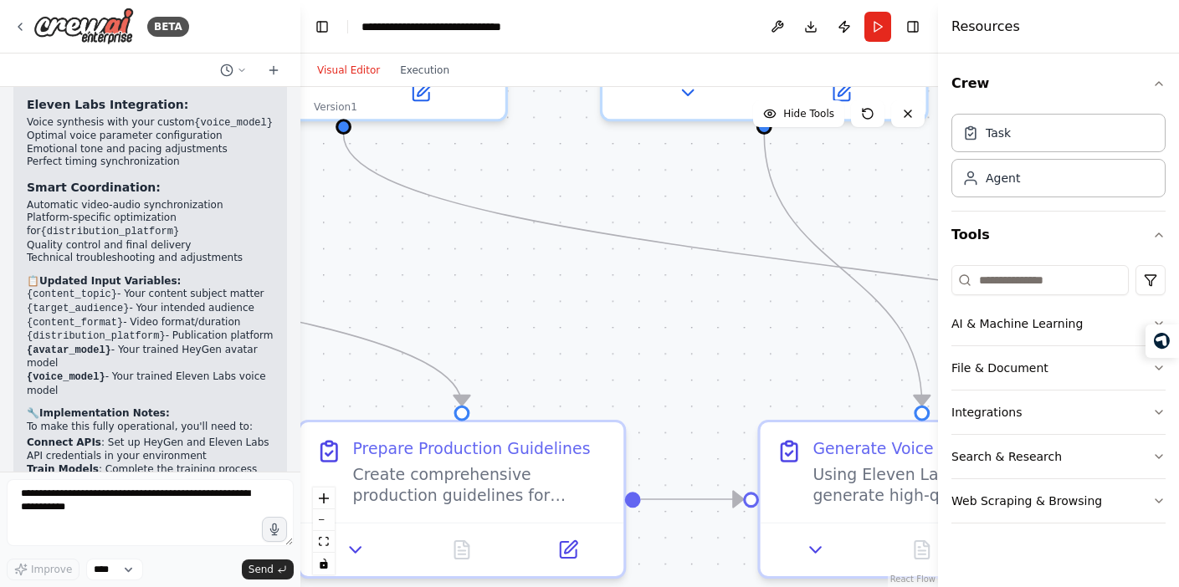
drag, startPoint x: 727, startPoint y: 452, endPoint x: 423, endPoint y: 653, distance: 364.2
click at [423, 587] on html "BETA I want to build a AI Agent to create content using Heygen Avatar, Voice fr…" at bounding box center [589, 293] width 1179 height 587
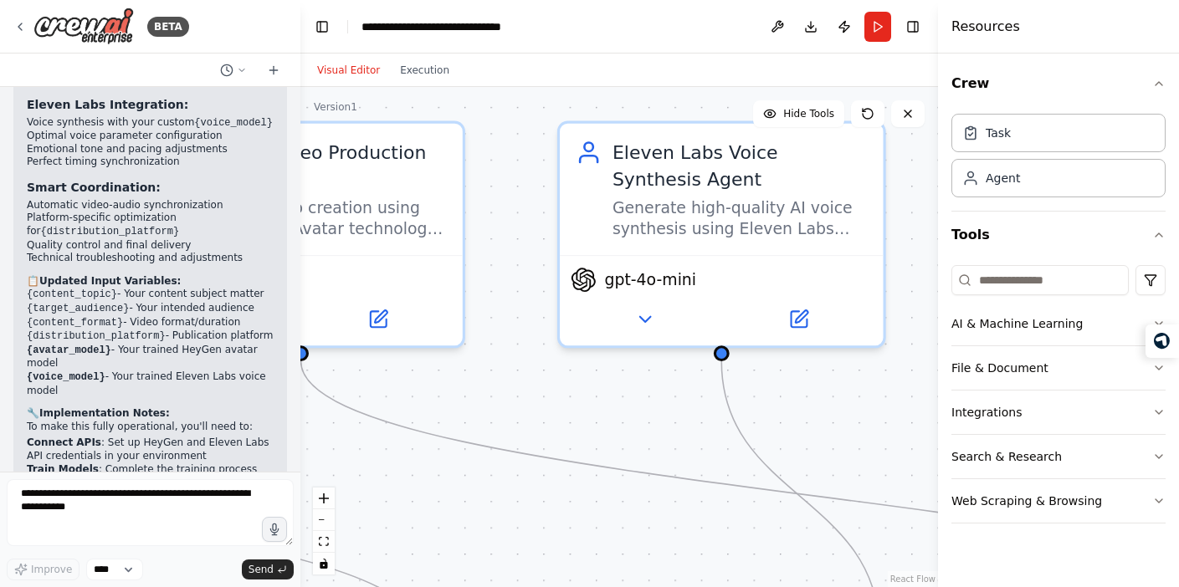
drag, startPoint x: 656, startPoint y: 412, endPoint x: 625, endPoint y: 628, distance: 219.0
click at [625, 587] on html "BETA I want to build a AI Agent to create content using Heygen Avatar, Voice fr…" at bounding box center [589, 293] width 1179 height 587
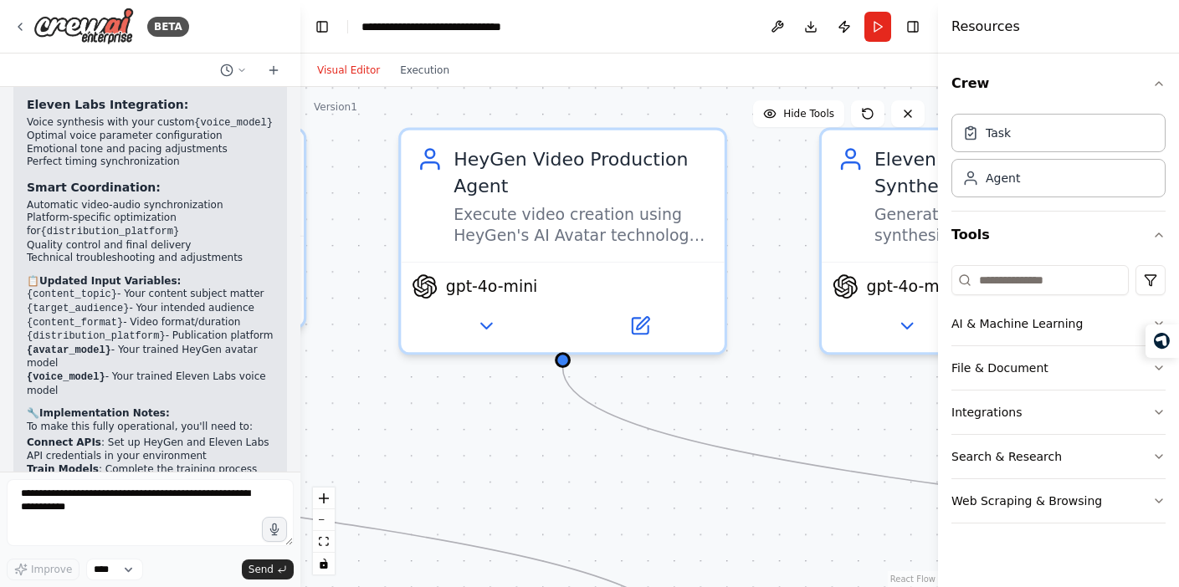
drag, startPoint x: 506, startPoint y: 302, endPoint x: 767, endPoint y: 302, distance: 261.1
click at [767, 302] on div ".deletable-edge-delete-btn { width: 20px; height: 20px; border: 0px solid #ffff…" at bounding box center [619, 337] width 638 height 500
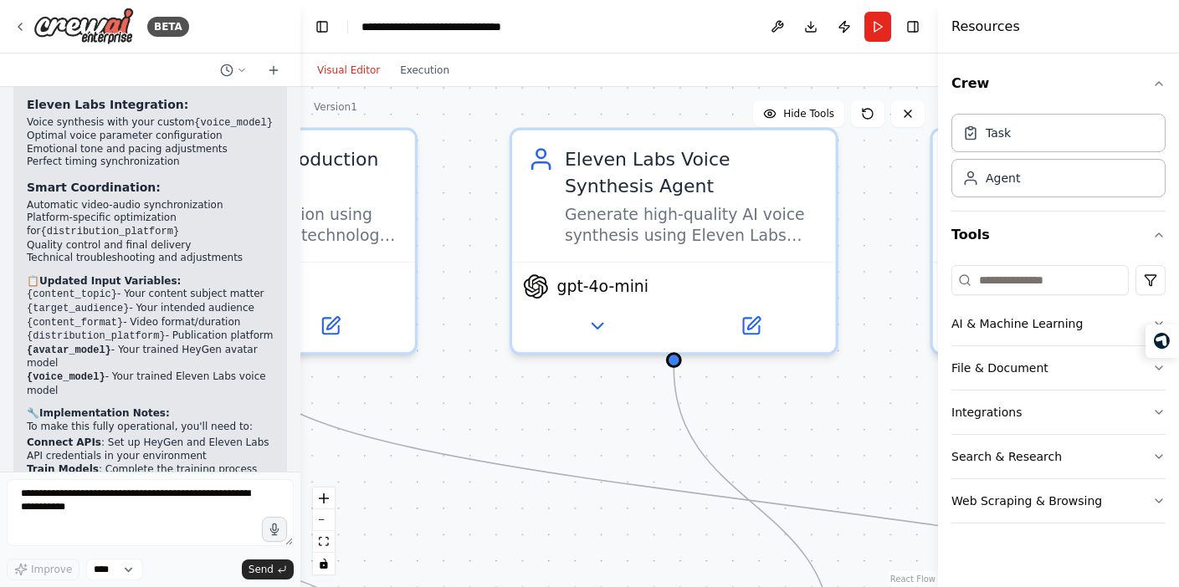
drag, startPoint x: 772, startPoint y: 415, endPoint x: 459, endPoint y: 415, distance: 313.8
click at [459, 415] on div ".deletable-edge-delete-btn { width: 20px; height: 20px; border: 0px solid #ffff…" at bounding box center [619, 337] width 638 height 500
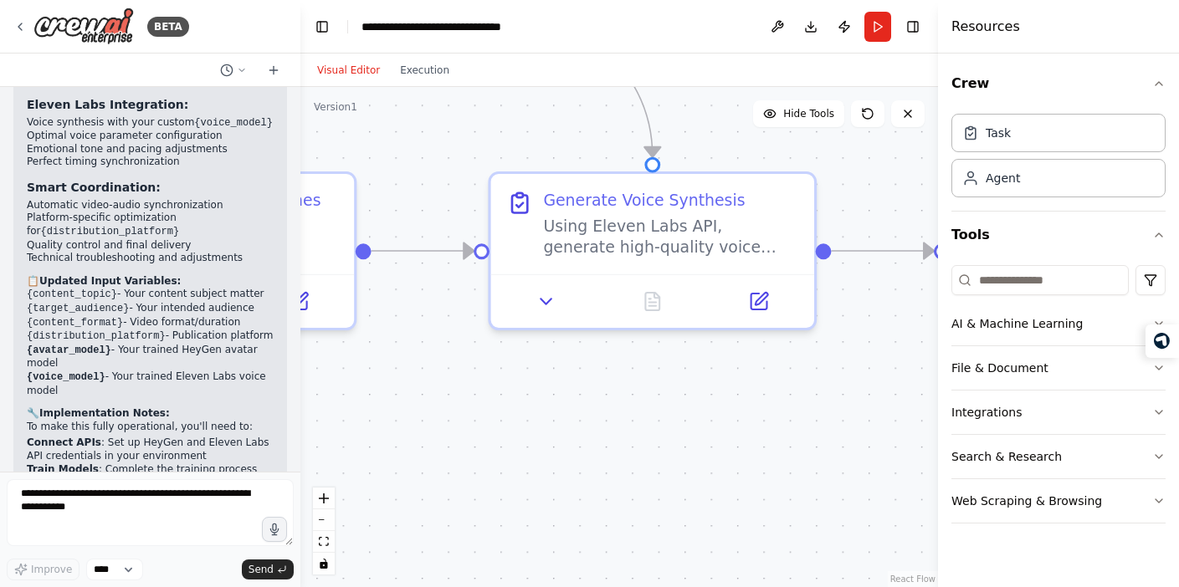
drag, startPoint x: 803, startPoint y: 389, endPoint x: 631, endPoint y: -94, distance: 512.7
click at [631, 0] on html "BETA I want to build a AI Agent to create content using Heygen Avatar, Voice fr…" at bounding box center [589, 293] width 1179 height 587
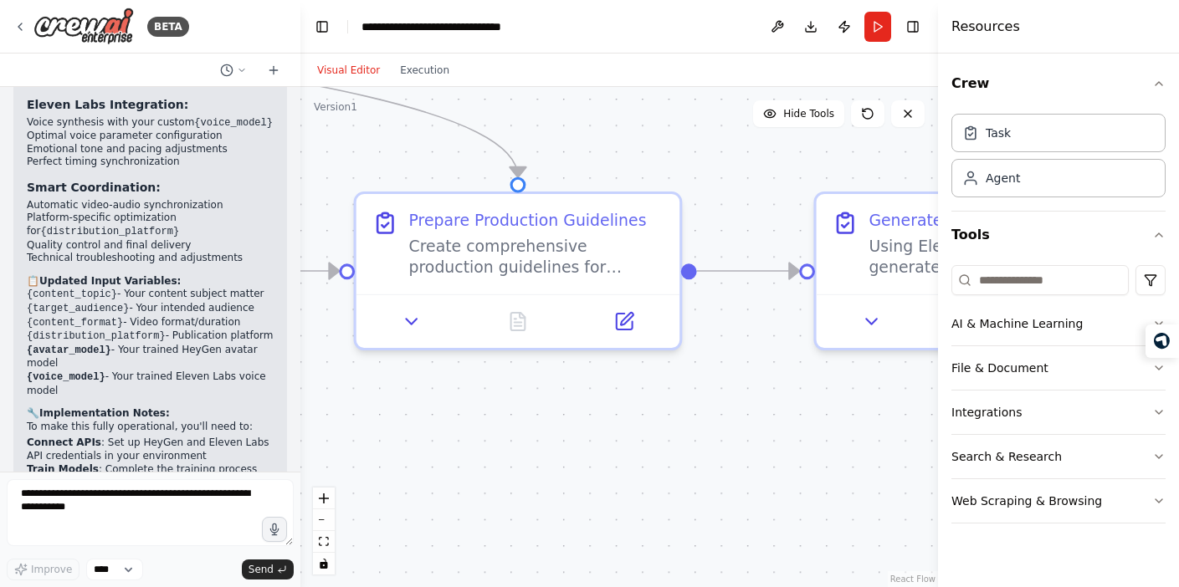
drag, startPoint x: 557, startPoint y: 448, endPoint x: 885, endPoint y: 469, distance: 328.7
click at [885, 469] on div ".deletable-edge-delete-btn { width: 20px; height: 20px; border: 0px solid #ffff…" at bounding box center [619, 337] width 638 height 500
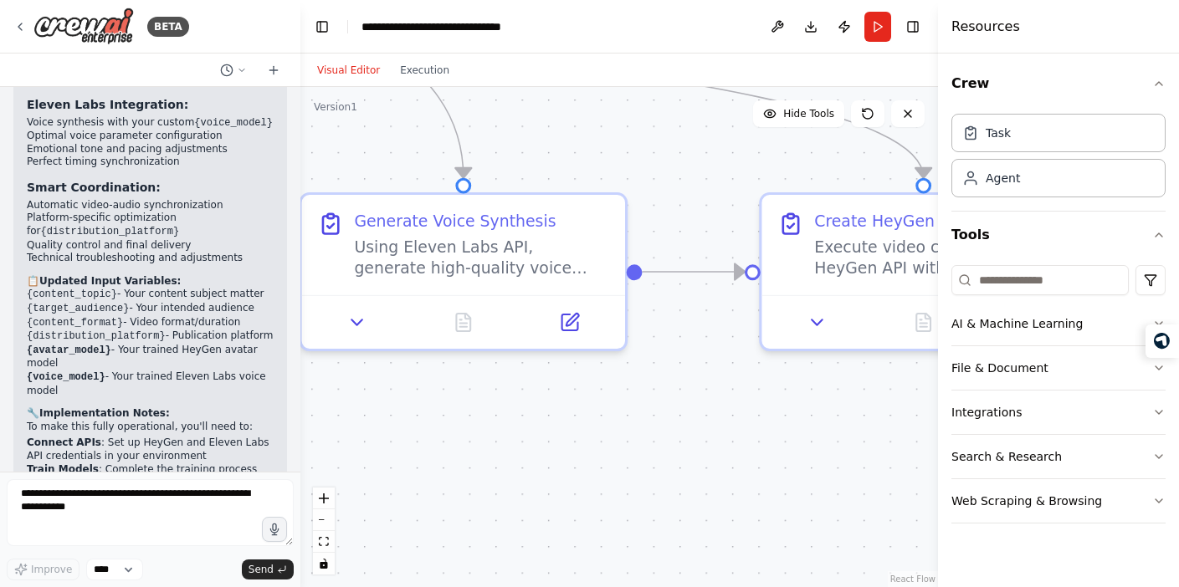
drag, startPoint x: 907, startPoint y: 451, endPoint x: 389, endPoint y: 451, distance: 518.0
click at [389, 451] on div ".deletable-edge-delete-btn { width: 20px; height: 20px; border: 0px solid #ffff…" at bounding box center [619, 337] width 638 height 500
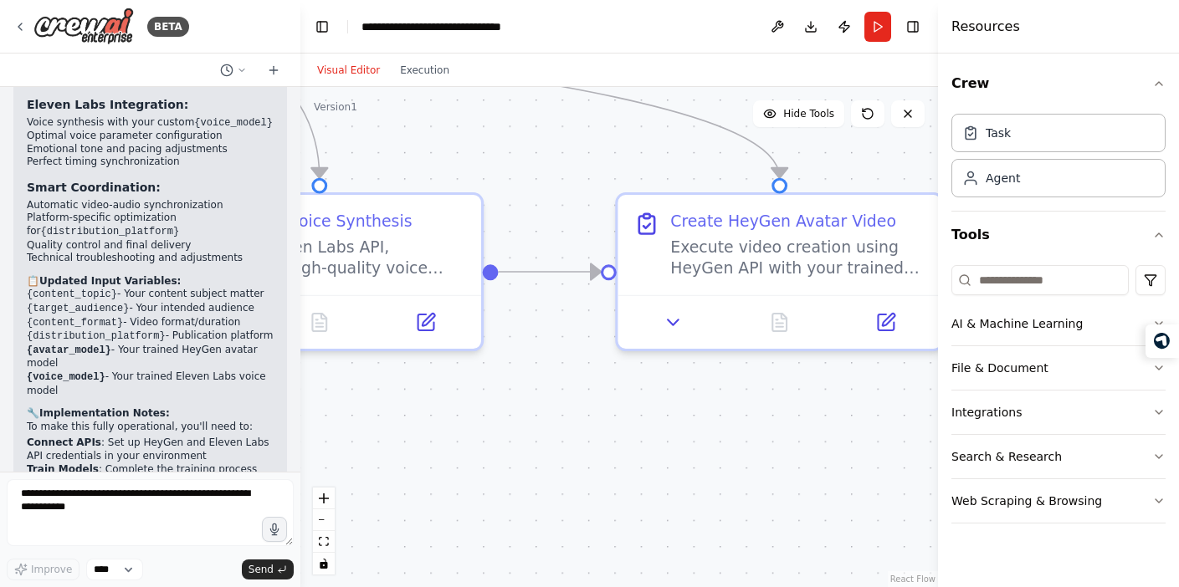
drag, startPoint x: 718, startPoint y: 507, endPoint x: 372, endPoint y: 512, distance: 345.7
click at [372, 512] on div ".deletable-edge-delete-btn { width: 20px; height: 20px; border: 0px solid #ffff…" at bounding box center [619, 337] width 638 height 500
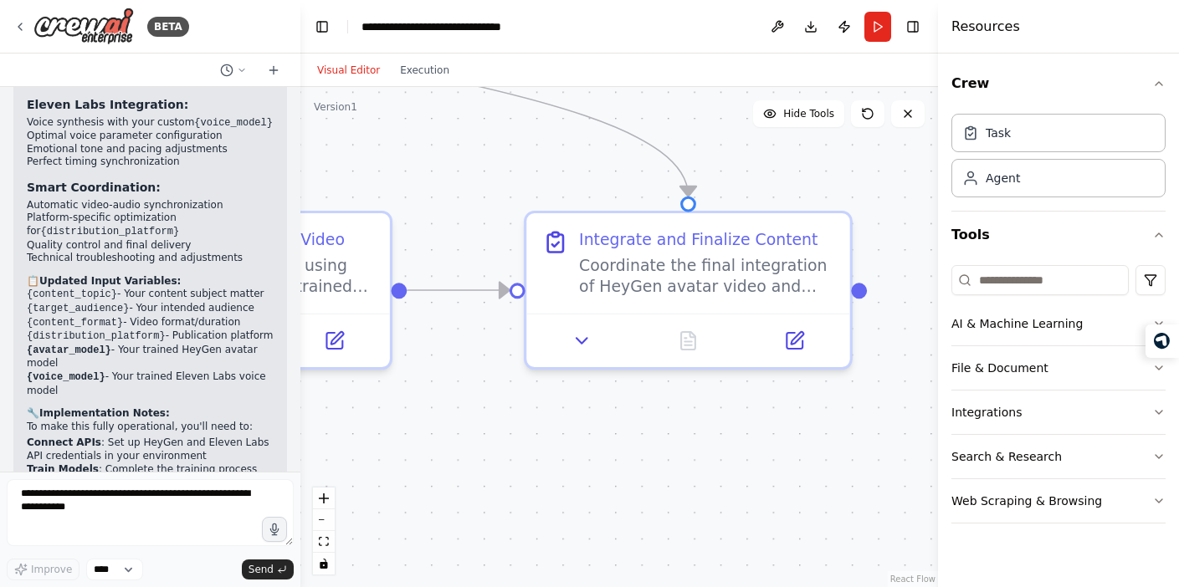
drag, startPoint x: 748, startPoint y: 434, endPoint x: 379, endPoint y: 454, distance: 369.6
click at [379, 454] on div ".deletable-edge-delete-btn { width: 20px; height: 20px; border: 0px solid #ffff…" at bounding box center [619, 337] width 638 height 500
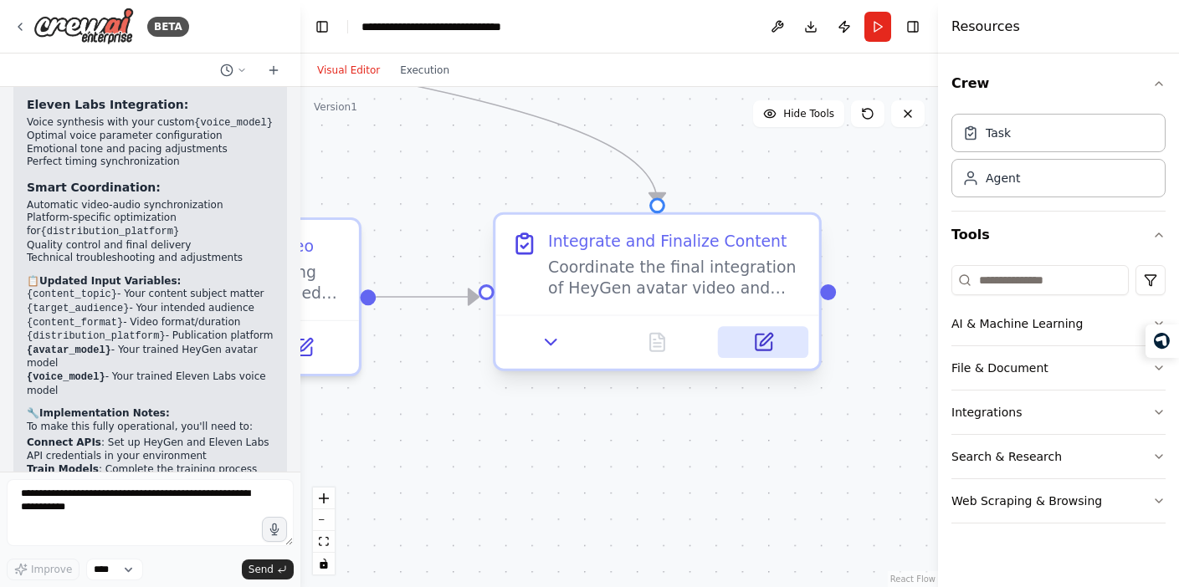
click at [774, 346] on button at bounding box center [763, 342] width 90 height 32
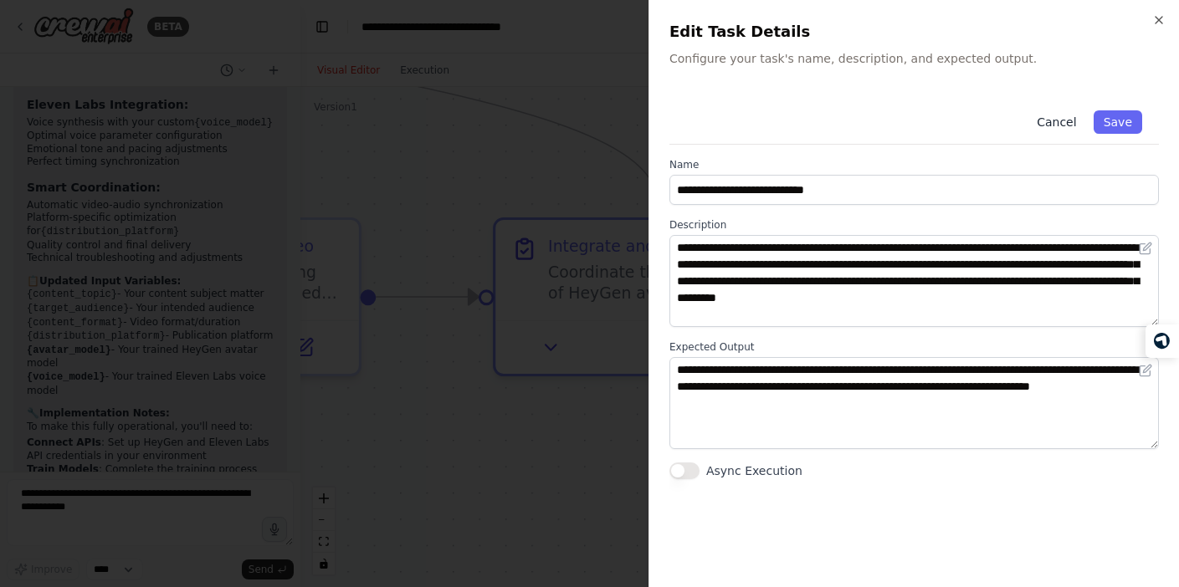
click at [1049, 124] on button "Cancel" at bounding box center [1056, 121] width 59 height 23
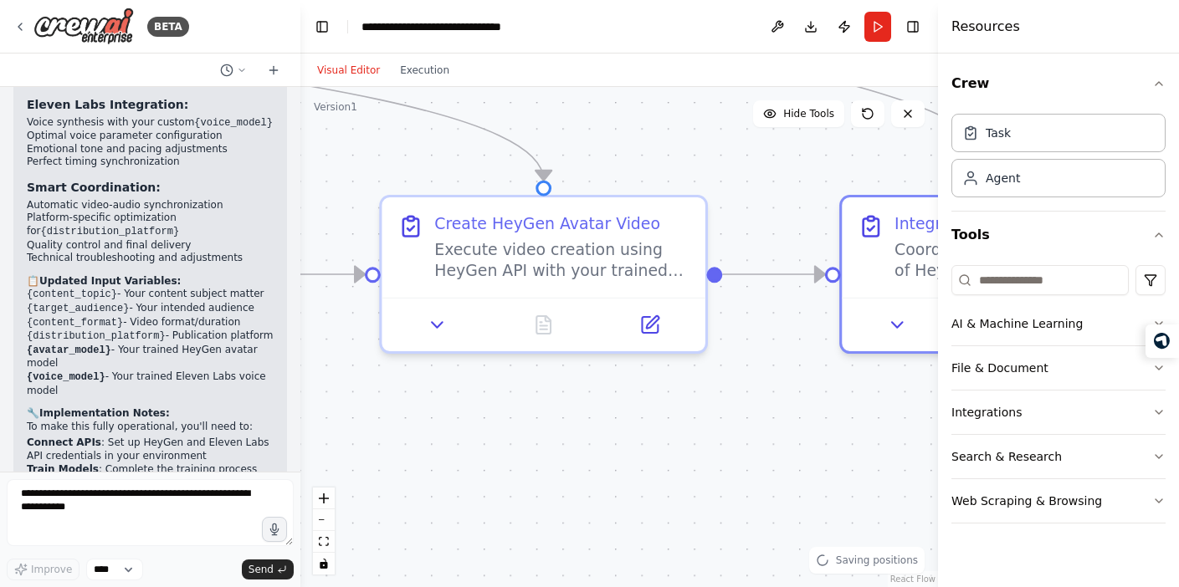
drag, startPoint x: 435, startPoint y: 476, endPoint x: 786, endPoint y: 452, distance: 351.5
click at [786, 452] on div ".deletable-edge-delete-btn { width: 20px; height: 20px; border: 0px solid #ffff…" at bounding box center [619, 337] width 638 height 500
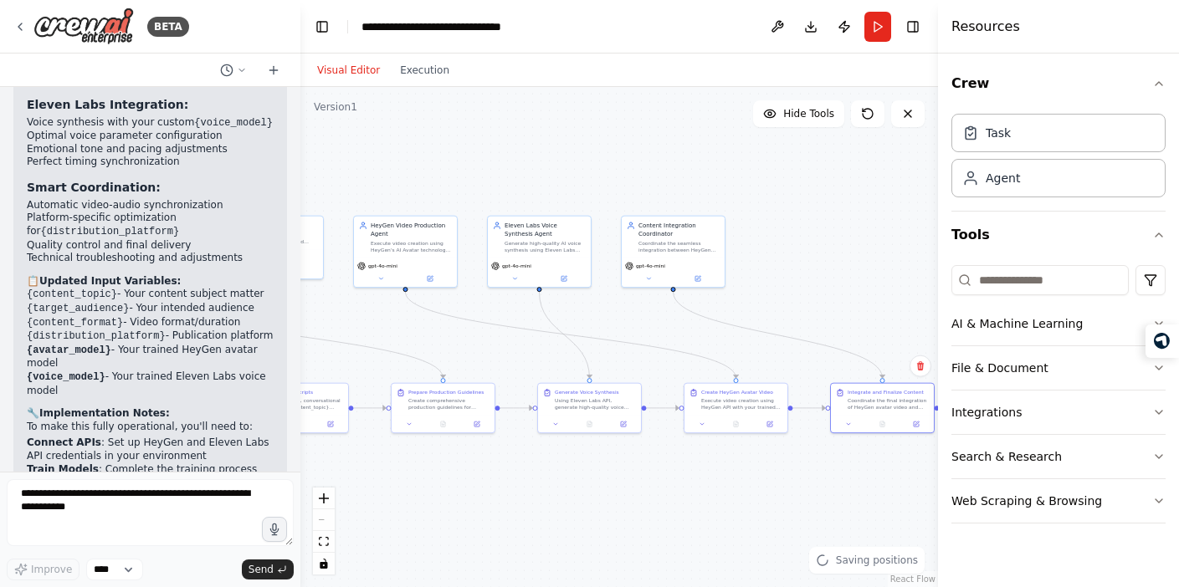
drag, startPoint x: 612, startPoint y: 149, endPoint x: 638, endPoint y: 162, distance: 29.2
click at [638, 162] on div ".deletable-edge-delete-btn { width: 20px; height: 20px; border: 0px solid #ffff…" at bounding box center [619, 337] width 638 height 500
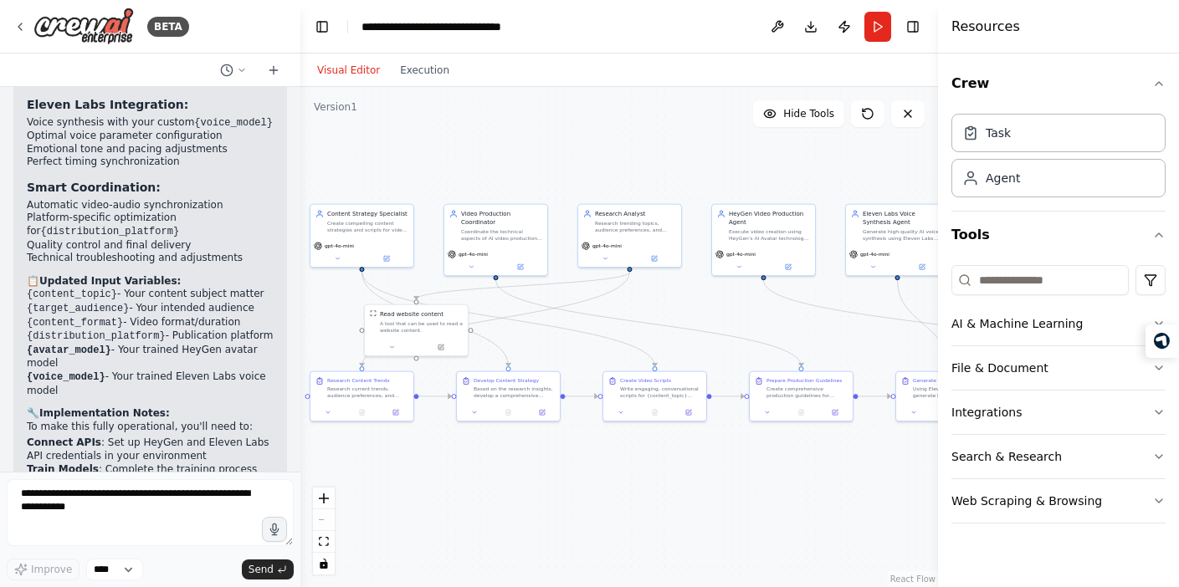
drag, startPoint x: 815, startPoint y: 237, endPoint x: 1179, endPoint y: 234, distance: 364.1
click at [1178, 234] on html "BETA I want to build a AI Agent to create content using Heygen Avatar, Voice fr…" at bounding box center [589, 293] width 1179 height 587
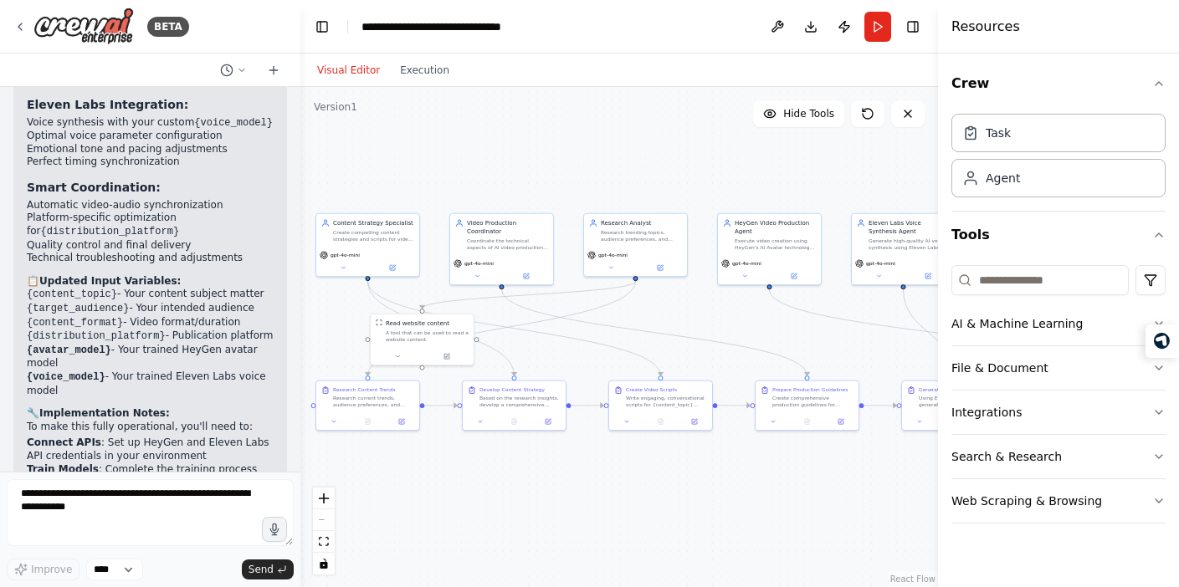
click at [616, 158] on div ".deletable-edge-delete-btn { width: 20px; height: 20px; border: 0px solid #ffff…" at bounding box center [619, 337] width 638 height 500
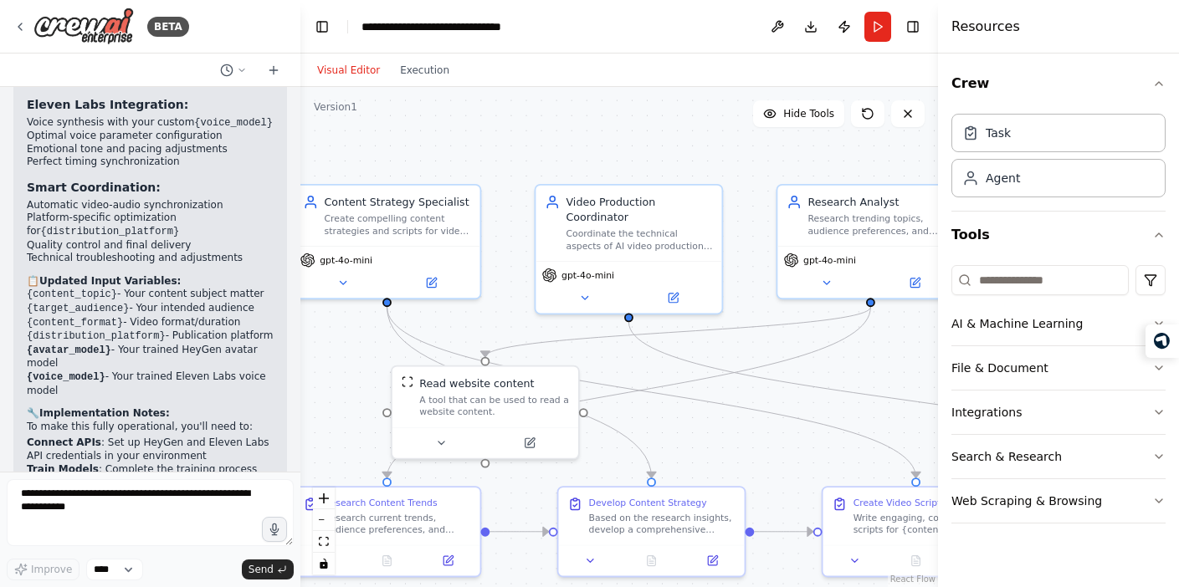
drag, startPoint x: 414, startPoint y: 187, endPoint x: 569, endPoint y: 103, distance: 176.0
click at [569, 103] on div ".deletable-edge-delete-btn { width: 20px; height: 20px; border: 0px solid #ffff…" at bounding box center [619, 337] width 638 height 500
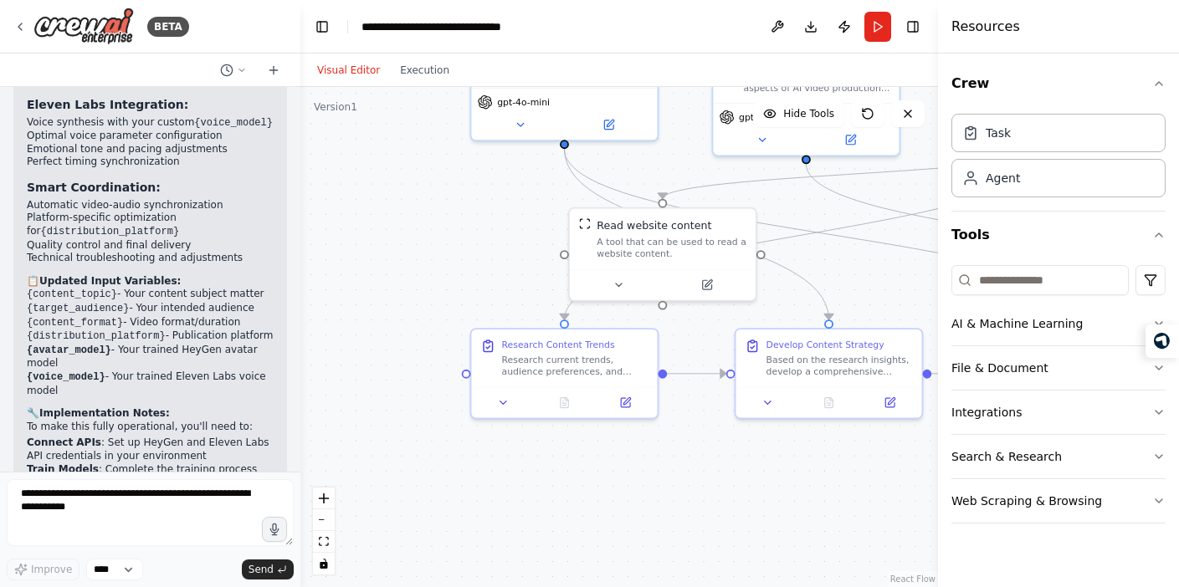
drag, startPoint x: 349, startPoint y: 354, endPoint x: 474, endPoint y: 205, distance: 194.3
click at [474, 205] on div ".deletable-edge-delete-btn { width: 20px; height: 20px; border: 0px solid #ffff…" at bounding box center [619, 337] width 638 height 500
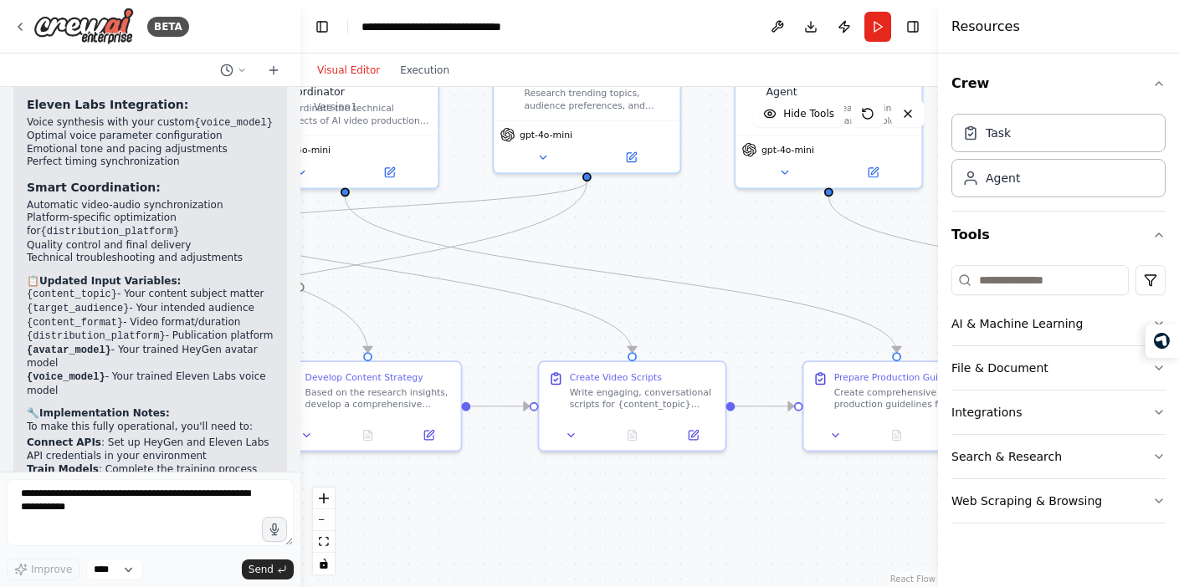
drag, startPoint x: 697, startPoint y: 497, endPoint x: 290, endPoint y: 530, distance: 408.0
click at [290, 530] on div "BETA I want to build a AI Agent to create content using Heygen Avatar, Voice fr…" at bounding box center [589, 293] width 1179 height 587
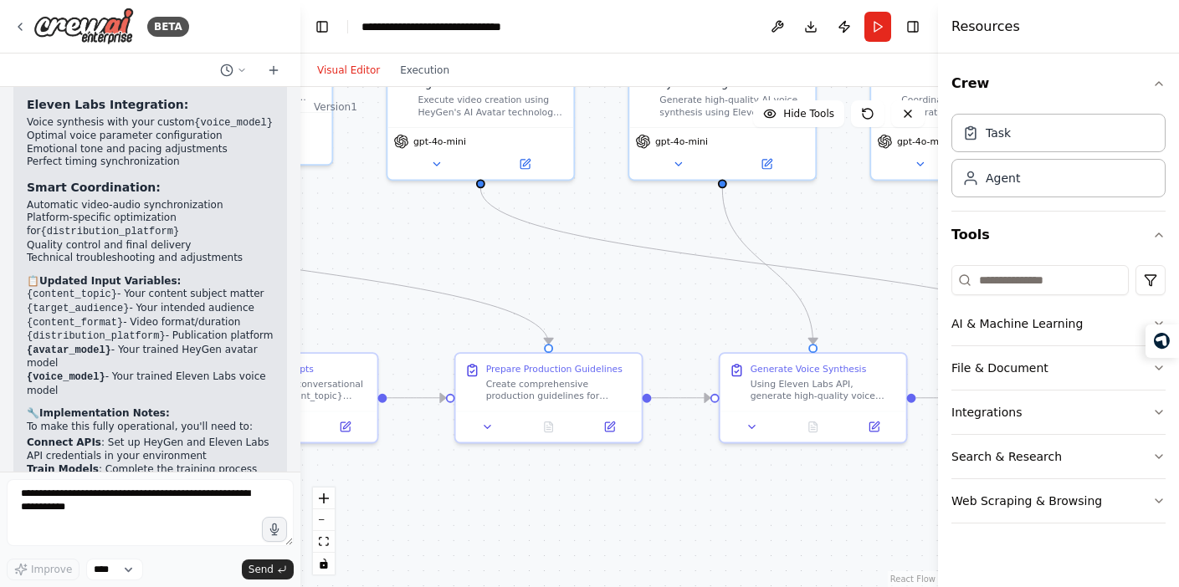
drag, startPoint x: 719, startPoint y: 228, endPoint x: 317, endPoint y: 218, distance: 401.8
click at [317, 218] on div ".deletable-edge-delete-btn { width: 20px; height: 20px; border: 0px solid #ffff…" at bounding box center [619, 337] width 638 height 500
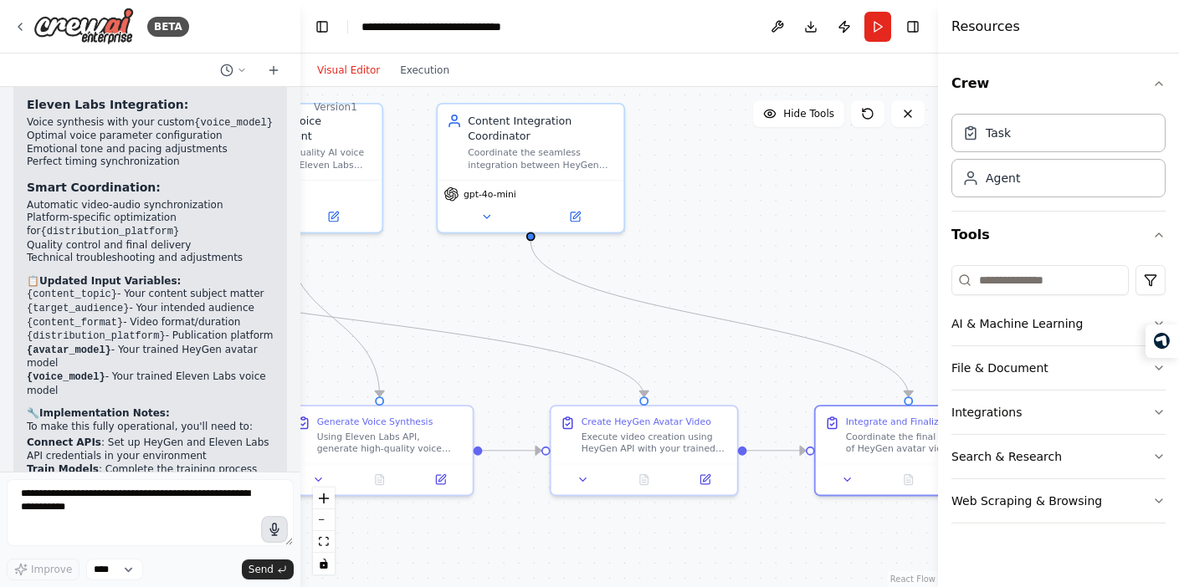
drag, startPoint x: 660, startPoint y: 488, endPoint x: 278, endPoint y: 531, distance: 384.8
click at [278, 531] on div "BETA I want to build a AI Agent to create content using Heygen Avatar, Voice fr…" at bounding box center [589, 293] width 1179 height 587
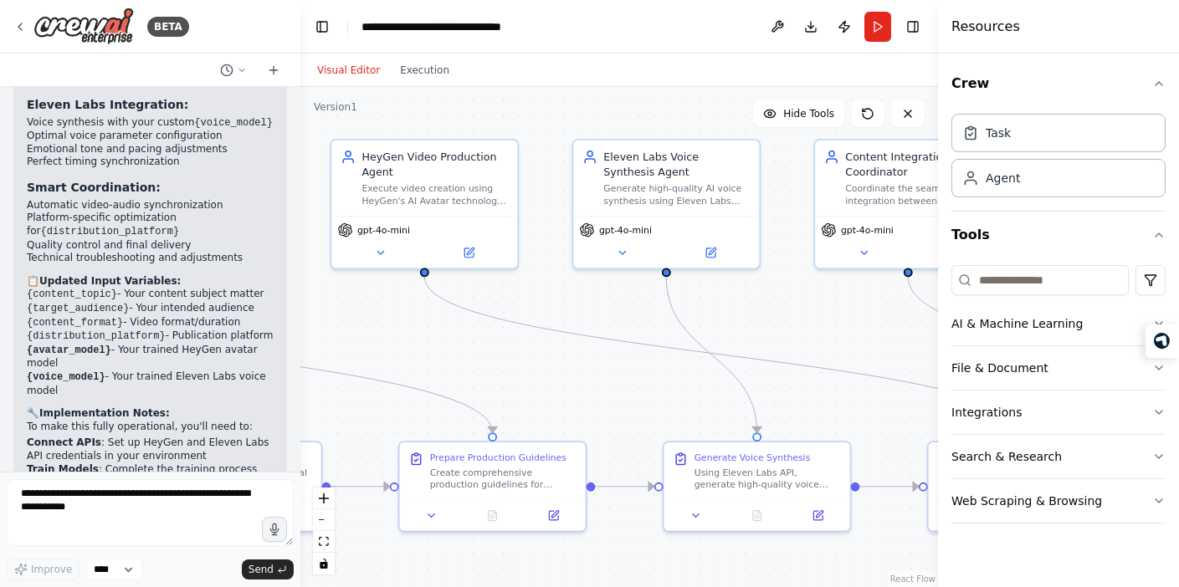
drag, startPoint x: 799, startPoint y: 242, endPoint x: 1179, endPoint y: 345, distance: 393.6
click at [1178, 345] on html "BETA I want to build a AI Agent to create content using Heygen Avatar, Voice fr…" at bounding box center [589, 293] width 1179 height 587
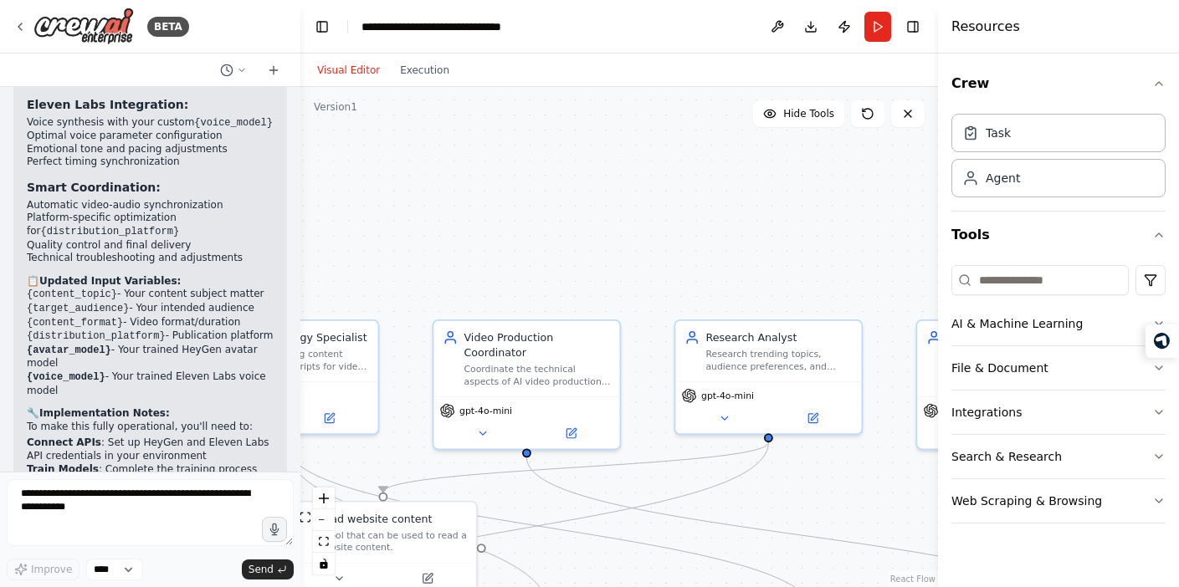
drag, startPoint x: 593, startPoint y: 162, endPoint x: 1179, endPoint y: 290, distance: 599.8
click at [1178, 290] on html "BETA I want to build a AI Agent to create content using Heygen Avatar, Voice fr…" at bounding box center [589, 293] width 1179 height 587
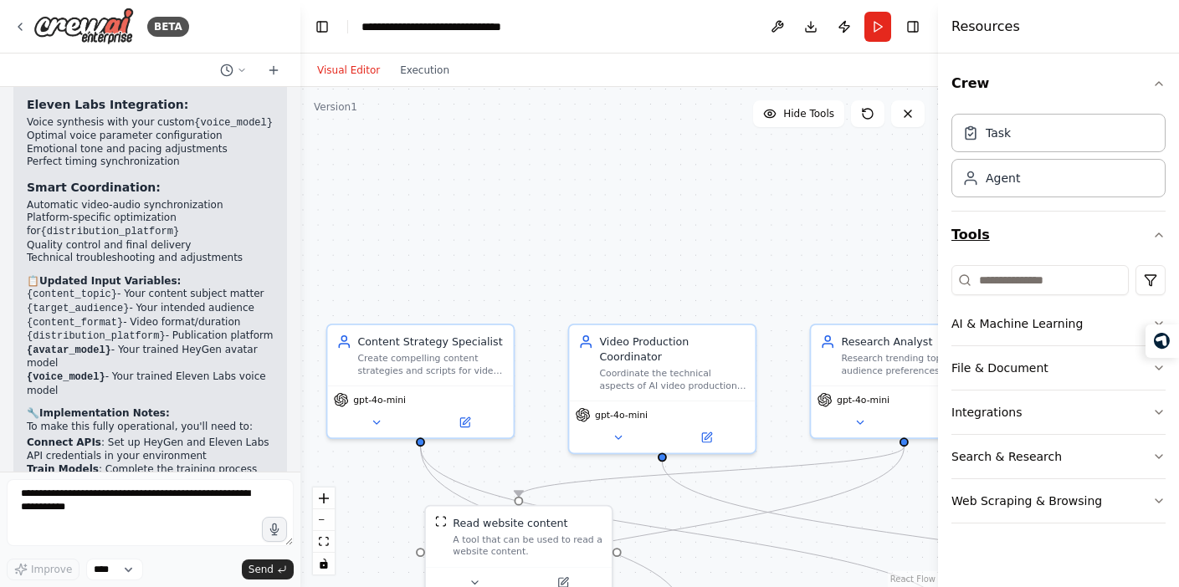
drag, startPoint x: 505, startPoint y: 236, endPoint x: 1009, endPoint y: 249, distance: 504.8
click at [1009, 249] on div "BETA I want to build a AI Agent to create content using Heygen Avatar, Voice fr…" at bounding box center [589, 293] width 1179 height 587
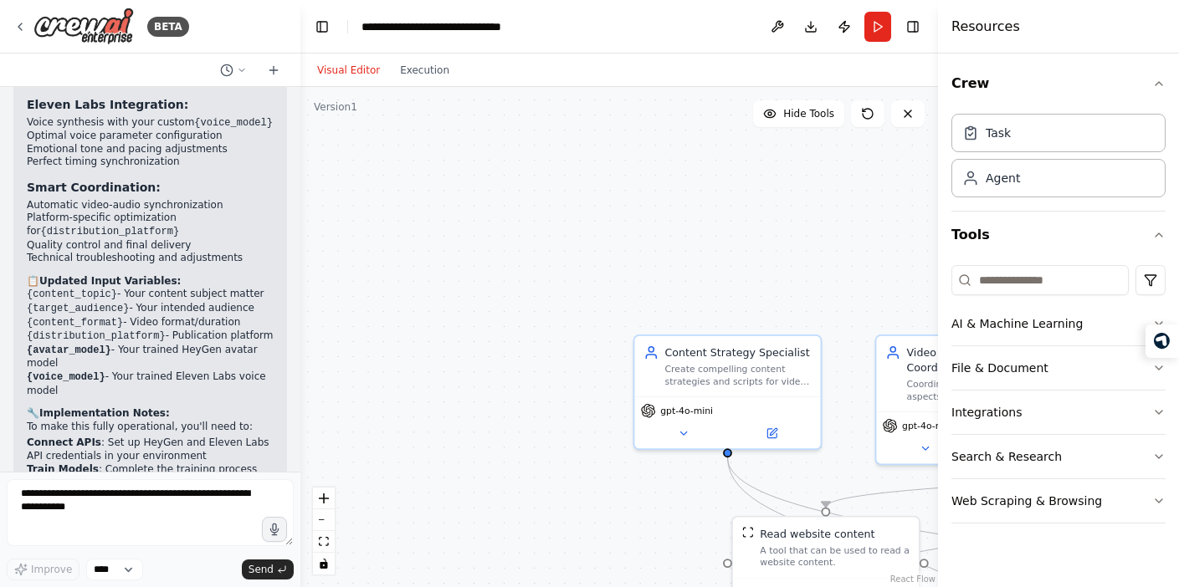
drag, startPoint x: 601, startPoint y: 255, endPoint x: 351, endPoint y: 159, distance: 268.1
click at [351, 159] on div ".deletable-edge-delete-btn { width: 20px; height: 20px; border: 0px solid #ffff…" at bounding box center [619, 337] width 638 height 500
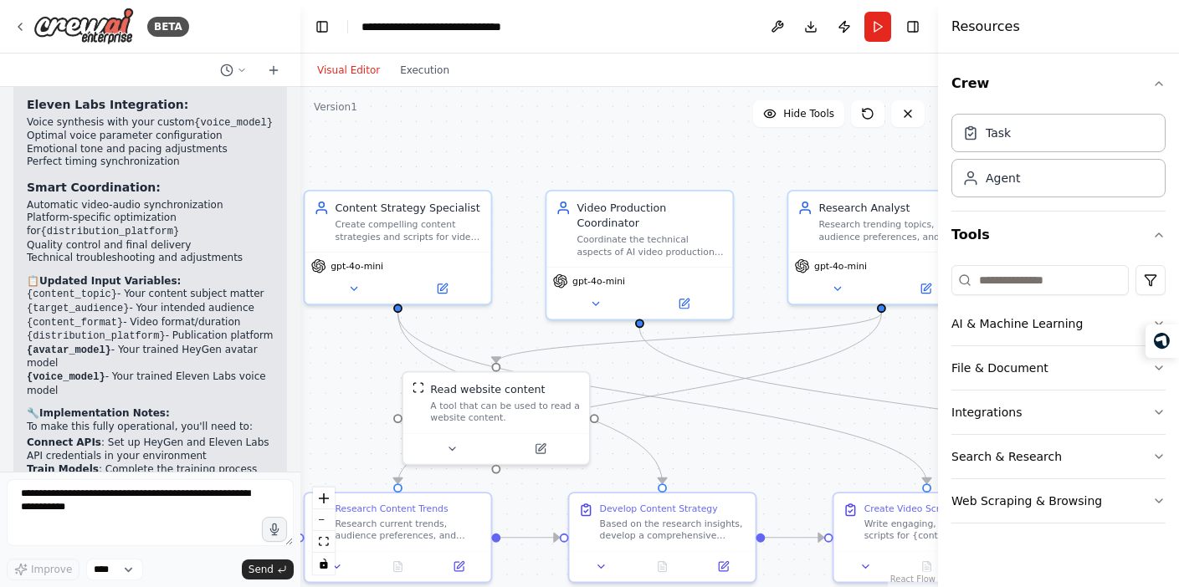
drag, startPoint x: 593, startPoint y: 228, endPoint x: 426, endPoint y: 171, distance: 176.8
click at [426, 171] on div ".deletable-edge-delete-btn { width: 20px; height: 20px; border: 0px solid #ffff…" at bounding box center [619, 337] width 638 height 500
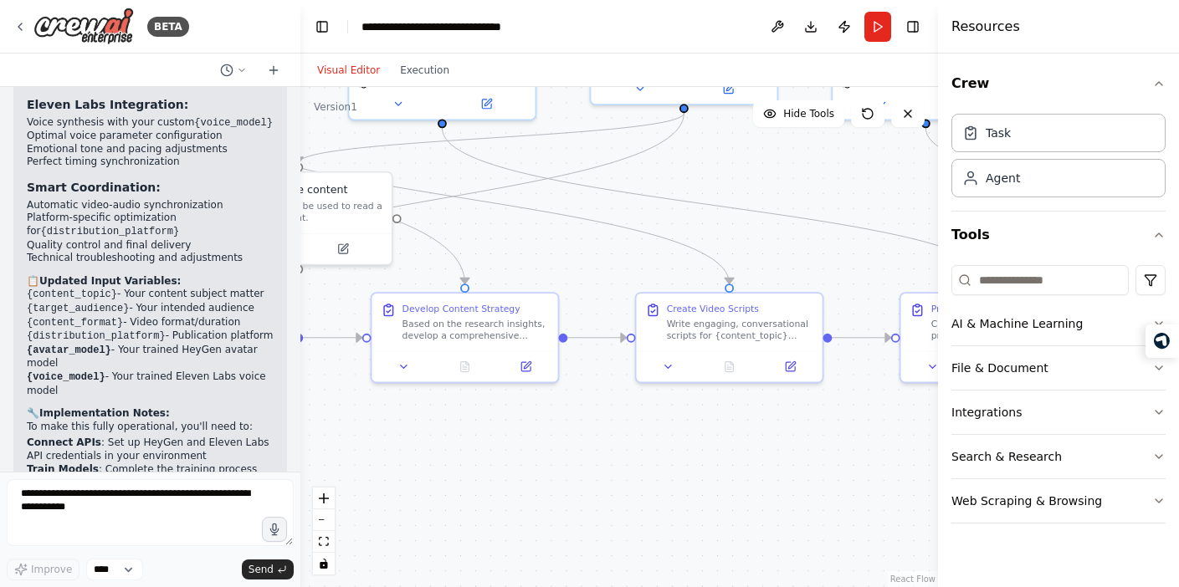
drag, startPoint x: 682, startPoint y: 427, endPoint x: 495, endPoint y: 225, distance: 274.8
click at [495, 225] on div ".deletable-edge-delete-btn { width: 20px; height: 20px; border: 0px solid #ffff…" at bounding box center [619, 337] width 638 height 500
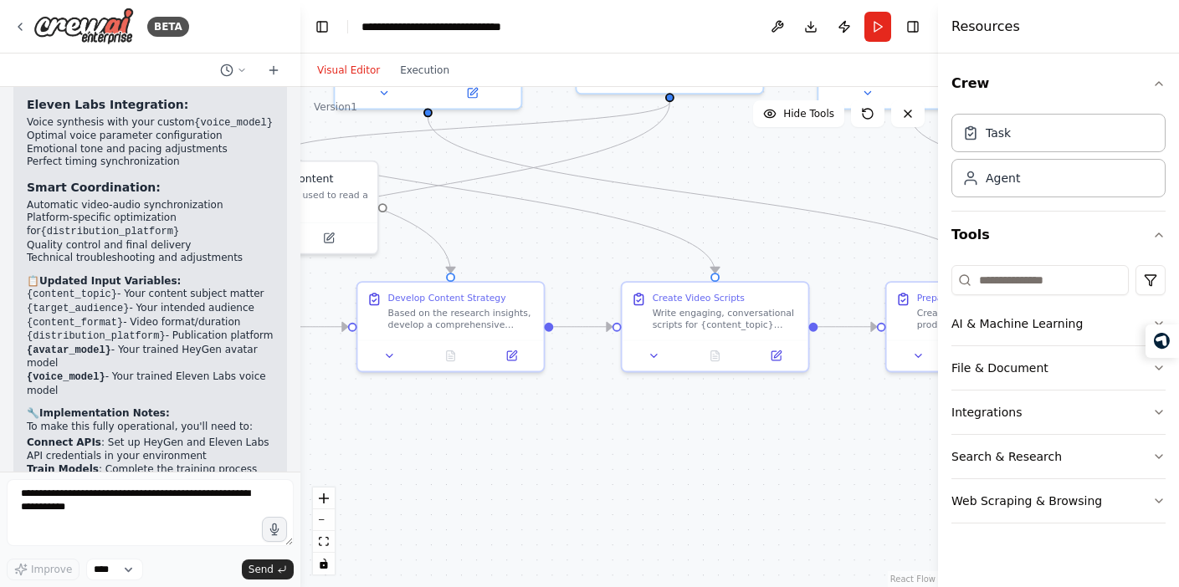
drag, startPoint x: 621, startPoint y: 481, endPoint x: 608, endPoint y: 476, distance: 14.3
click at [608, 476] on div ".deletable-edge-delete-btn { width: 20px; height: 20px; border: 0px solid #ffff…" at bounding box center [619, 337] width 638 height 500
click at [607, 482] on div ".deletable-edge-delete-btn { width: 20px; height: 20px; border: 0px solid #ffff…" at bounding box center [619, 337] width 638 height 500
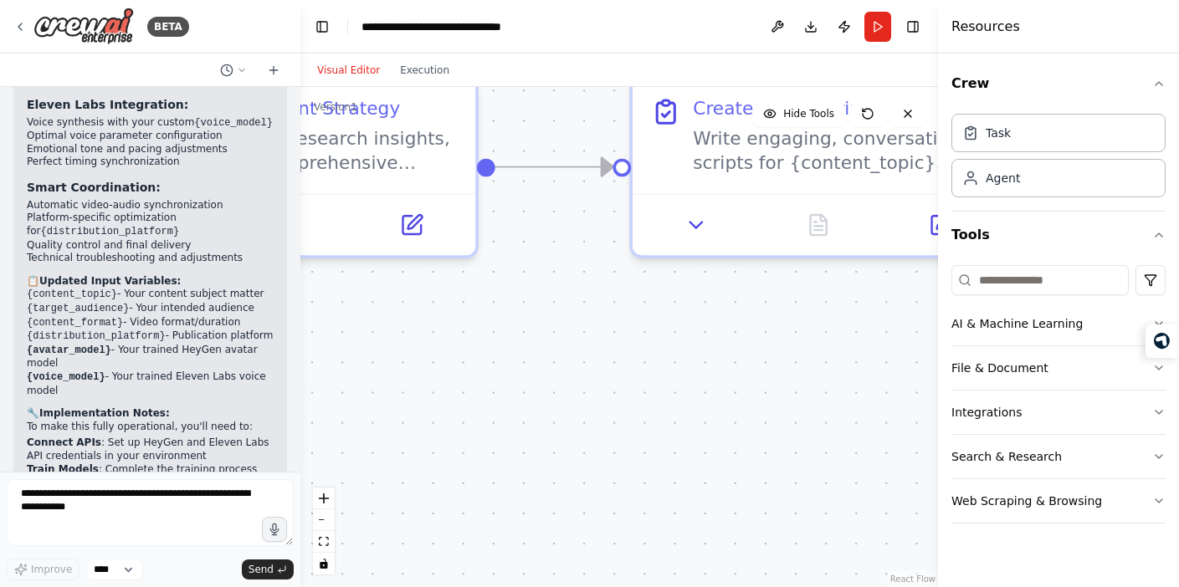
click at [607, 482] on div ".deletable-edge-delete-btn { width: 20px; height: 20px; border: 0px solid #ffff…" at bounding box center [619, 337] width 638 height 500
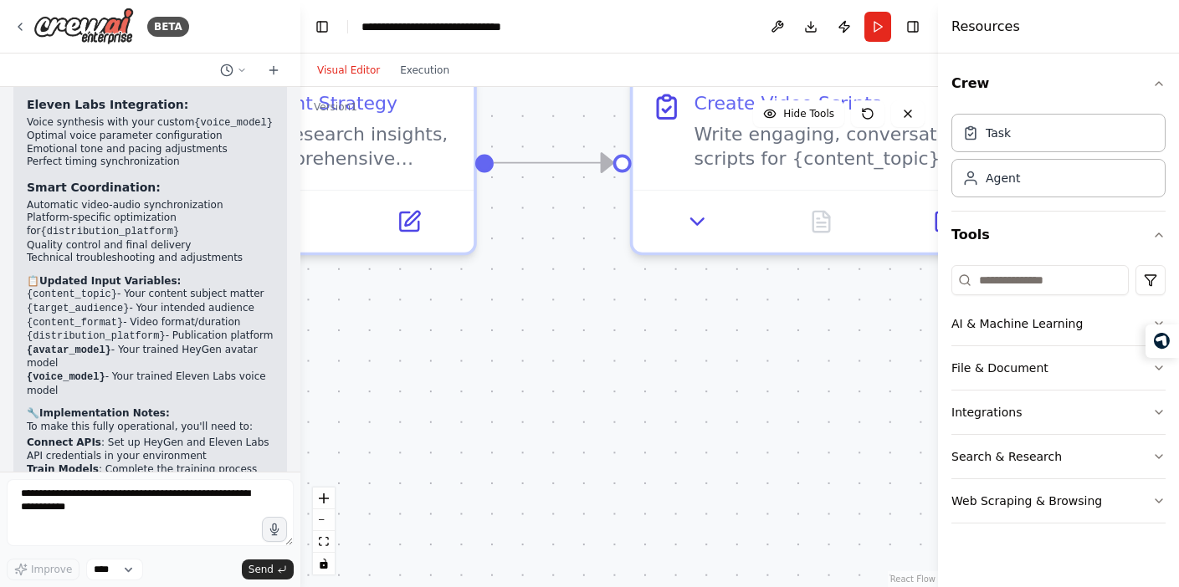
click at [607, 482] on div ".deletable-edge-delete-btn { width: 20px; height: 20px; border: 0px solid #ffff…" at bounding box center [619, 337] width 638 height 500
click at [658, 392] on div ".deletable-edge-delete-btn { width: 20px; height: 20px; border: 0px solid #ffff…" at bounding box center [619, 337] width 638 height 500
click at [555, 392] on div ".deletable-edge-delete-btn { width: 20px; height: 20px; border: 0px solid #ffff…" at bounding box center [619, 337] width 638 height 500
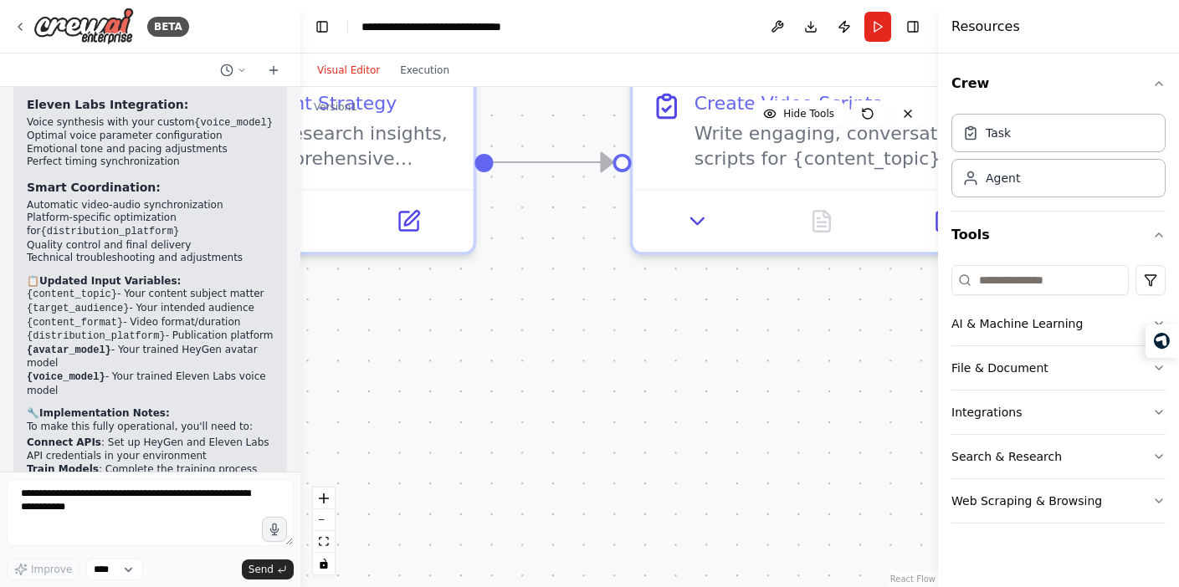
click at [555, 392] on div ".deletable-edge-delete-btn { width: 20px; height: 20px; border: 0px solid #ffff…" at bounding box center [619, 337] width 638 height 500
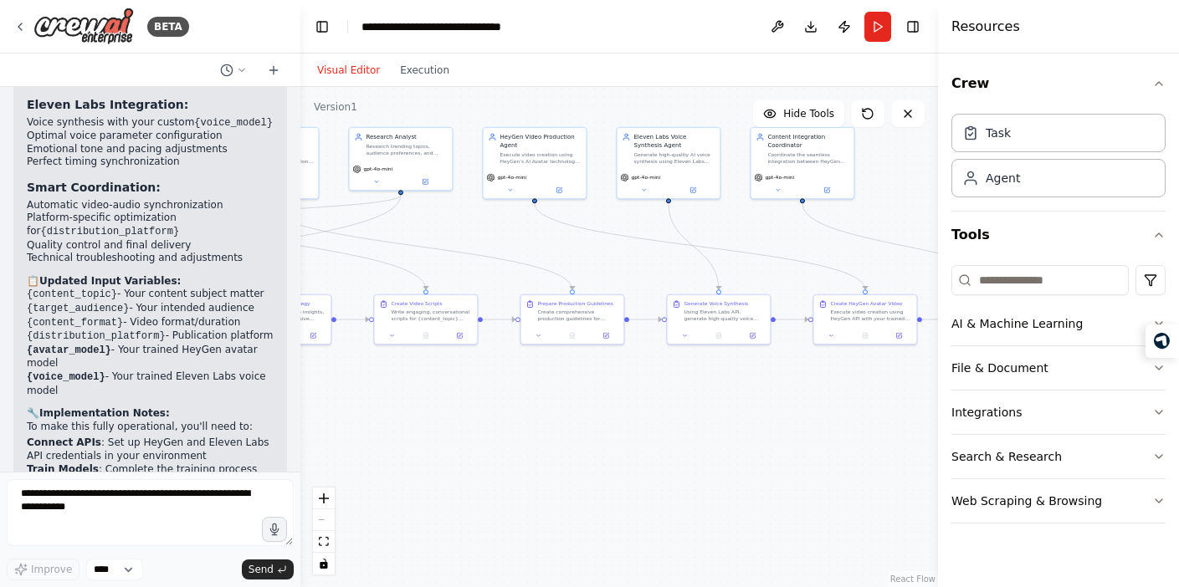
drag, startPoint x: 627, startPoint y: 432, endPoint x: 425, endPoint y: 422, distance: 201.9
click at [425, 422] on div ".deletable-edge-delete-btn { width: 20px; height: 20px; border: 0px solid #ffff…" at bounding box center [619, 337] width 638 height 500
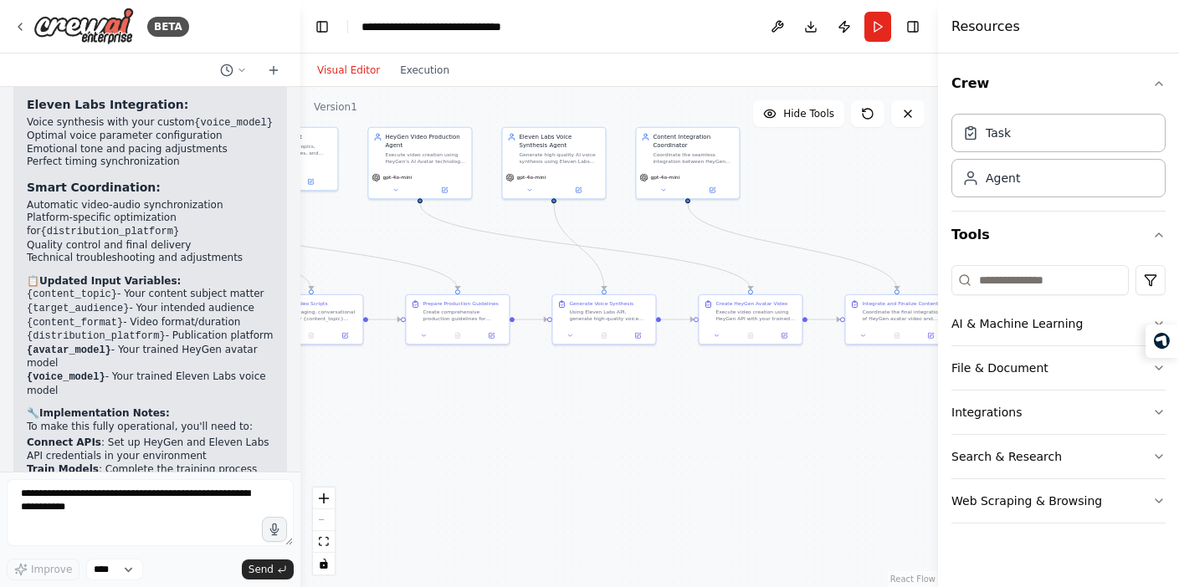
drag, startPoint x: 670, startPoint y: 418, endPoint x: 556, endPoint y: 418, distance: 114.7
click at [556, 418] on div ".deletable-edge-delete-btn { width: 20px; height: 20px; border: 0px solid #ffff…" at bounding box center [619, 337] width 638 height 500
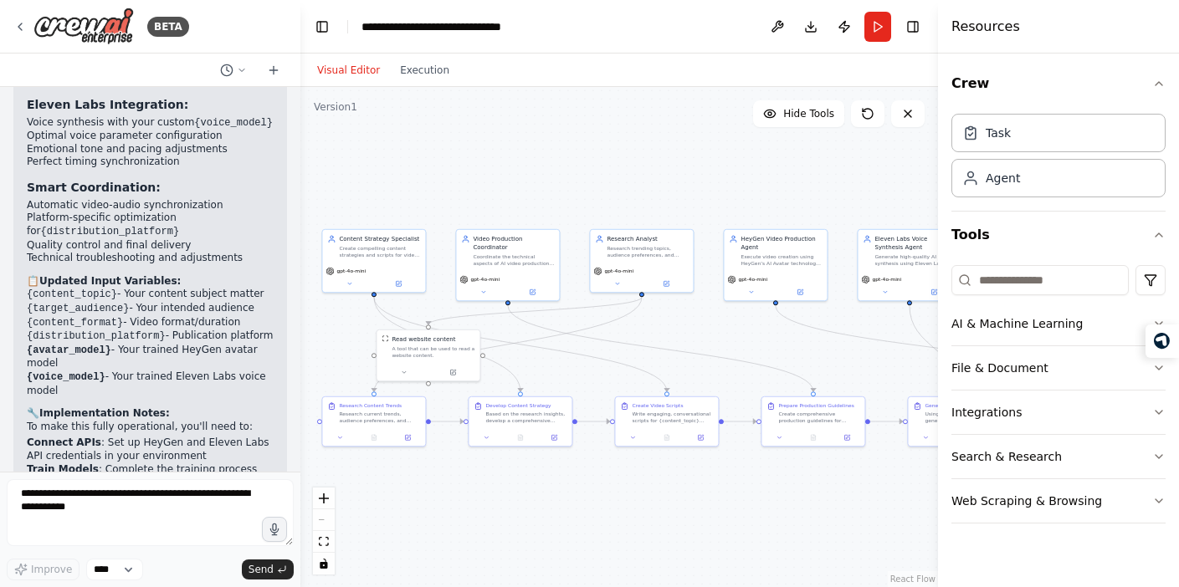
drag, startPoint x: 419, startPoint y: 396, endPoint x: 772, endPoint y: 500, distance: 368.3
click at [772, 500] on div ".deletable-edge-delete-btn { width: 20px; height: 20px; border: 0px solid #ffff…" at bounding box center [619, 337] width 638 height 500
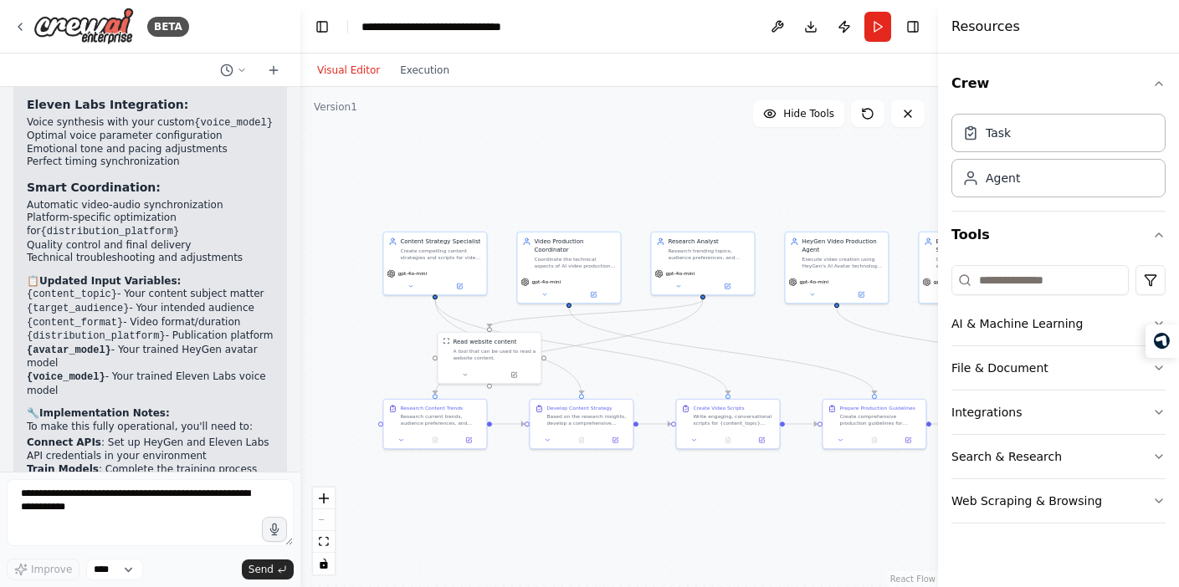
drag, startPoint x: 498, startPoint y: 191, endPoint x: 562, endPoint y: 191, distance: 63.6
click at [562, 191] on div ".deletable-edge-delete-btn { width: 20px; height: 20px; border: 0px solid #ffff…" at bounding box center [619, 337] width 638 height 500
